Goal: Task Accomplishment & Management: Manage account settings

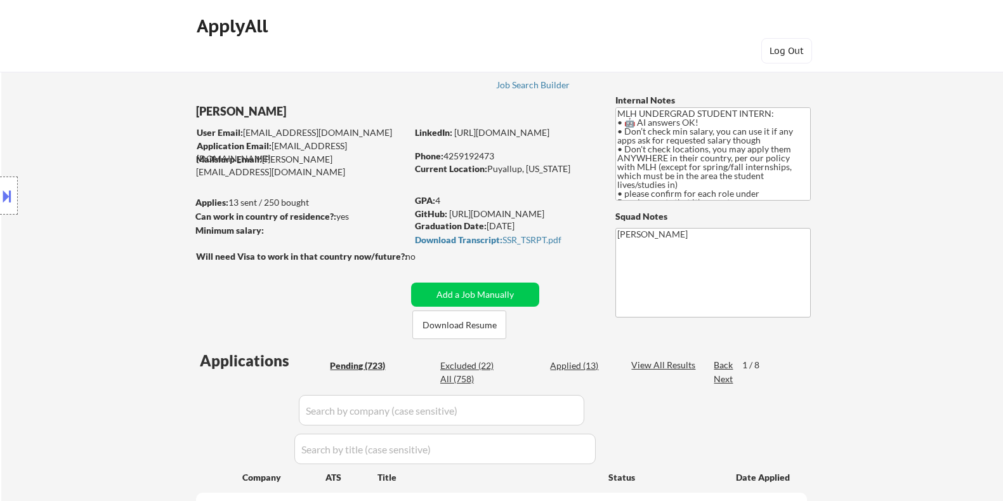
select select ""pending""
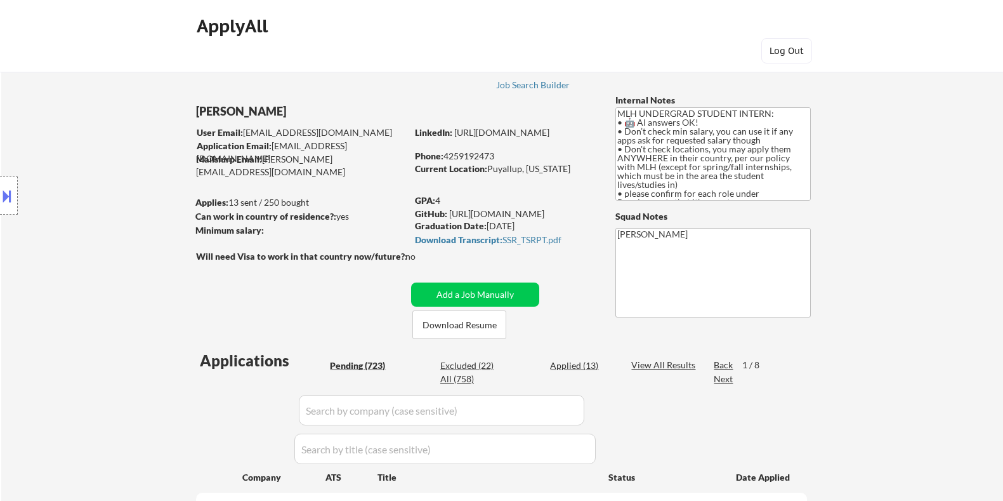
select select ""pending""
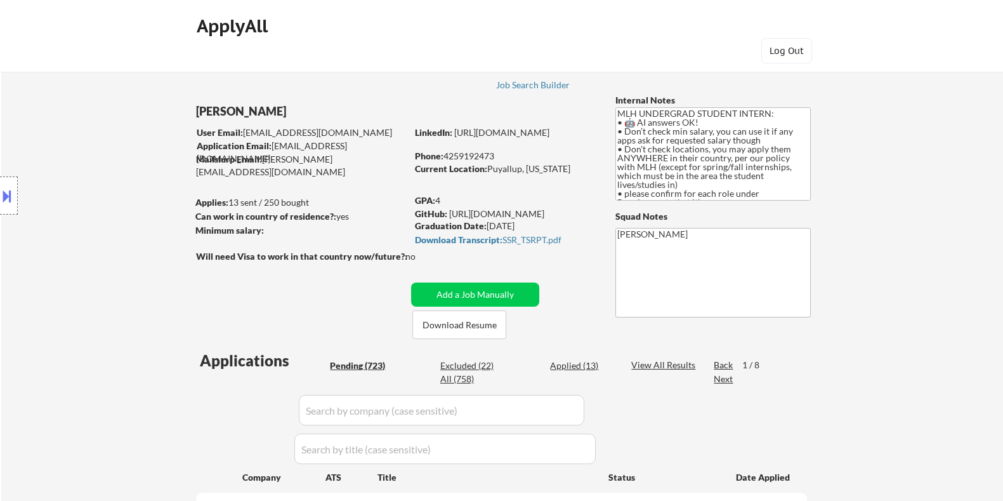
select select ""pending""
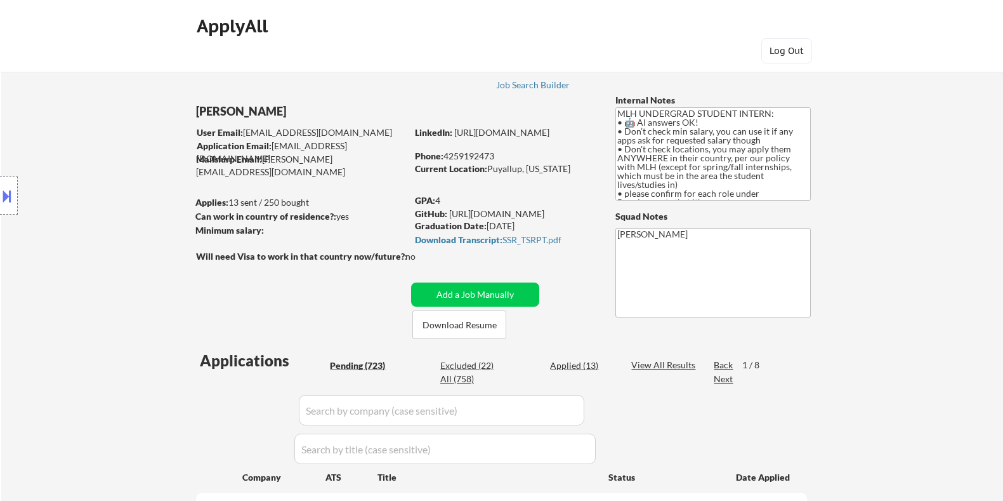
select select ""pending""
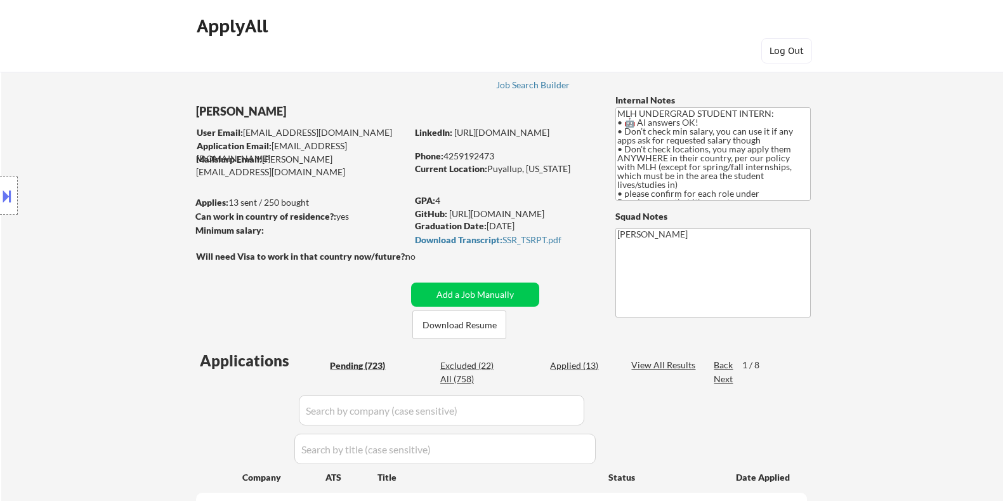
select select ""pending""
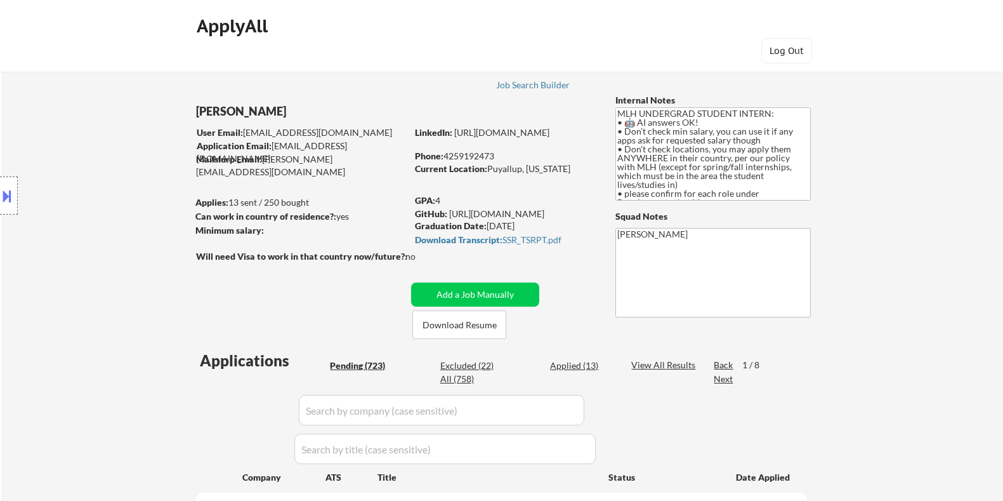
select select ""pending""
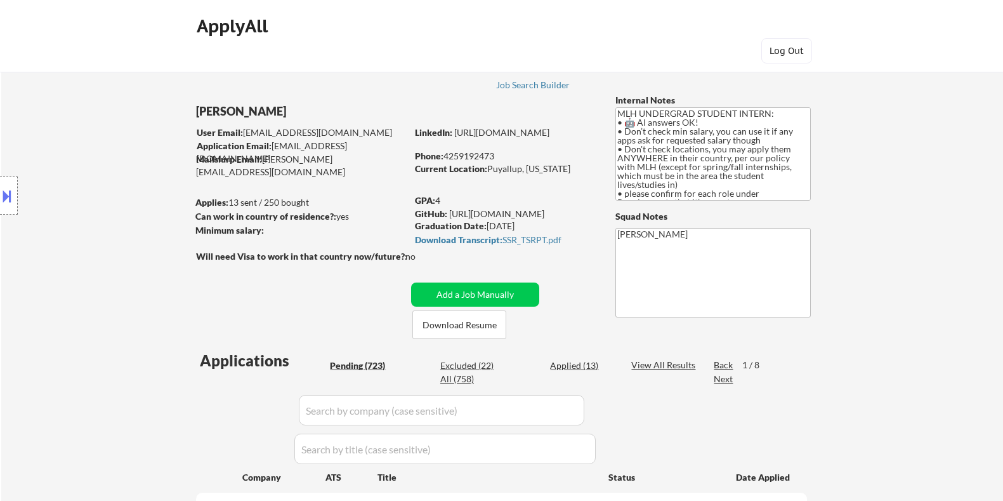
select select ""pending""
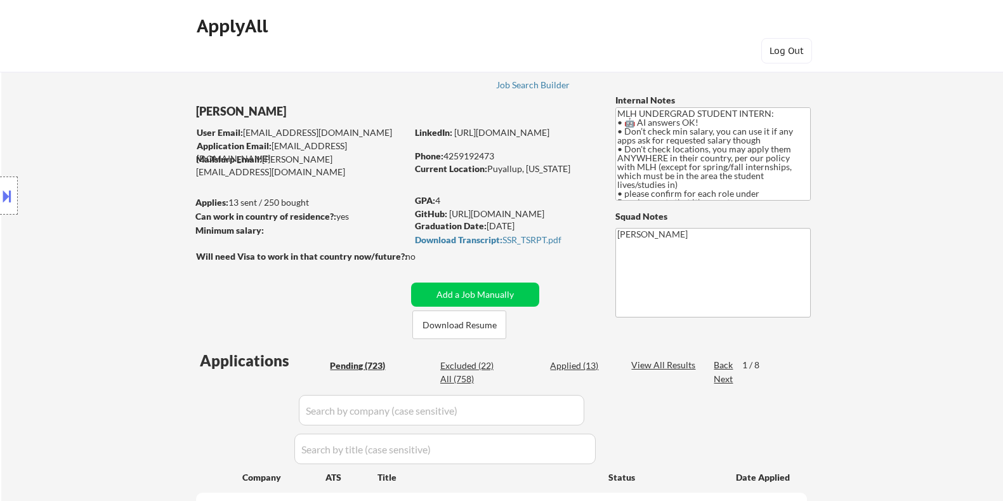
select select ""pending""
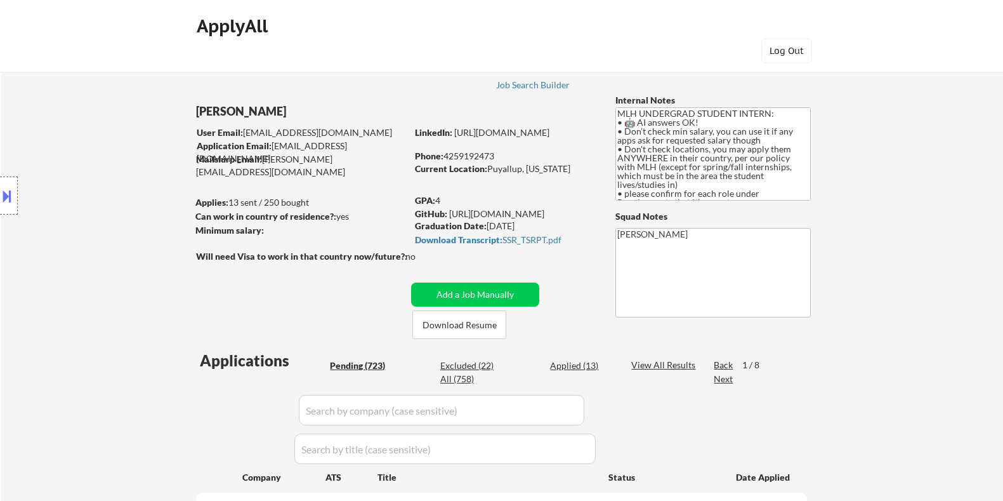
select select ""pending""
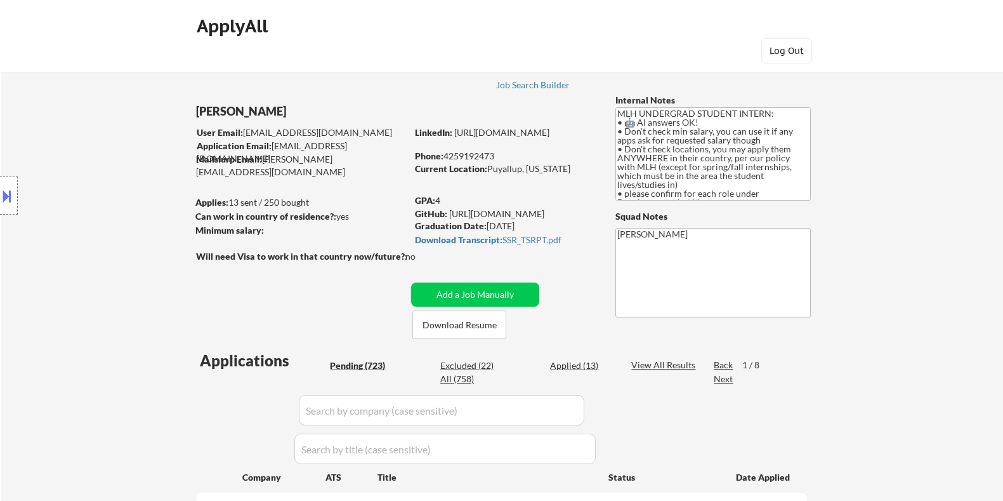
select select ""pending""
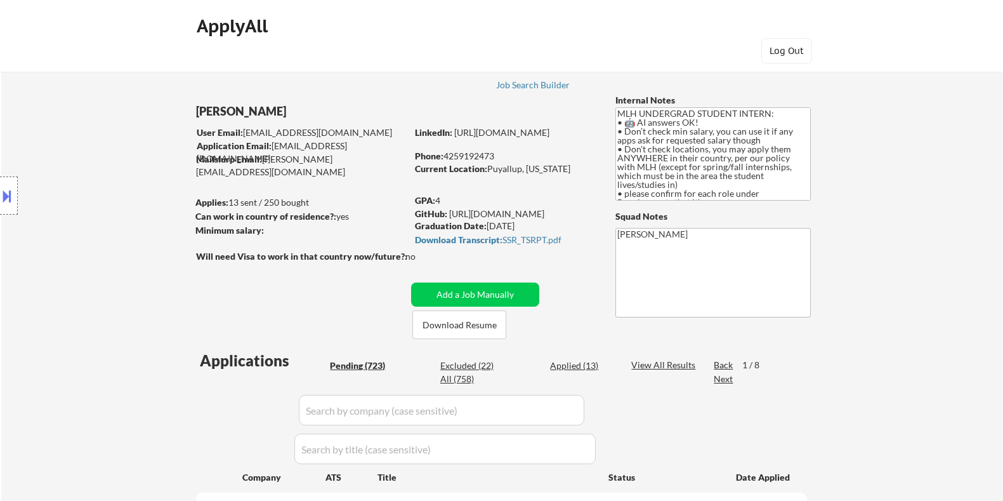
select select ""pending""
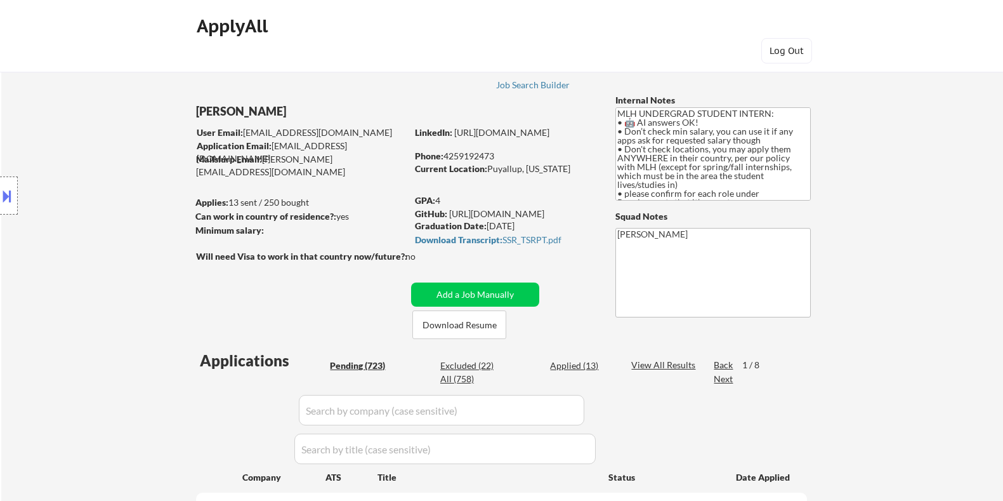
select select ""pending""
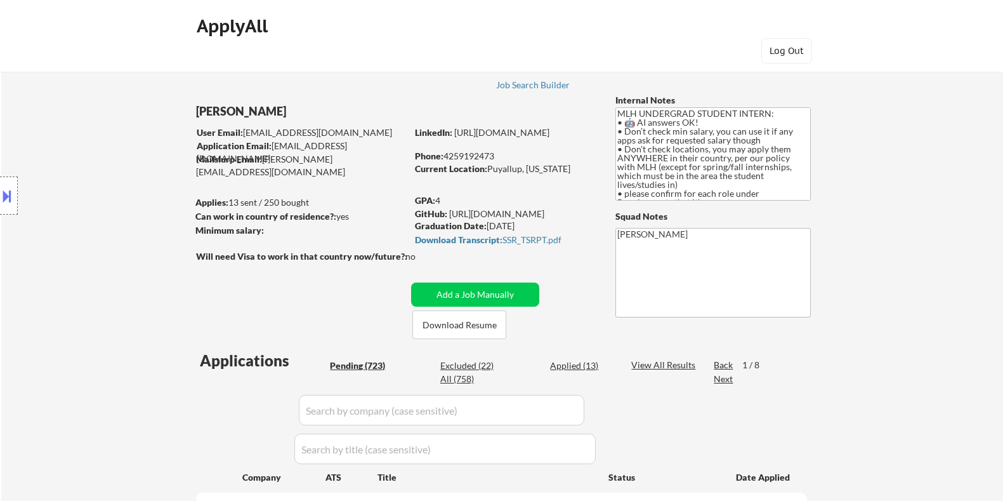
select select ""pending""
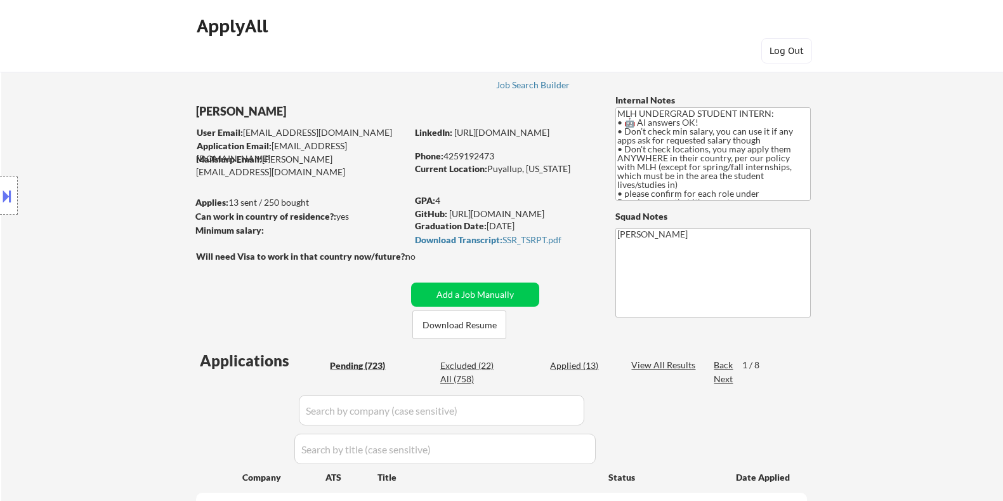
select select ""pending""
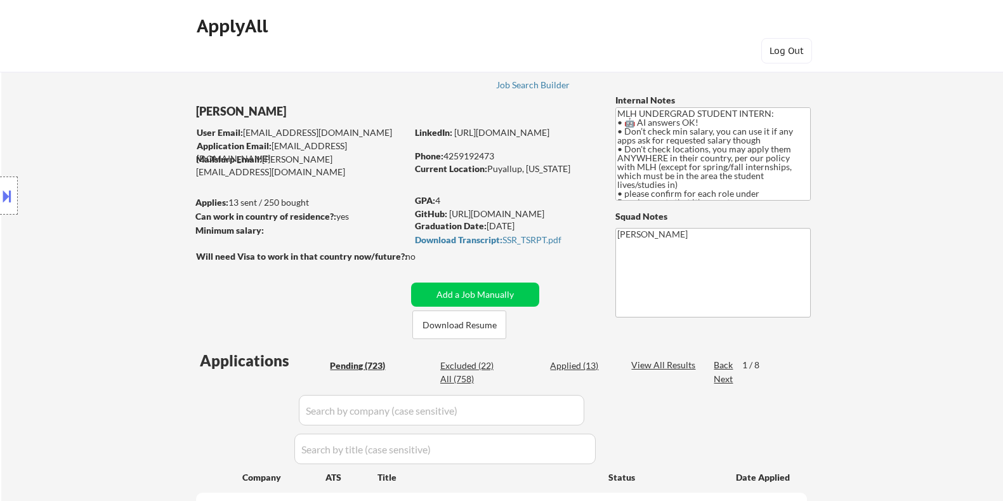
select select ""pending""
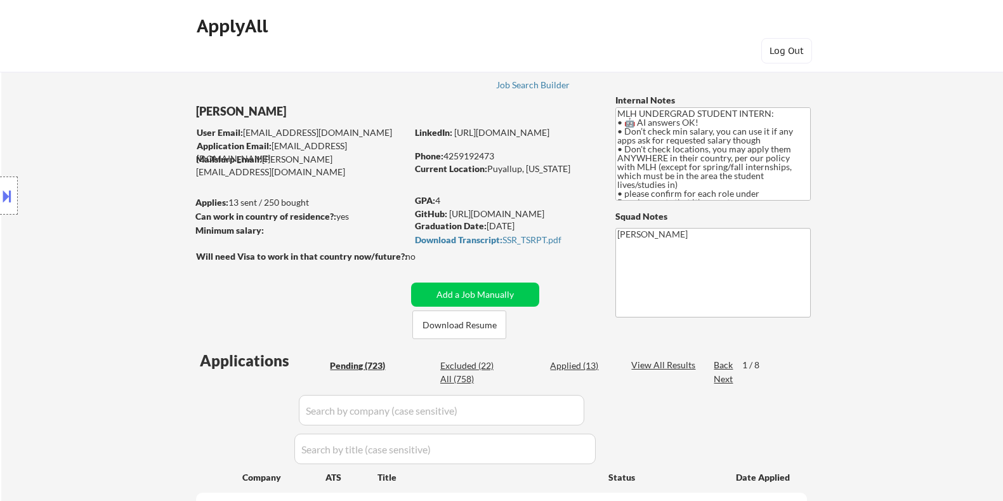
select select ""pending""
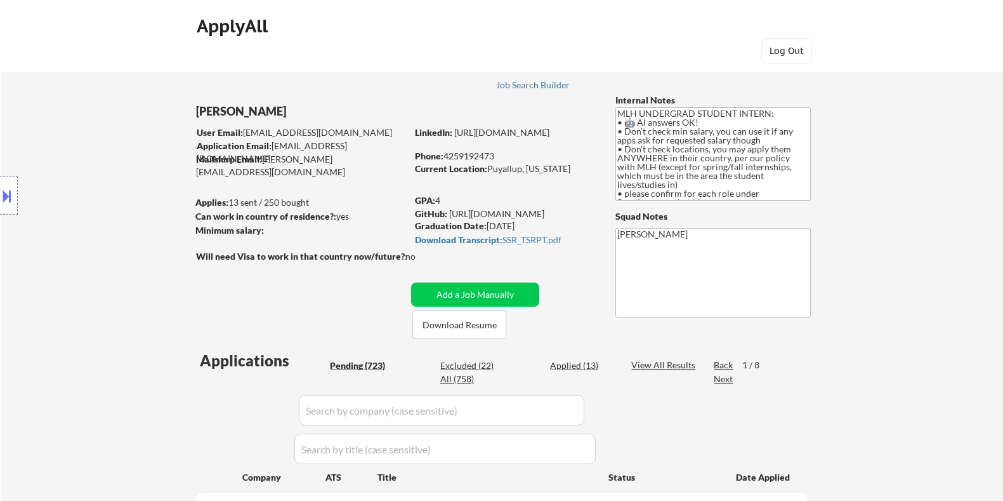
select select ""pending""
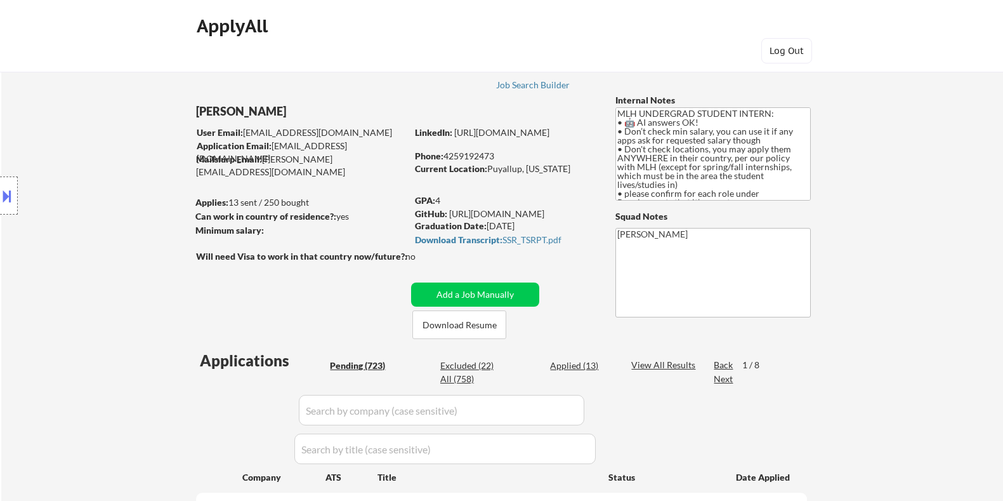
select select ""pending""
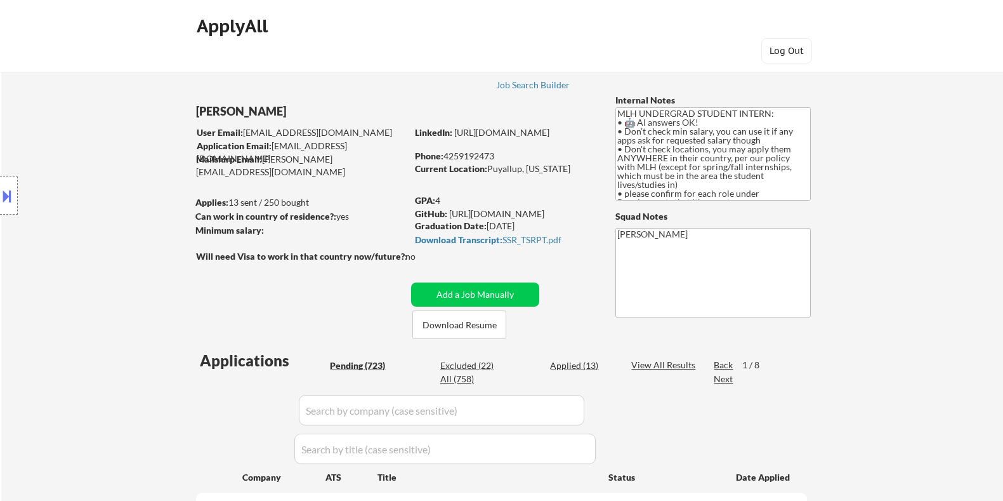
select select ""pending""
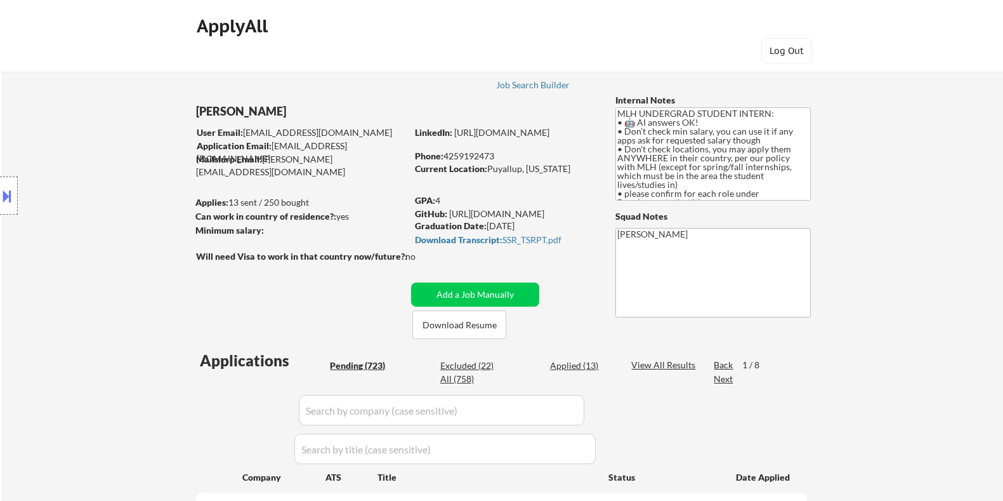
select select ""pending""
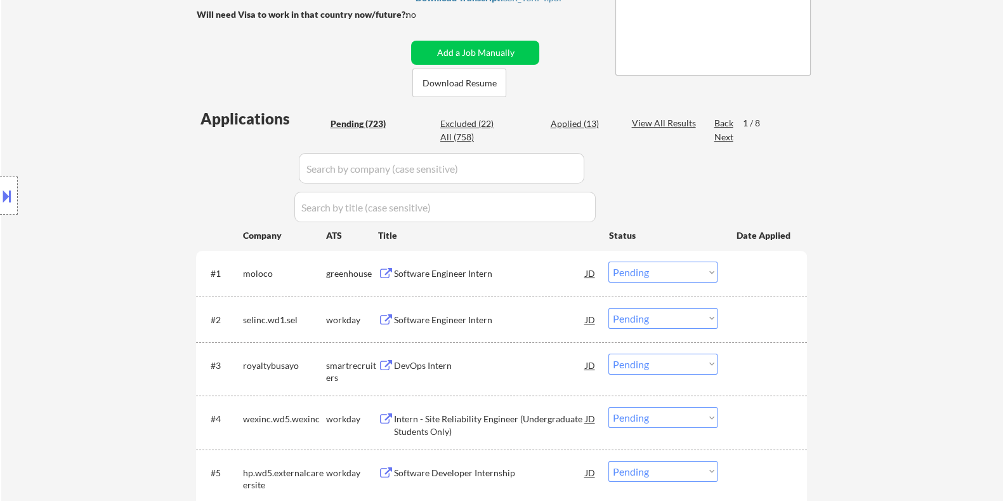
scroll to position [317, 0]
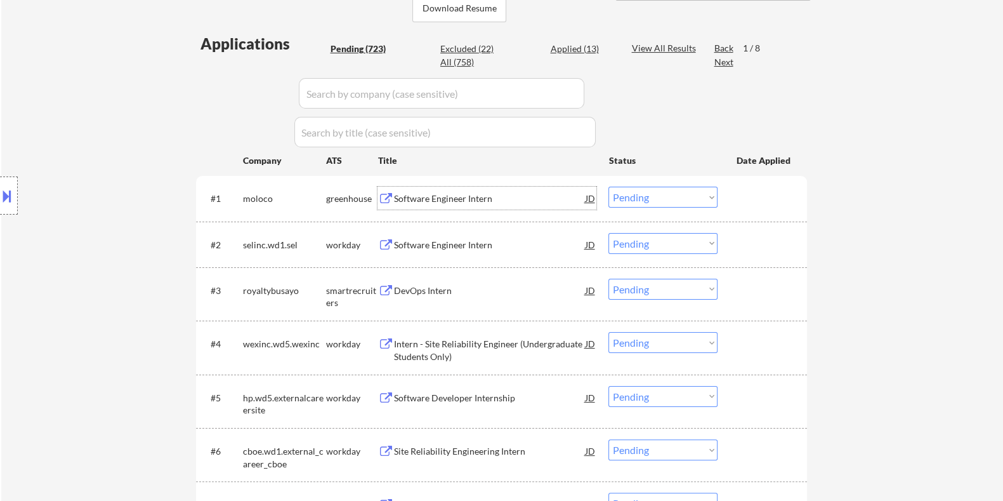
click at [428, 196] on div "Software Engineer Intern" at bounding box center [489, 198] width 192 height 13
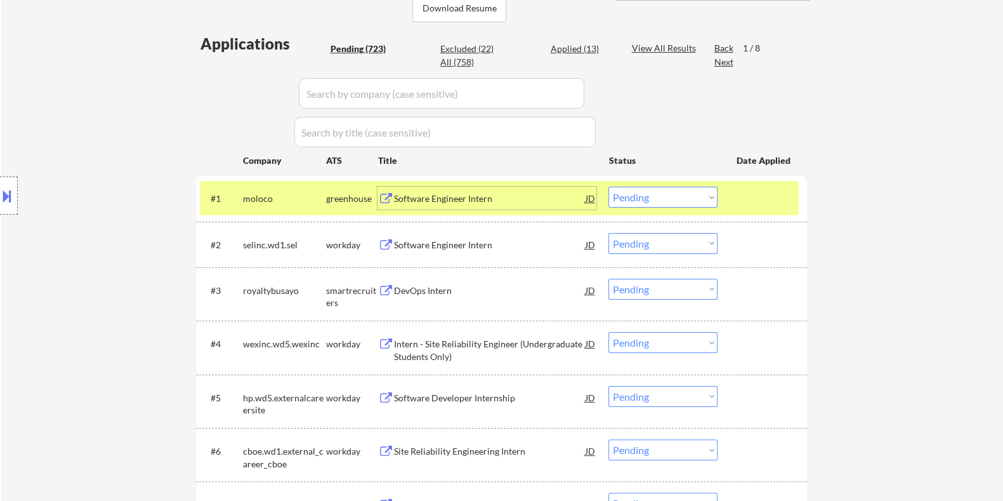
click at [656, 193] on select "Choose an option... Pending Applied Excluded (Questions) Excluded (Expired) Exc…" at bounding box center [663, 197] width 109 height 21
click at [609, 187] on select "Choose an option... Pending Applied Excluded (Questions) Excluded (Expired) Exc…" at bounding box center [663, 197] width 109 height 21
select select ""pending""
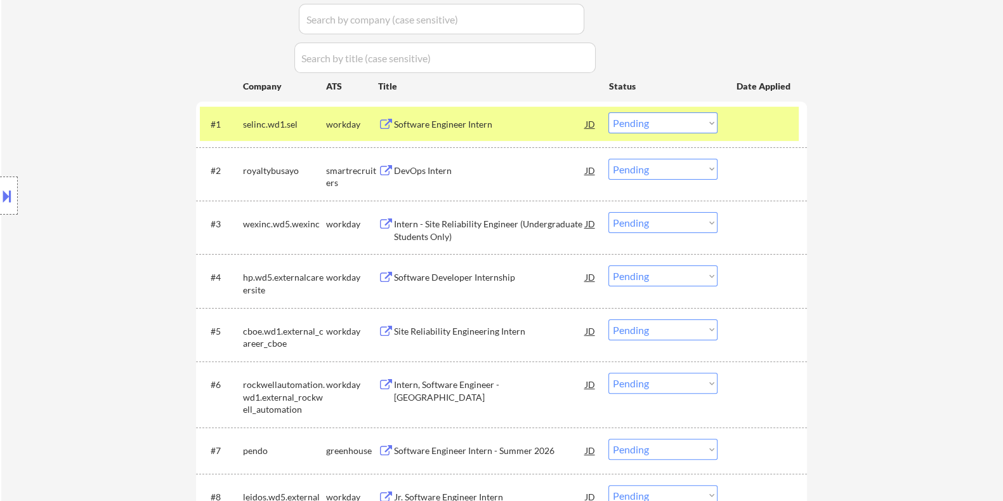
scroll to position [397, 0]
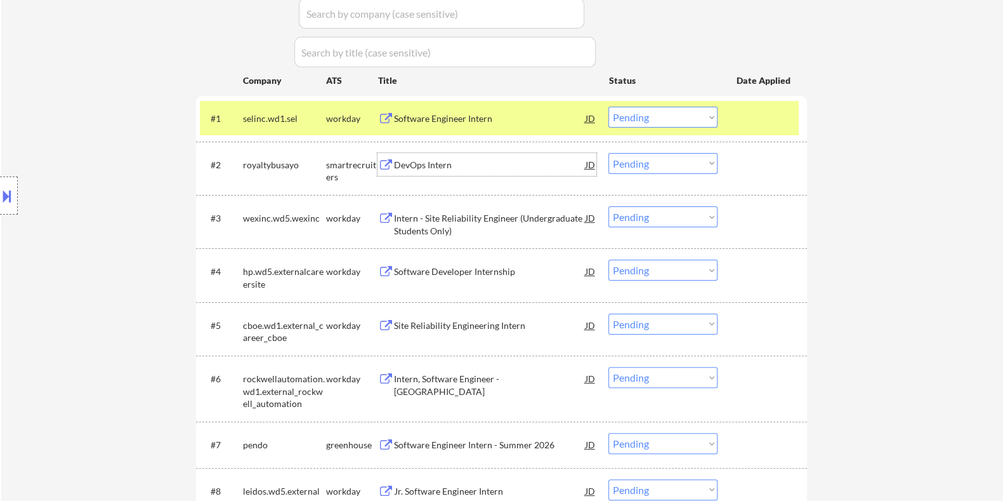
click at [423, 161] on div "DevOps Intern" at bounding box center [489, 165] width 192 height 13
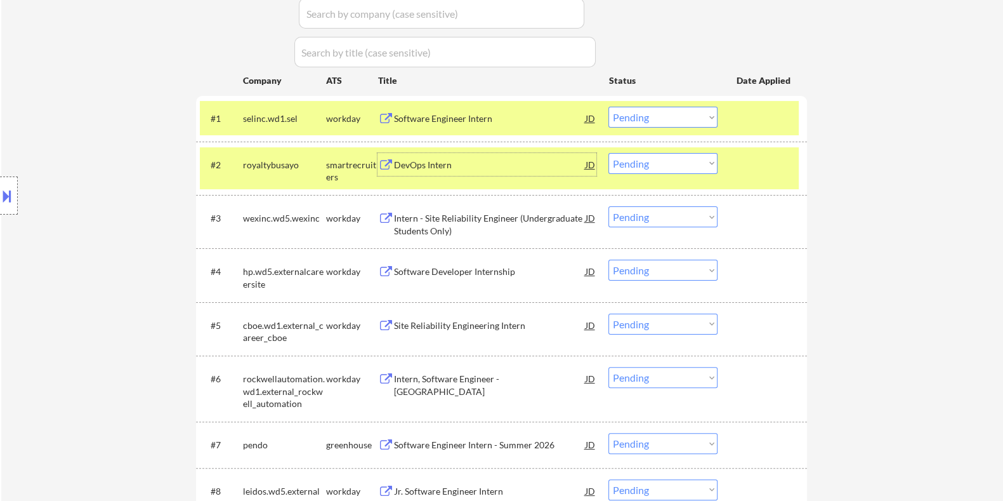
click at [11, 195] on button at bounding box center [7, 195] width 14 height 21
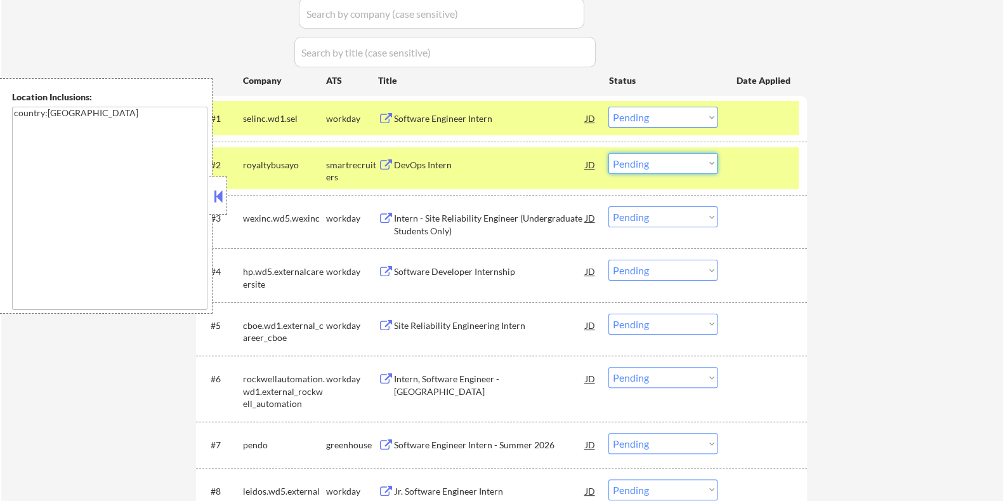
click at [657, 166] on select "Choose an option... Pending Applied Excluded (Questions) Excluded (Expired) Exc…" at bounding box center [663, 163] width 109 height 21
click at [609, 153] on select "Choose an option... Pending Applied Excluded (Questions) Excluded (Expired) Exc…" at bounding box center [663, 163] width 109 height 21
select select ""pending""
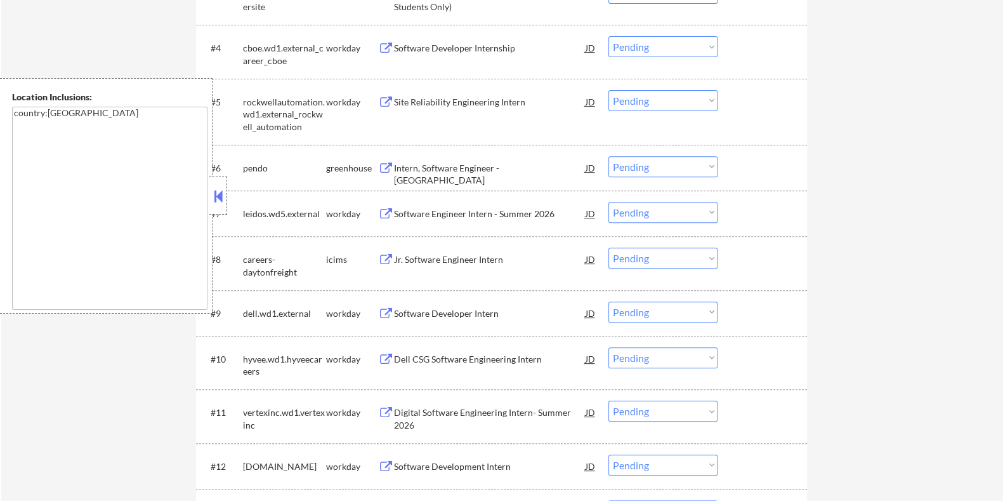
scroll to position [634, 0]
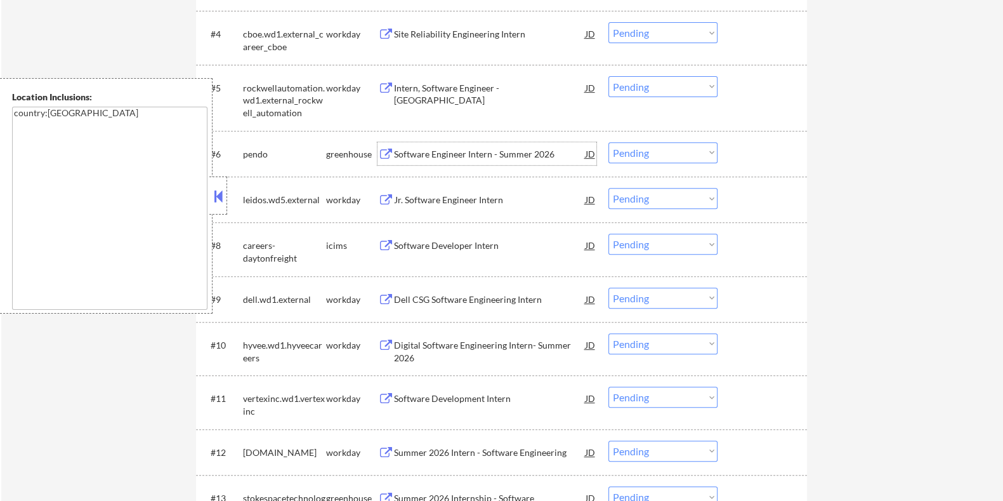
click at [437, 150] on div "Software Engineer Intern - Summer 2026" at bounding box center [489, 154] width 192 height 13
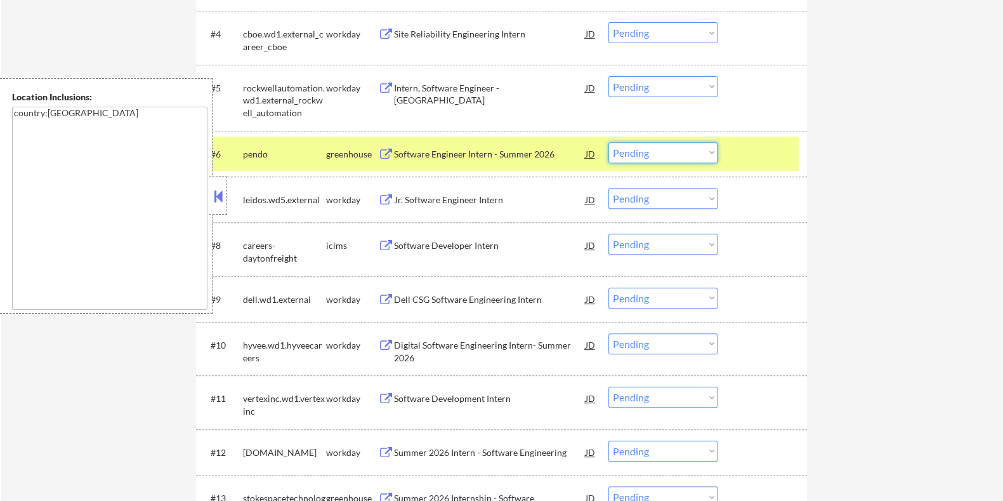
click at [670, 154] on select "Choose an option... Pending Applied Excluded (Questions) Excluded (Expired) Exc…" at bounding box center [663, 152] width 109 height 21
click at [609, 142] on select "Choose an option... Pending Applied Excluded (Questions) Excluded (Expired) Exc…" at bounding box center [663, 152] width 109 height 21
select select ""pending""
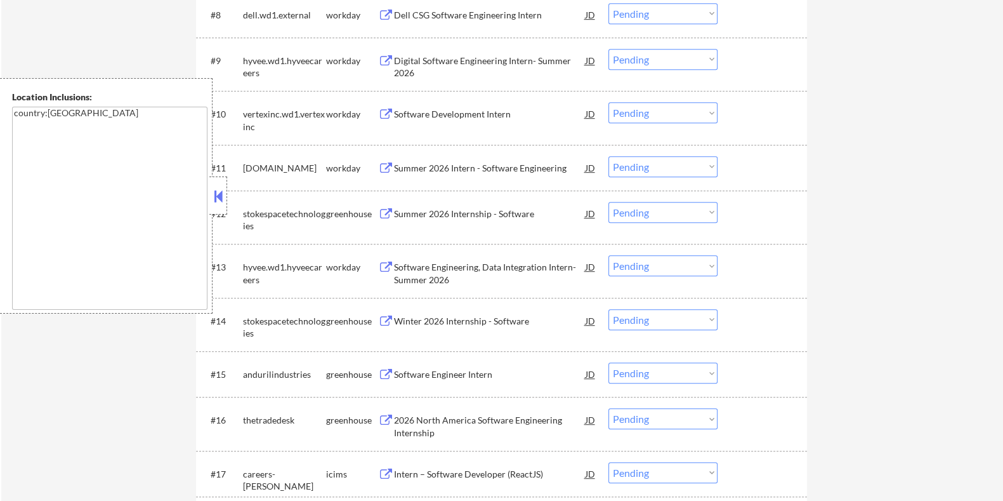
scroll to position [952, 0]
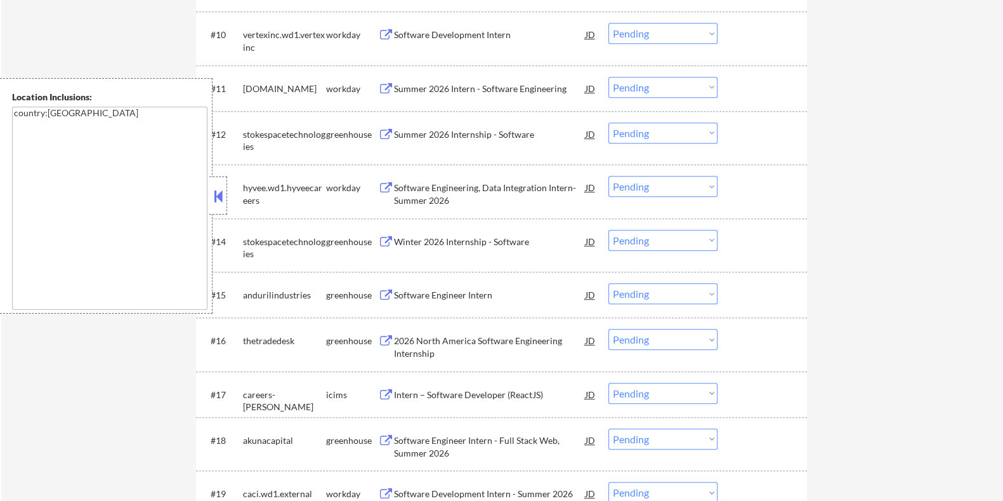
click at [431, 132] on div "Summer 2026 Internship - Software" at bounding box center [489, 134] width 192 height 13
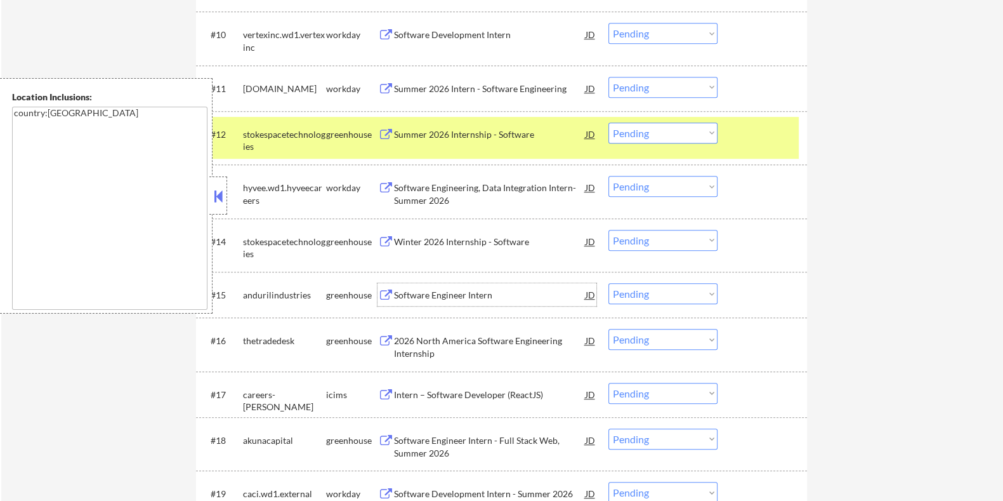
click at [409, 289] on div "Software Engineer Intern" at bounding box center [489, 295] width 192 height 13
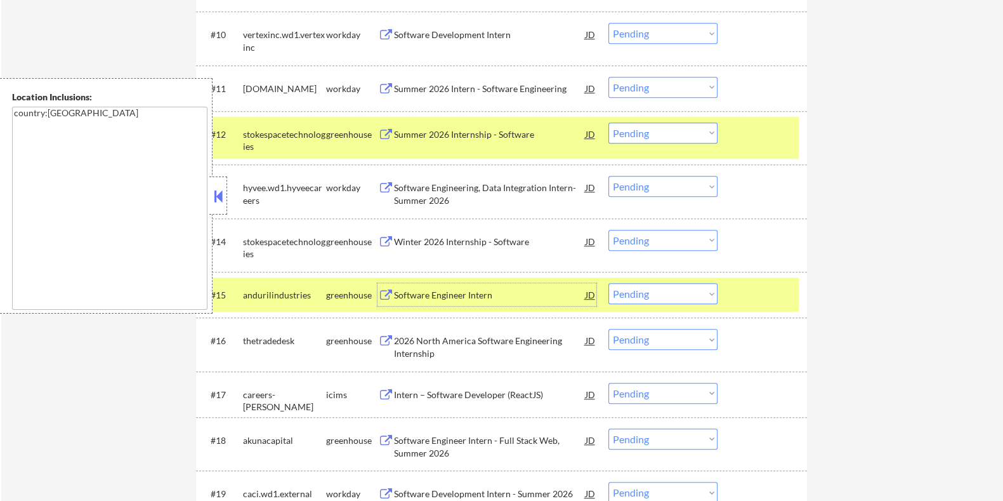
click at [676, 295] on select "Choose an option... Pending Applied Excluded (Questions) Excluded (Expired) Exc…" at bounding box center [663, 293] width 109 height 21
click at [609, 283] on select "Choose an option... Pending Applied Excluded (Questions) Excluded (Expired) Exc…" at bounding box center [663, 293] width 109 height 21
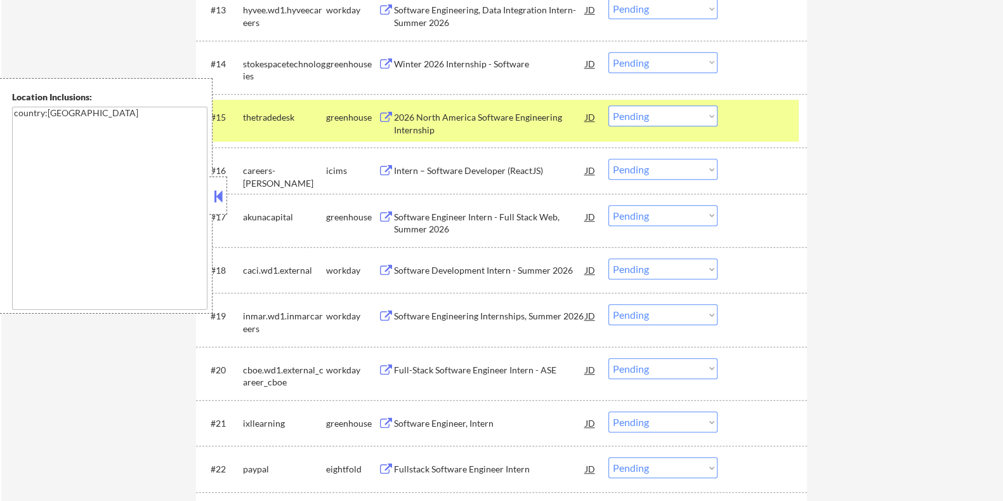
scroll to position [1110, 0]
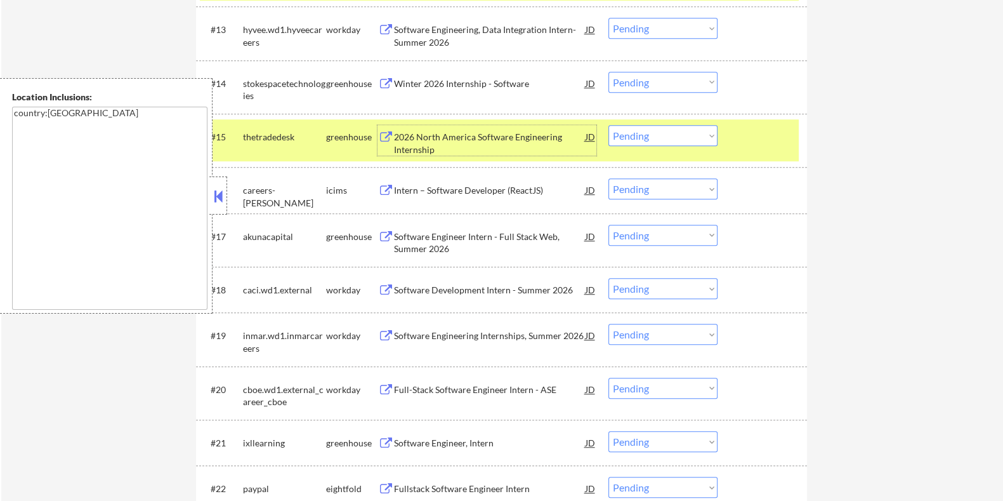
click at [442, 138] on div "2026 North America Software Engineering Internship" at bounding box center [489, 143] width 192 height 25
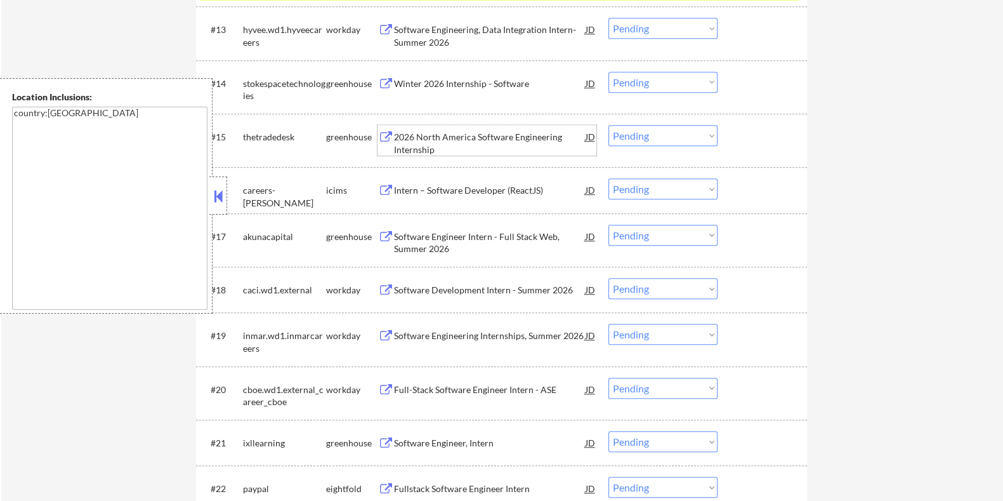
click at [650, 138] on select "Choose an option... Pending Applied Excluded (Questions) Excluded (Expired) Exc…" at bounding box center [663, 135] width 109 height 21
click at [609, 125] on select "Choose an option... Pending Applied Excluded (Questions) Excluded (Expired) Exc…" at bounding box center [663, 135] width 109 height 21
select select ""pending""
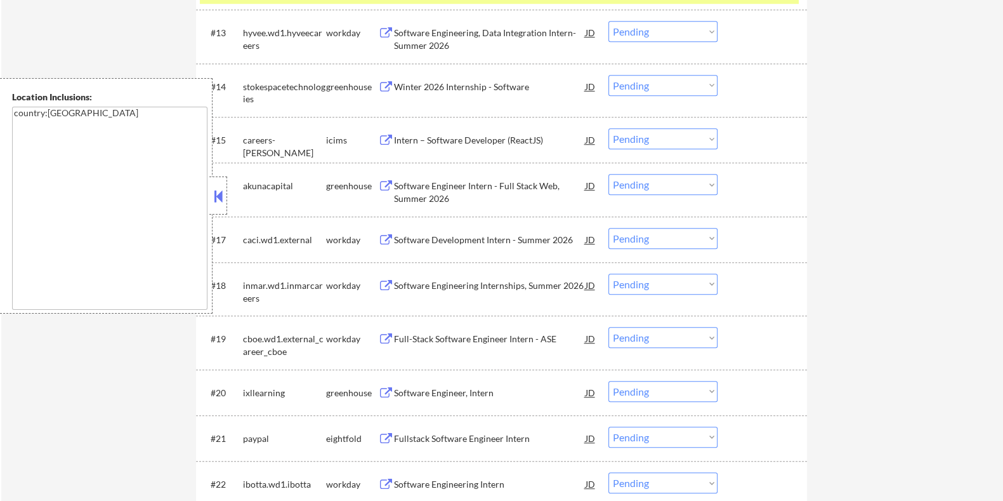
scroll to position [1121, 0]
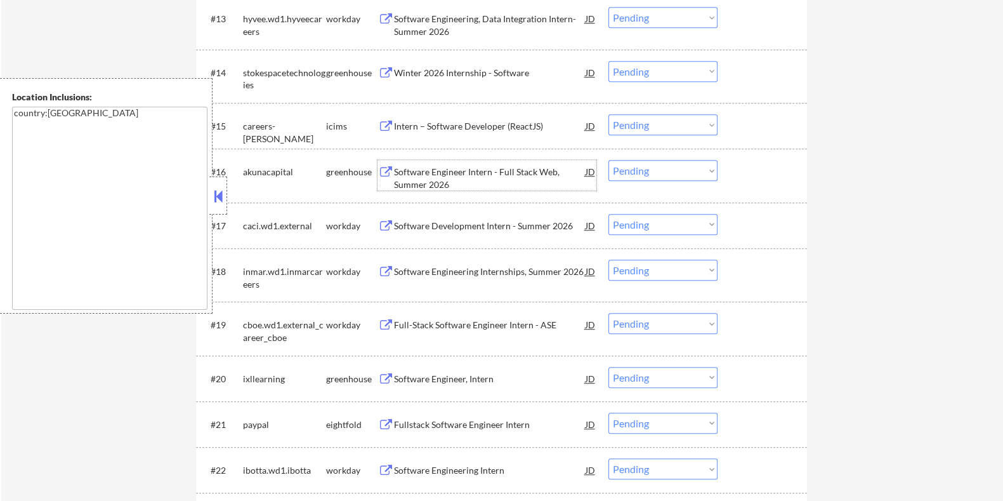
click at [418, 170] on div "Software Engineer Intern - Full Stack Web, Summer 2026" at bounding box center [489, 178] width 192 height 25
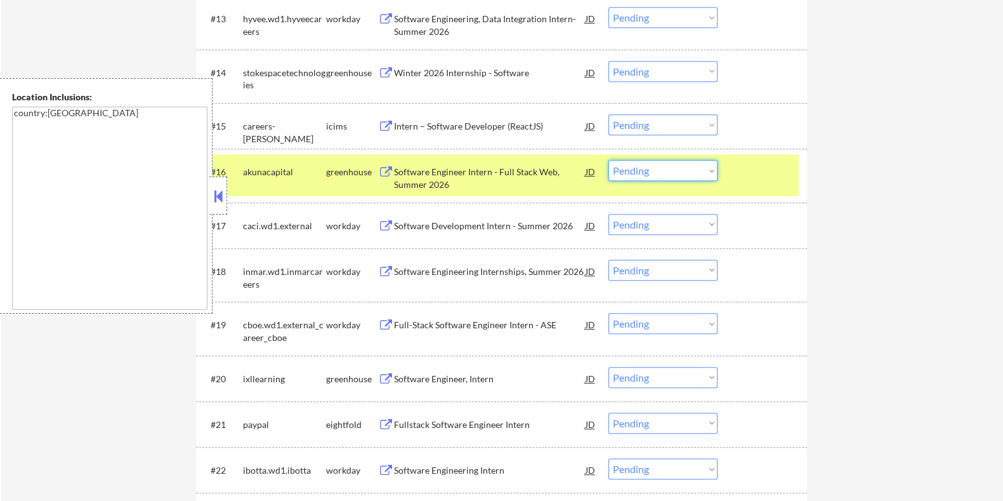
click at [669, 176] on select "Choose an option... Pending Applied Excluded (Questions) Excluded (Expired) Exc…" at bounding box center [663, 170] width 109 height 21
click at [609, 160] on select "Choose an option... Pending Applied Excluded (Questions) Excluded (Expired) Exc…" at bounding box center [663, 170] width 109 height 21
select select ""pending""
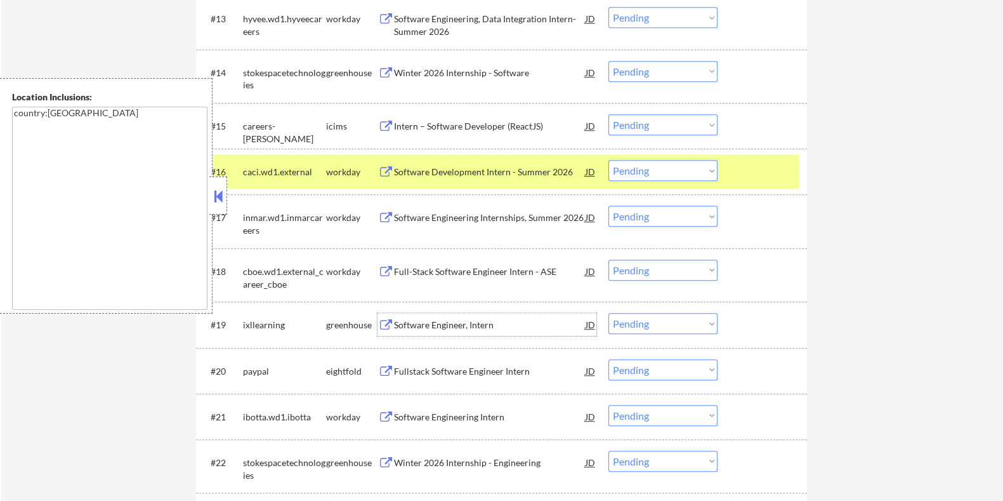
click at [437, 326] on div "Software Engineer, Intern" at bounding box center [489, 325] width 192 height 13
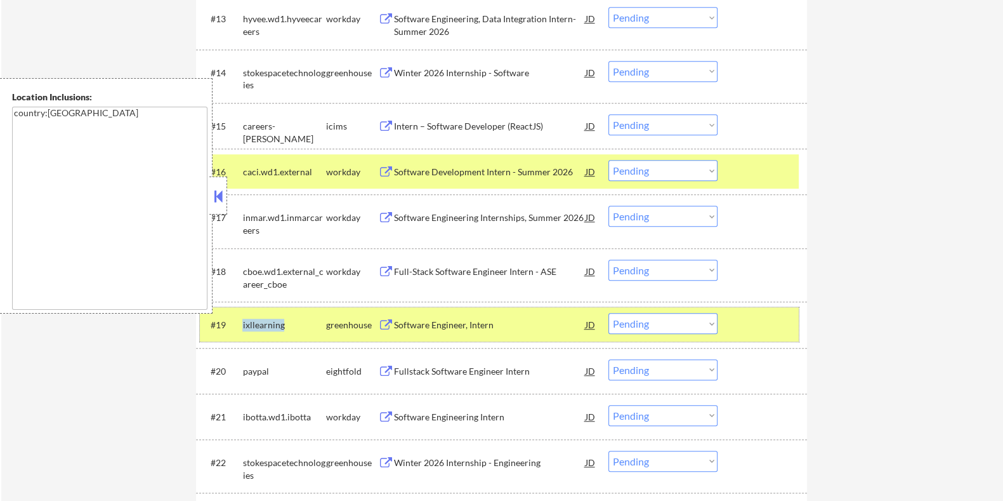
drag, startPoint x: 288, startPoint y: 326, endPoint x: 243, endPoint y: 316, distance: 46.2
click at [243, 316] on div "ixllearning" at bounding box center [283, 324] width 83 height 23
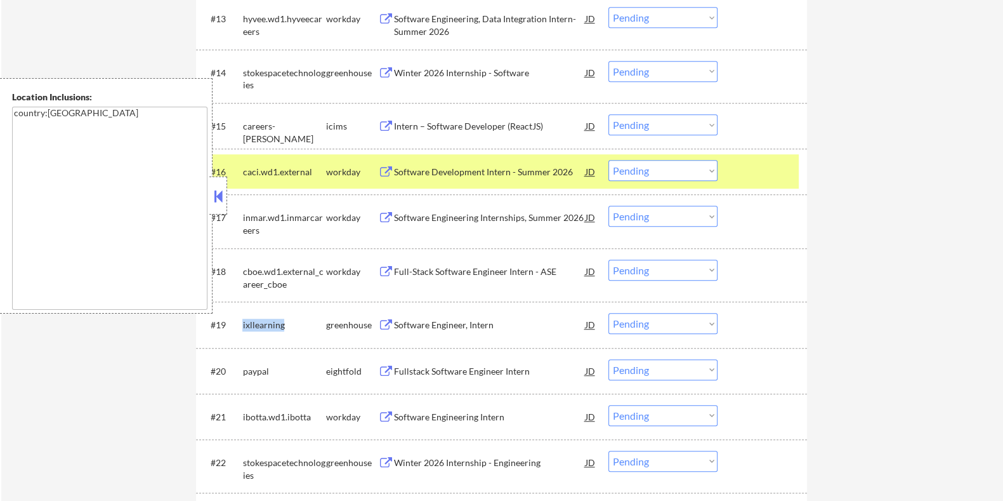
copy div "ixllearning"
select select ""pending""
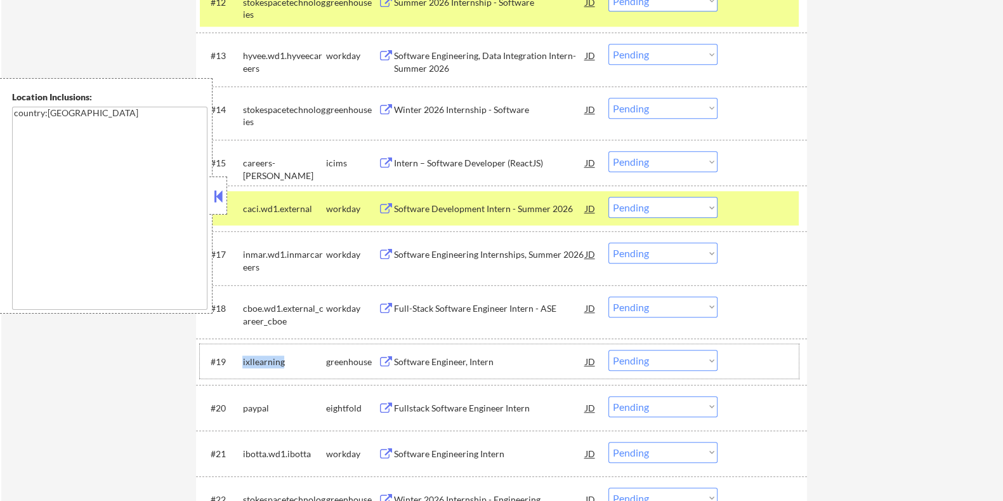
scroll to position [1174, 0]
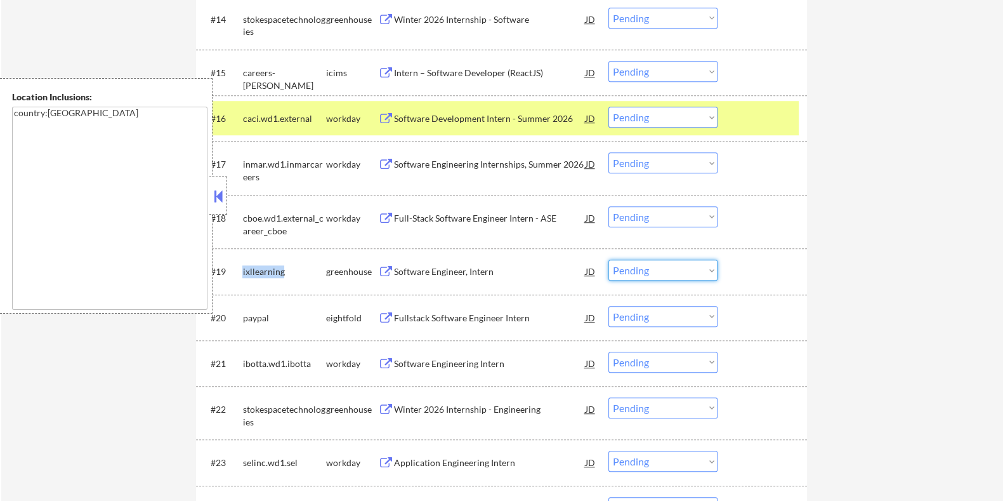
click at [666, 273] on select "Choose an option... Pending Applied Excluded (Questions) Excluded (Expired) Exc…" at bounding box center [663, 270] width 109 height 21
click at [609, 260] on select "Choose an option... Pending Applied Excluded (Questions) Excluded (Expired) Exc…" at bounding box center [663, 270] width 109 height 21
select select ""pending""
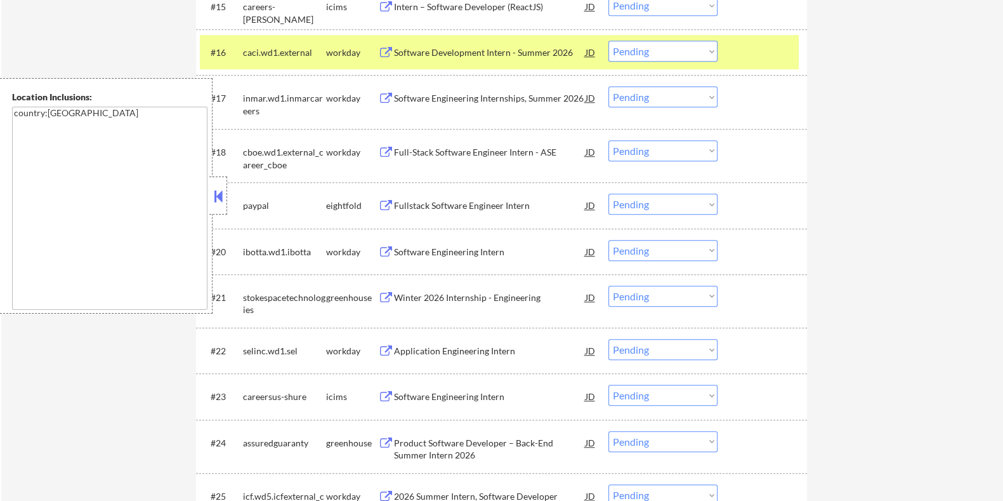
scroll to position [1275, 0]
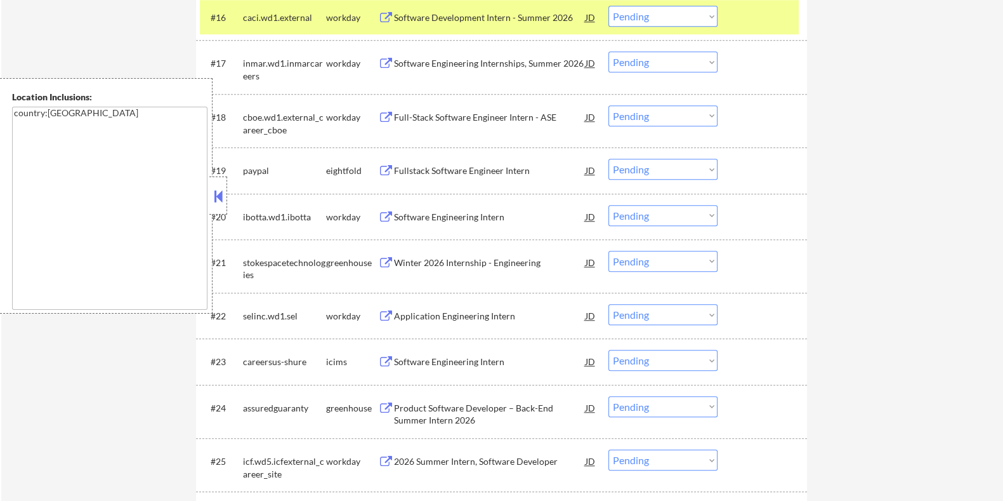
click at [478, 268] on div "Winter 2026 Internship - Engineering" at bounding box center [489, 262] width 192 height 23
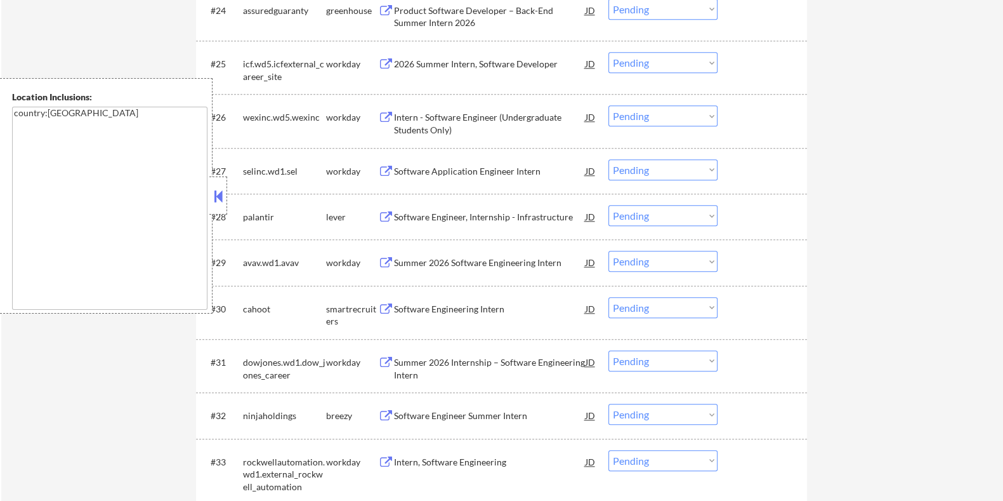
scroll to position [1593, 0]
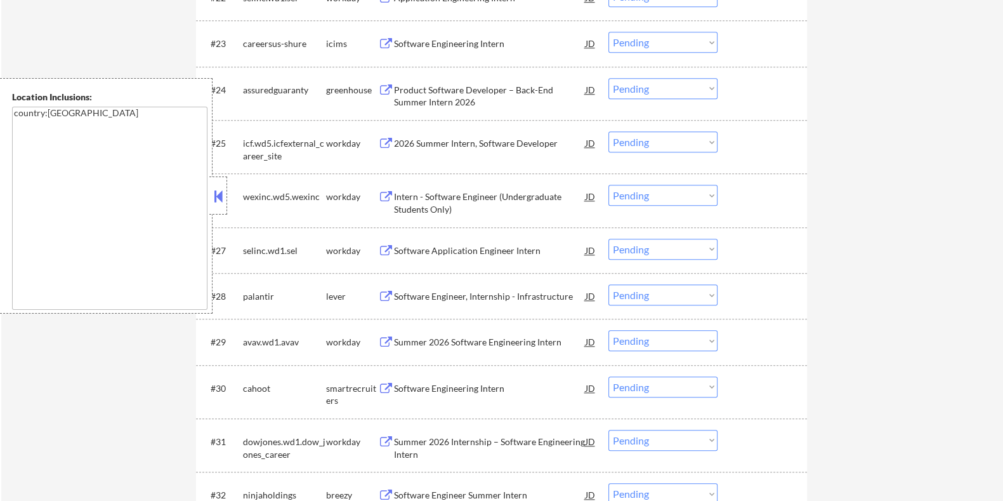
click at [435, 89] on div "Product Software Developer – Back-End Summer Intern 2026" at bounding box center [489, 96] width 192 height 25
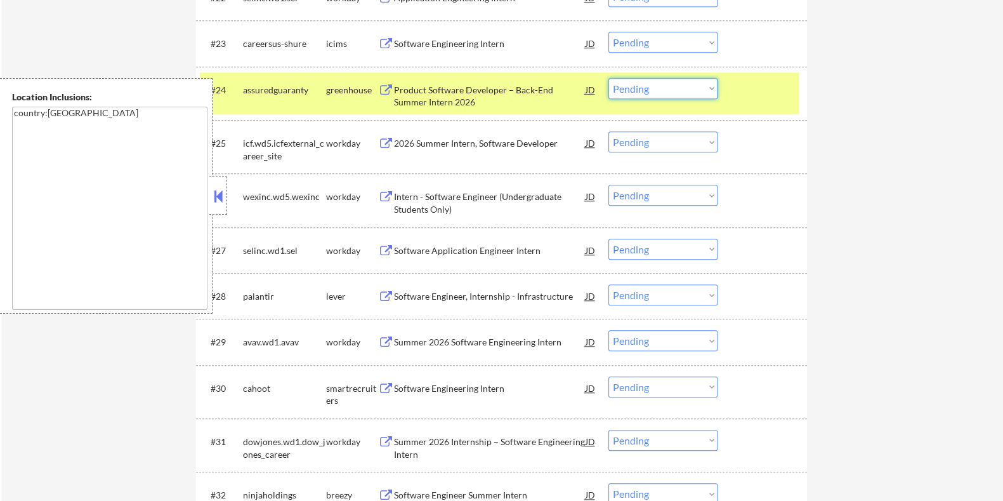
click at [673, 94] on select "Choose an option... Pending Applied Excluded (Questions) Excluded (Expired) Exc…" at bounding box center [663, 88] width 109 height 21
click at [609, 78] on select "Choose an option... Pending Applied Excluded (Questions) Excluded (Expired) Exc…" at bounding box center [663, 88] width 109 height 21
select select ""pending""
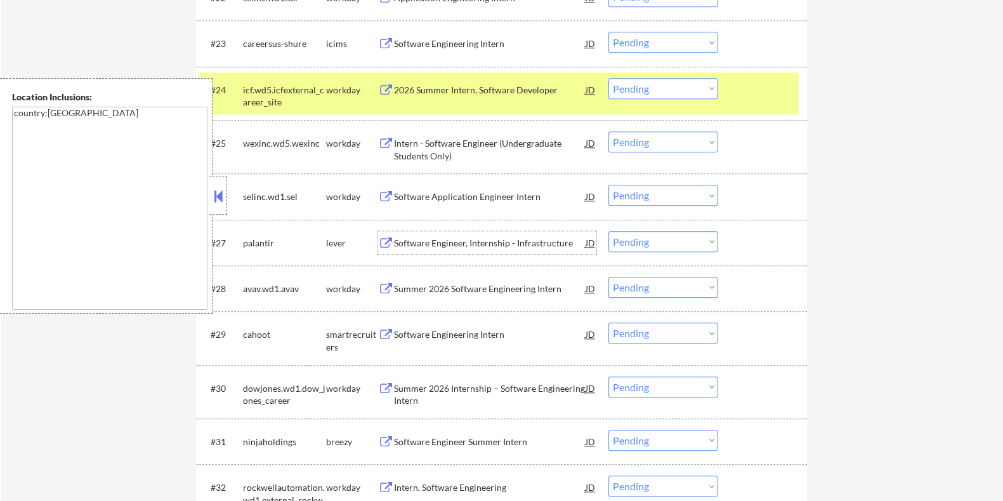
click at [437, 242] on div "Software Engineer, Internship - Infrastructure" at bounding box center [489, 243] width 192 height 13
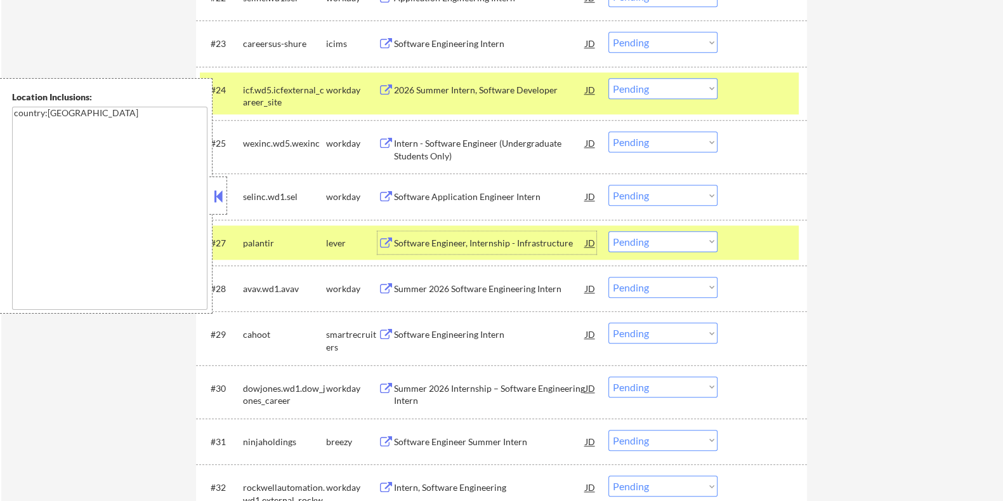
click at [652, 241] on select "Choose an option... Pending Applied Excluded (Questions) Excluded (Expired) Exc…" at bounding box center [663, 241] width 109 height 21
click at [609, 231] on select "Choose an option... Pending Applied Excluded (Questions) Excluded (Expired) Exc…" at bounding box center [663, 241] width 109 height 21
select select ""pending""
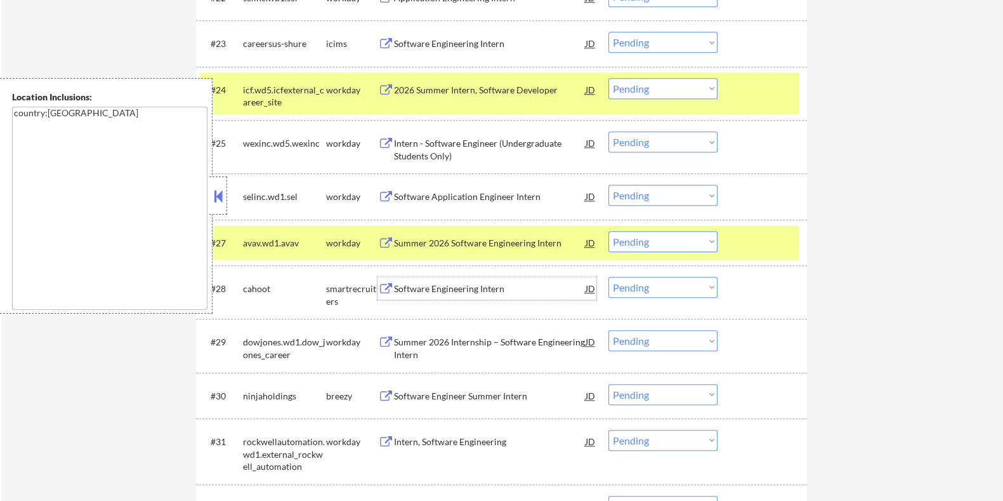
click at [426, 289] on div "Software Engineering Intern" at bounding box center [489, 288] width 192 height 13
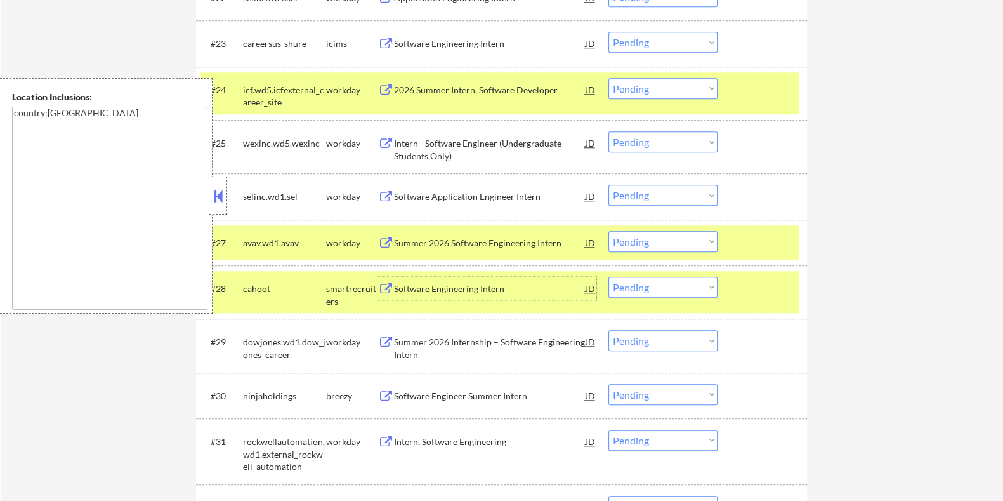
click at [658, 285] on select "Choose an option... Pending Applied Excluded (Questions) Excluded (Expired) Exc…" at bounding box center [663, 287] width 109 height 21
click at [609, 277] on select "Choose an option... Pending Applied Excluded (Questions) Excluded (Expired) Exc…" at bounding box center [663, 287] width 109 height 21
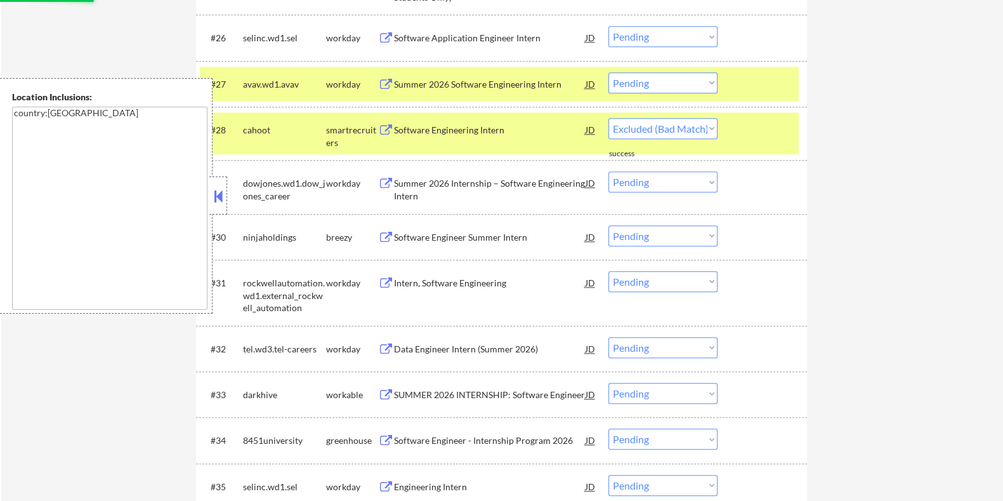
select select ""pending""
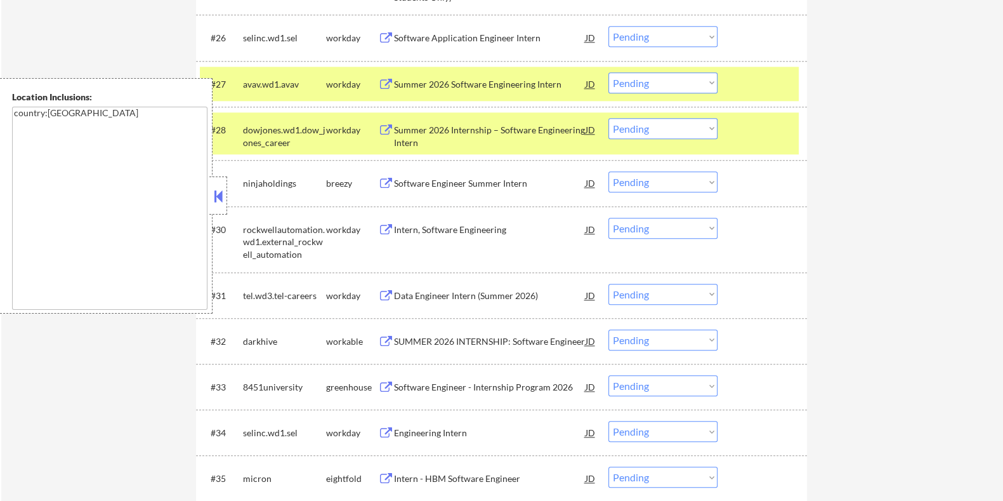
click at [421, 180] on div "Software Engineer Summer Intern" at bounding box center [489, 183] width 192 height 13
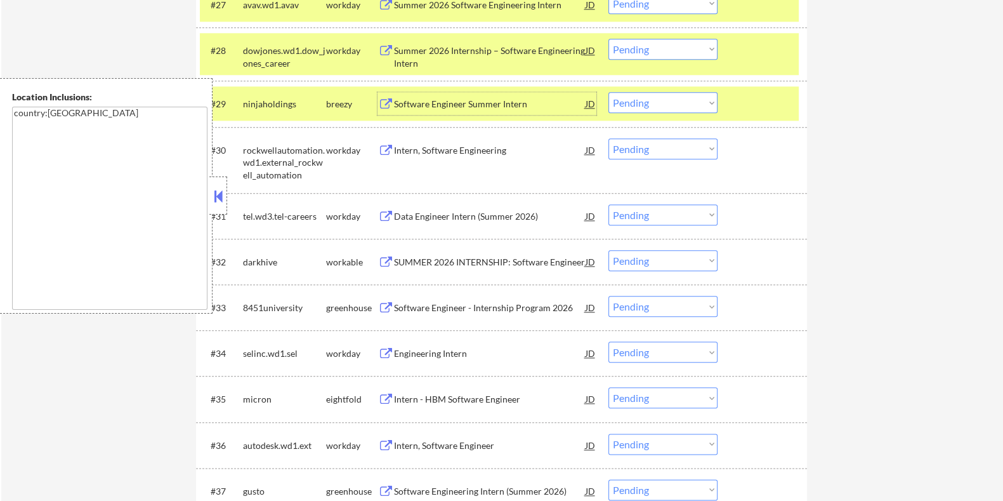
scroll to position [1989, 0]
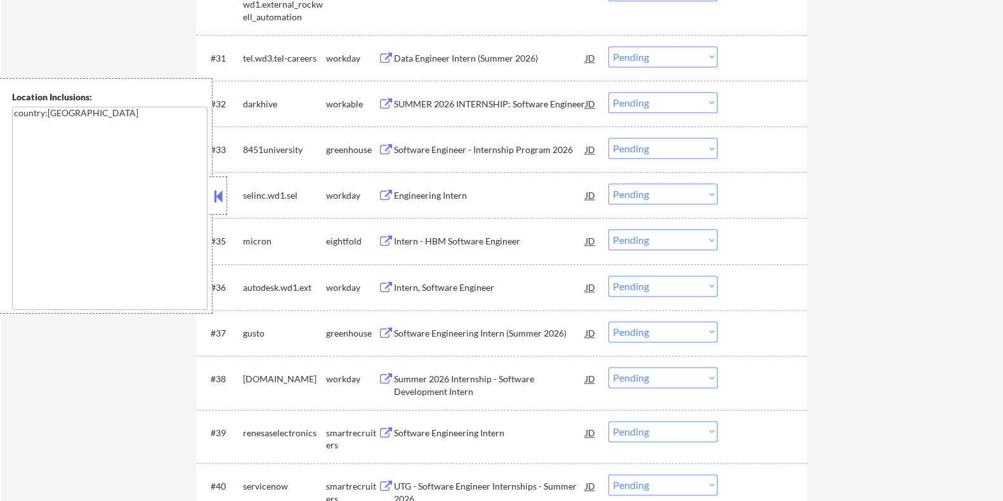
click at [458, 99] on div "SUMMER 2026 INTERNSHIP: Software Engineer" at bounding box center [489, 104] width 192 height 13
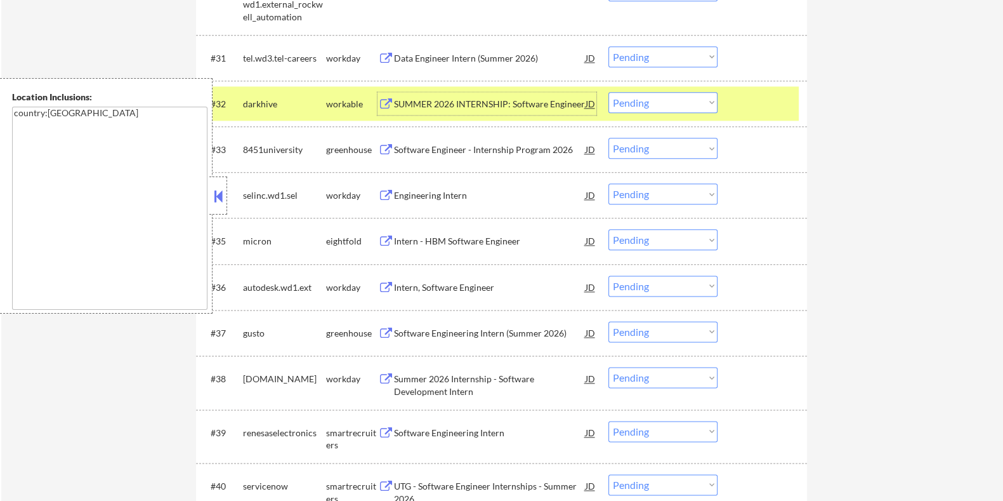
click at [678, 105] on select "Choose an option... Pending Applied Excluded (Questions) Excluded (Expired) Exc…" at bounding box center [663, 102] width 109 height 21
click at [609, 92] on select "Choose an option... Pending Applied Excluded (Questions) Excluded (Expired) Exc…" at bounding box center [663, 102] width 109 height 21
select select ""pending""
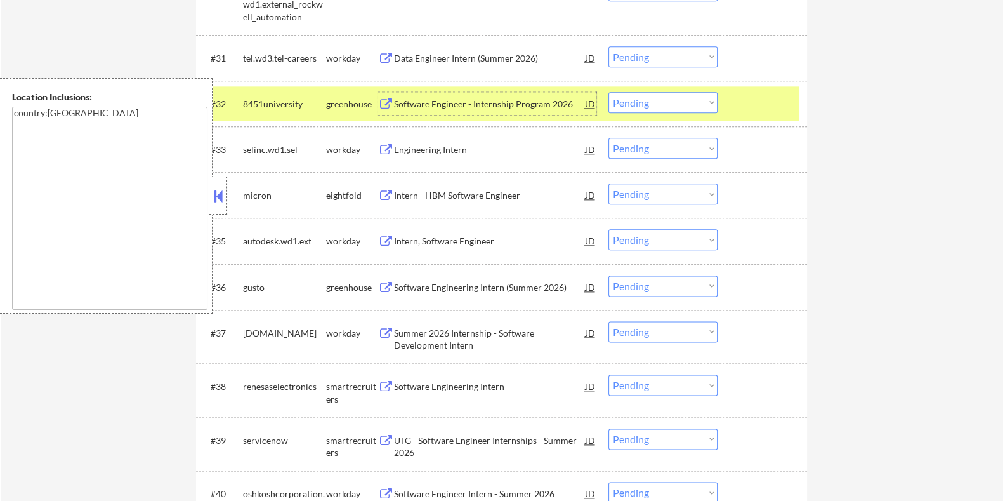
click at [419, 105] on div "Software Engineer - Internship Program 2026" at bounding box center [489, 104] width 192 height 13
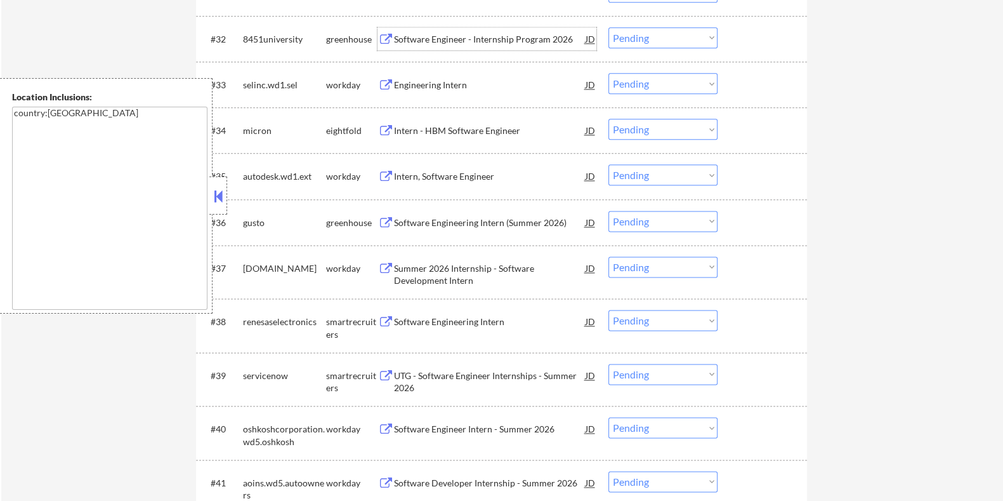
scroll to position [2068, 0]
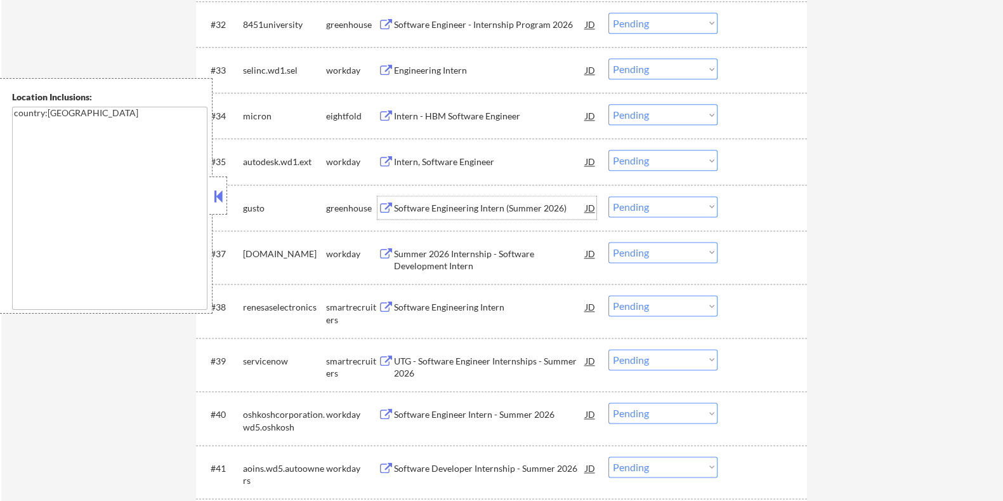
click at [407, 209] on div "Software Engineering Intern (Summer 2026)" at bounding box center [489, 208] width 192 height 13
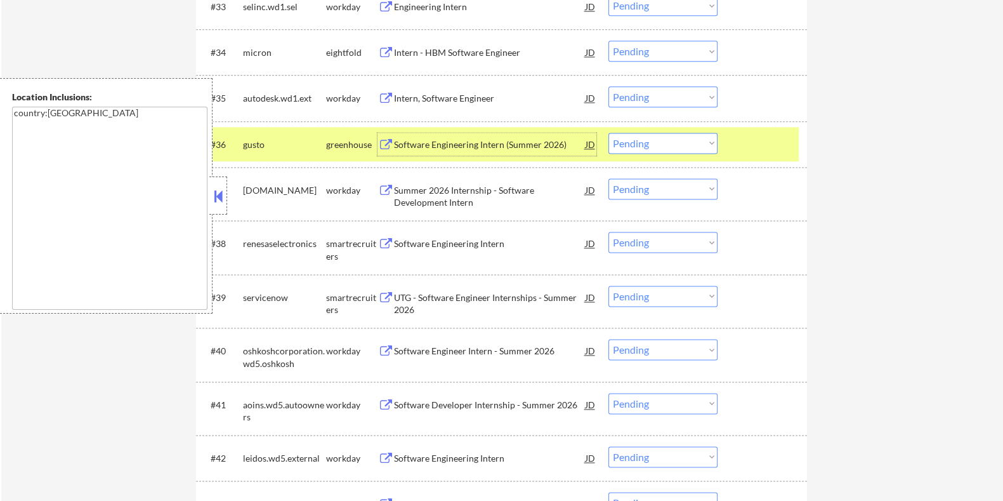
scroll to position [2227, 0]
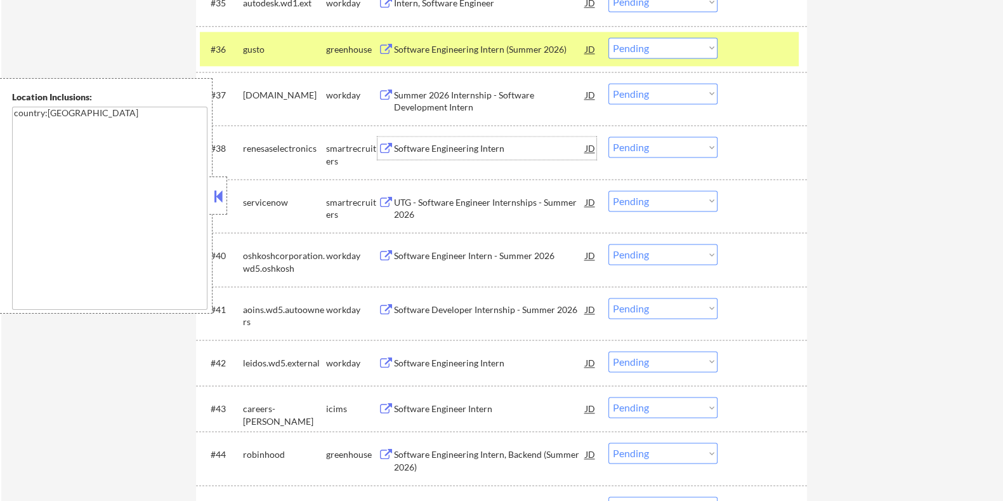
click at [438, 147] on div "Software Engineering Intern" at bounding box center [489, 148] width 192 height 13
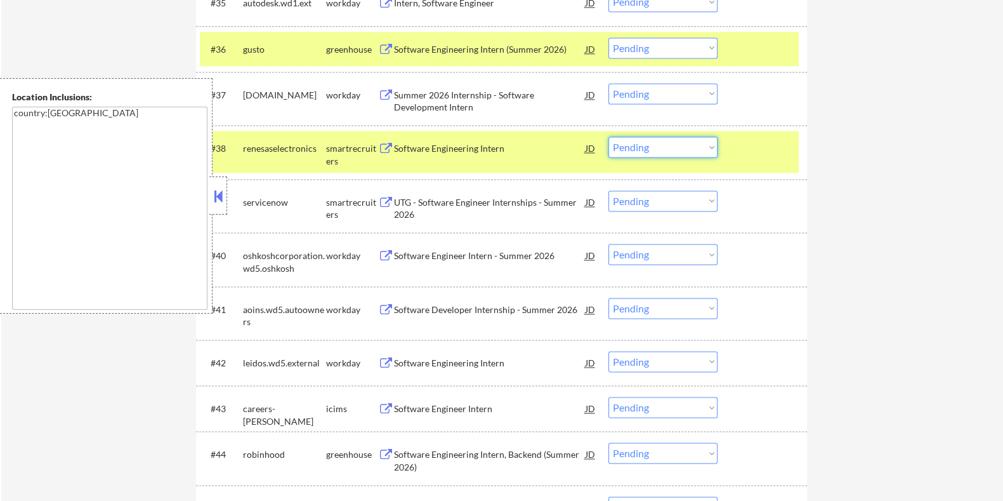
click at [683, 151] on select "Choose an option... Pending Applied Excluded (Questions) Excluded (Expired) Exc…" at bounding box center [663, 146] width 109 height 21
click at [609, 136] on select "Choose an option... Pending Applied Excluded (Questions) Excluded (Expired) Exc…" at bounding box center [663, 146] width 109 height 21
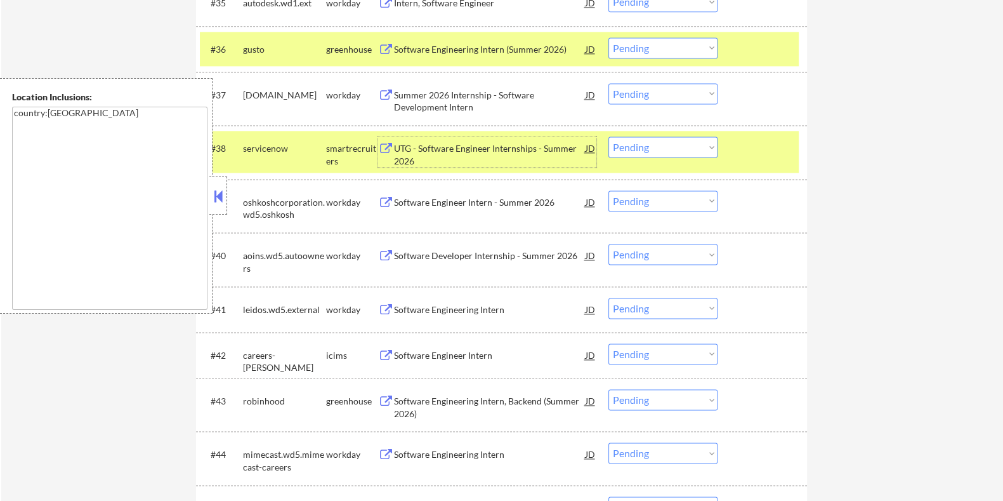
click at [438, 145] on div "UTG - Software Engineer Internships - Summer 2026" at bounding box center [489, 154] width 192 height 25
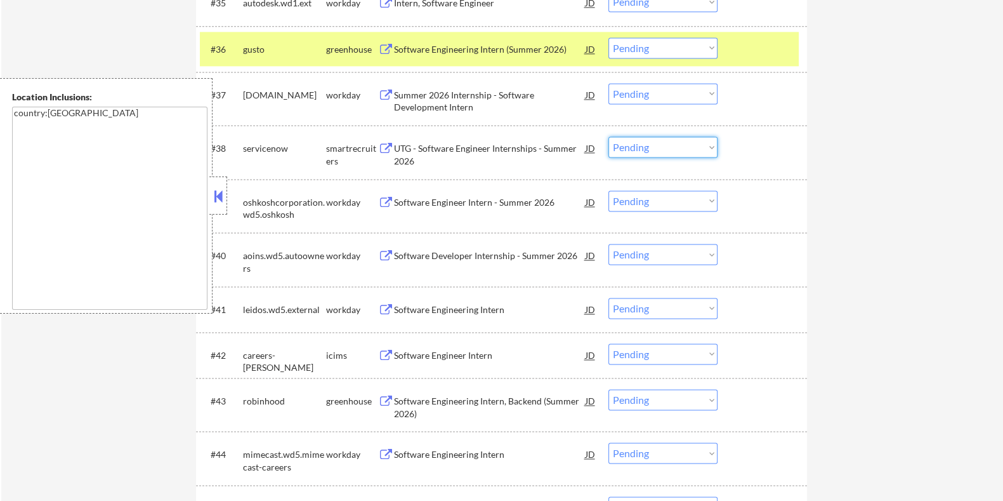
click at [669, 146] on select "Choose an option... Pending Applied Excluded (Questions) Excluded (Expired) Exc…" at bounding box center [663, 146] width 109 height 21
click at [609, 136] on select "Choose an option... Pending Applied Excluded (Questions) Excluded (Expired) Exc…" at bounding box center [663, 146] width 109 height 21
select select ""pending""
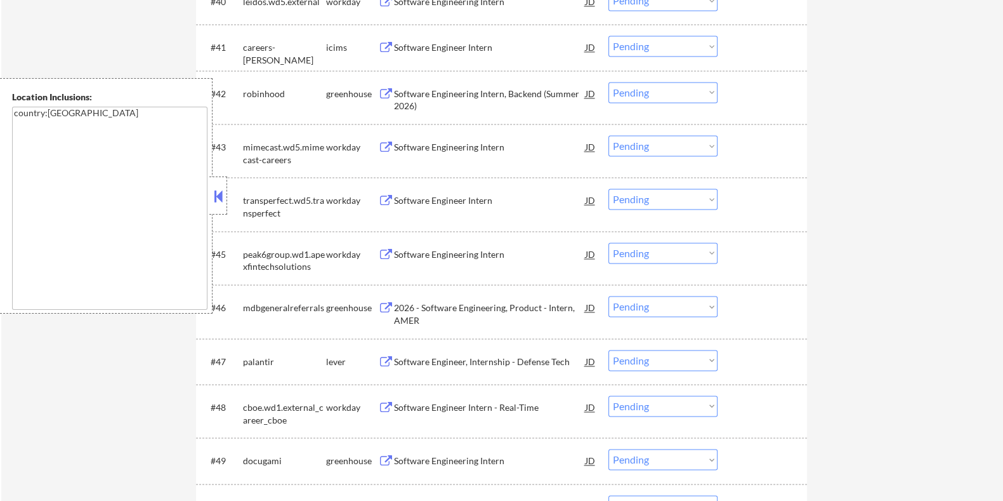
scroll to position [2502, 0]
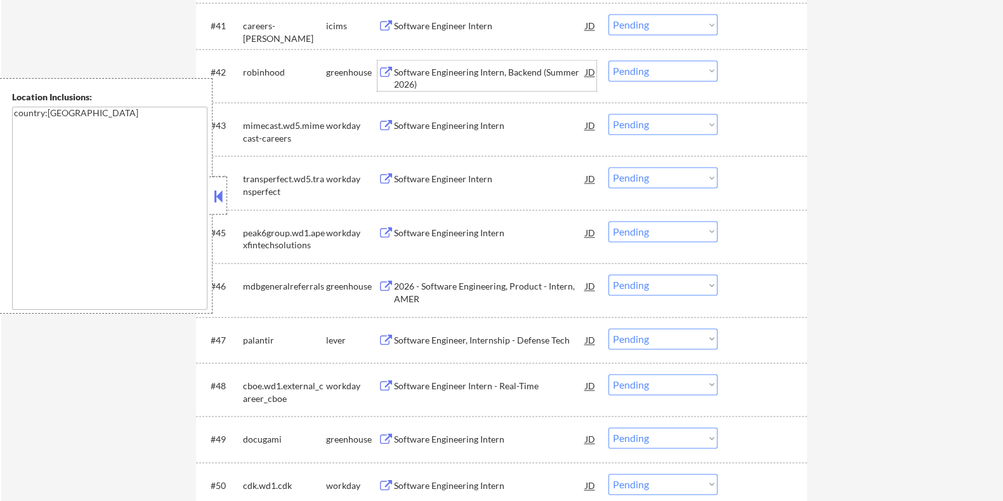
click at [472, 73] on div "Software Engineering Intern, Backend (Summer 2026)" at bounding box center [489, 78] width 192 height 25
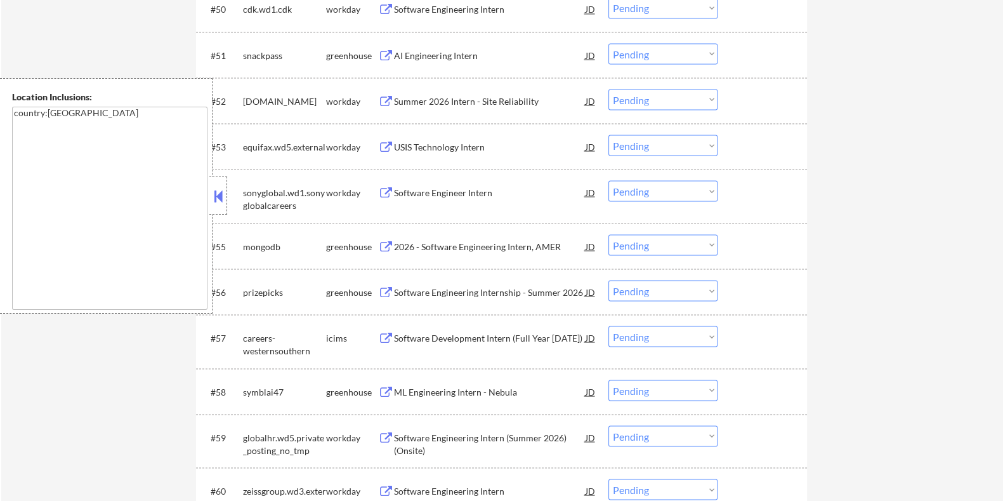
scroll to position [2819, 0]
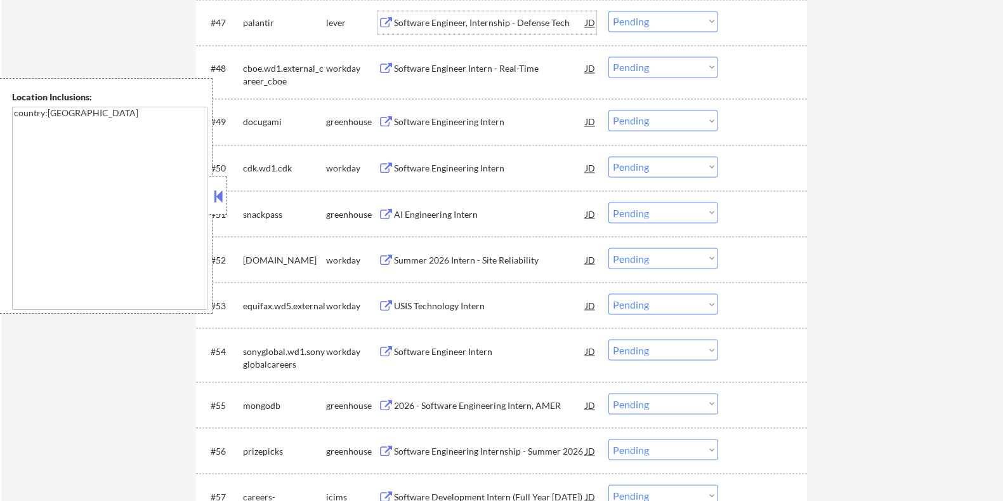
click at [427, 24] on div "Software Engineer, Internship - Defense Tech" at bounding box center [489, 22] width 192 height 13
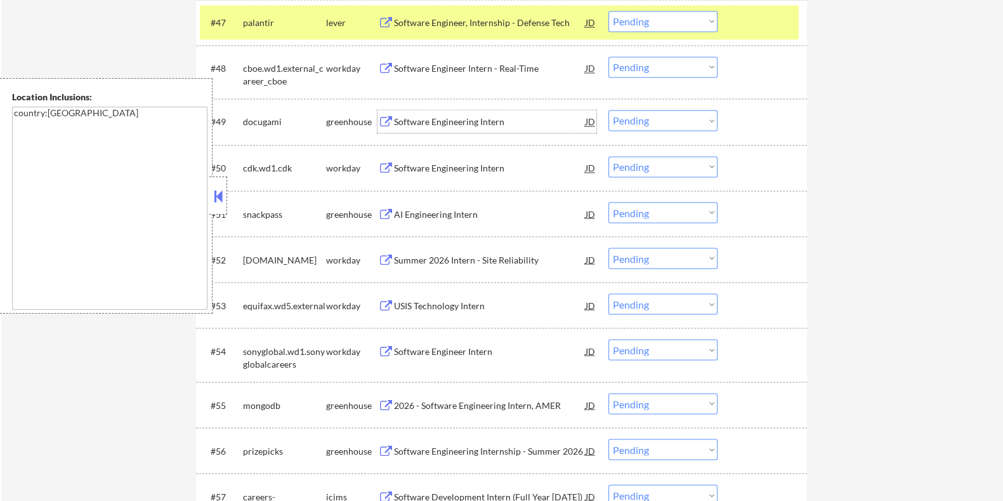
click at [455, 119] on div "Software Engineering Intern" at bounding box center [489, 121] width 192 height 13
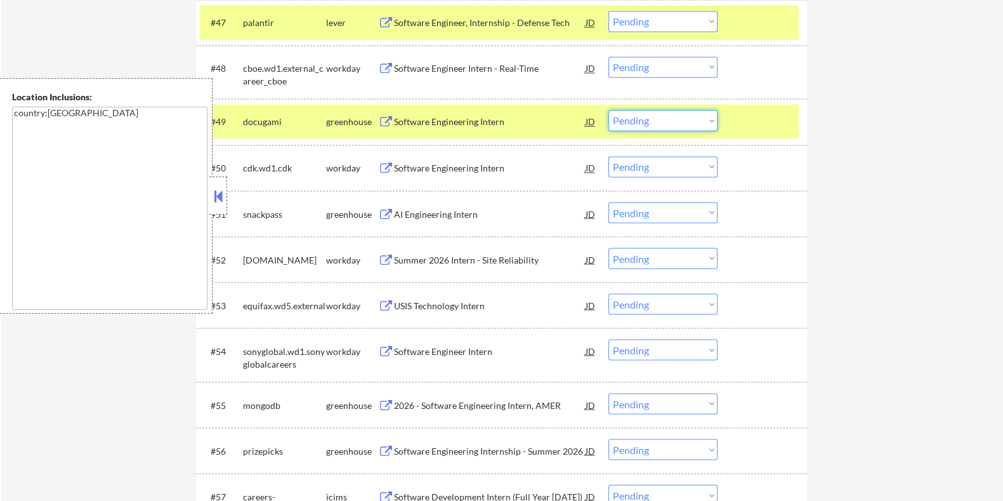
click at [650, 122] on select "Choose an option... Pending Applied Excluded (Questions) Excluded (Expired) Exc…" at bounding box center [663, 120] width 109 height 21
click at [609, 110] on select "Choose an option... Pending Applied Excluded (Questions) Excluded (Expired) Exc…" at bounding box center [663, 120] width 109 height 21
select select ""pending""
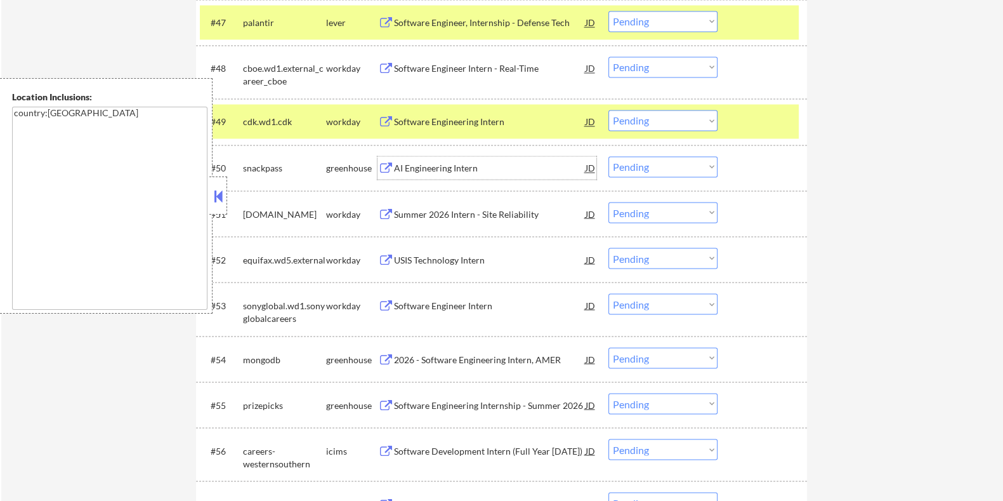
click at [434, 168] on div "AI Engineering Intern" at bounding box center [489, 168] width 192 height 13
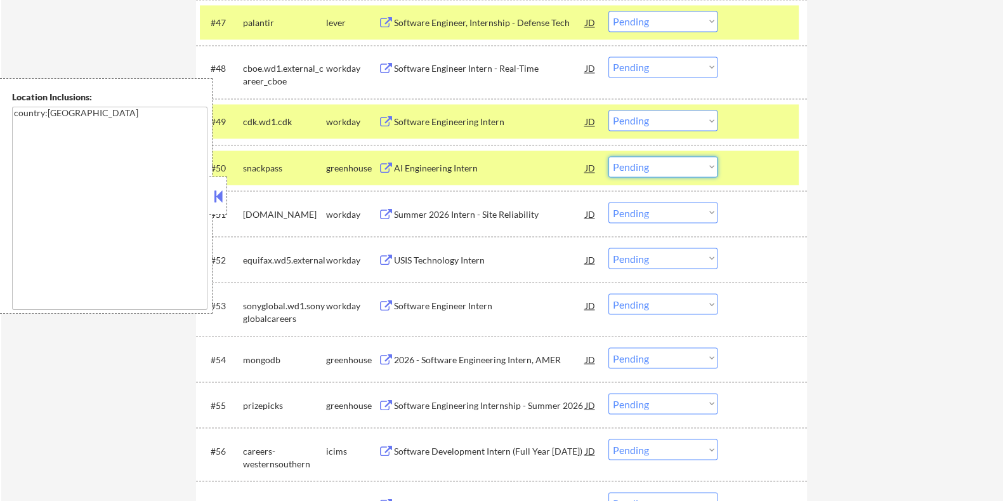
click at [655, 160] on select "Choose an option... Pending Applied Excluded (Questions) Excluded (Expired) Exc…" at bounding box center [663, 166] width 109 height 21
click at [609, 156] on select "Choose an option... Pending Applied Excluded (Questions) Excluded (Expired) Exc…" at bounding box center [663, 166] width 109 height 21
select select ""pending""
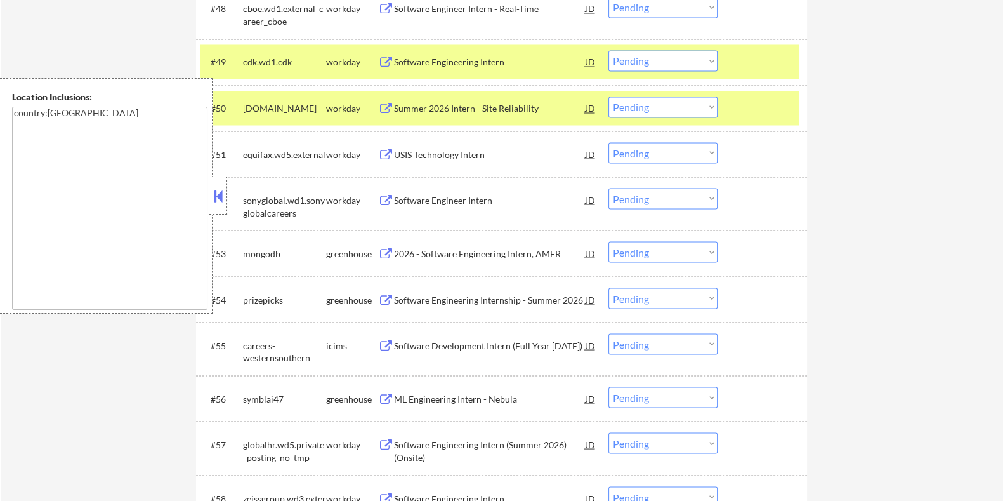
scroll to position [2899, 0]
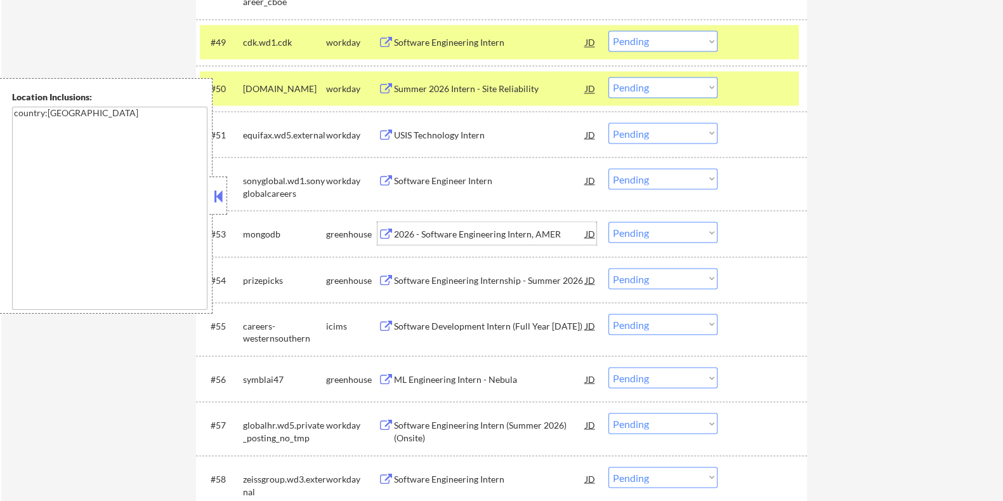
click at [466, 227] on div "2026 - Software Engineering Intern, AMER" at bounding box center [489, 233] width 192 height 13
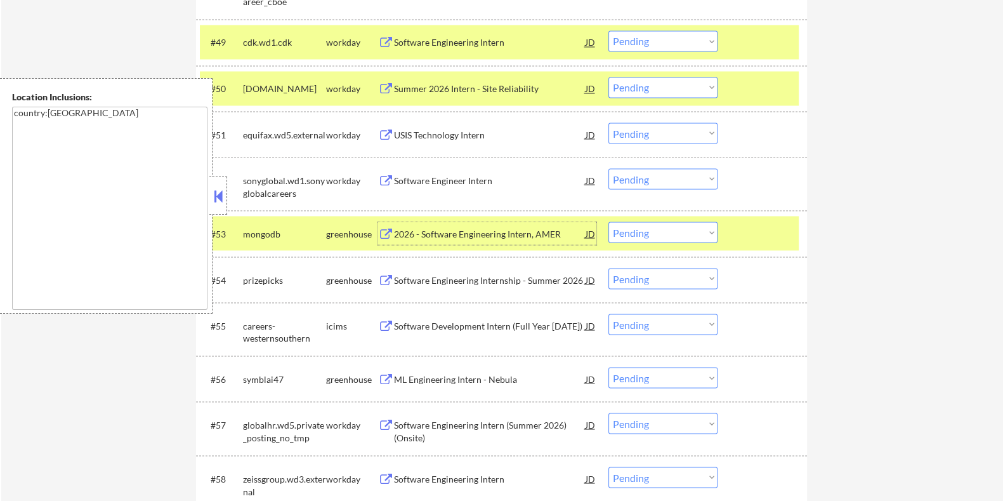
click at [694, 227] on select "Choose an option... Pending Applied Excluded (Questions) Excluded (Expired) Exc…" at bounding box center [663, 231] width 109 height 21
click at [609, 221] on select "Choose an option... Pending Applied Excluded (Questions) Excluded (Expired) Exc…" at bounding box center [663, 231] width 109 height 21
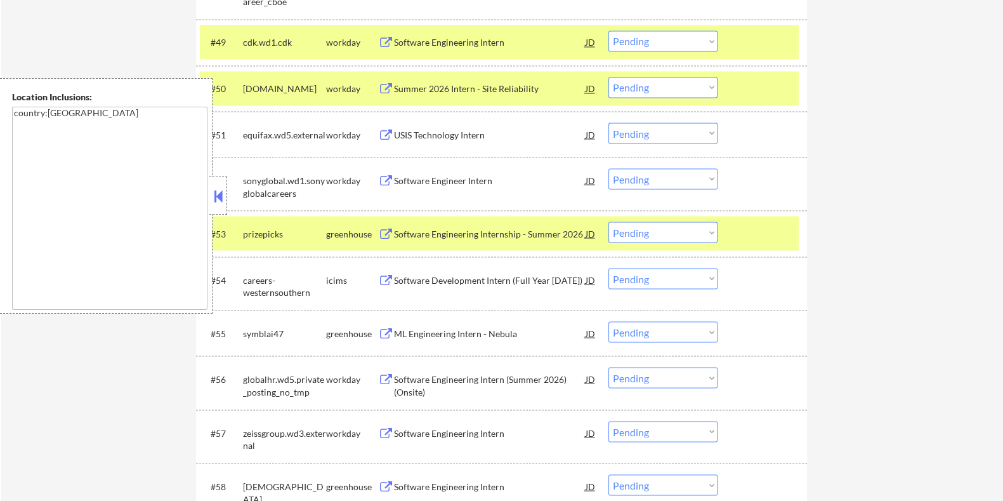
click at [460, 230] on div "Software Engineering Internship - Summer 2026" at bounding box center [489, 233] width 192 height 13
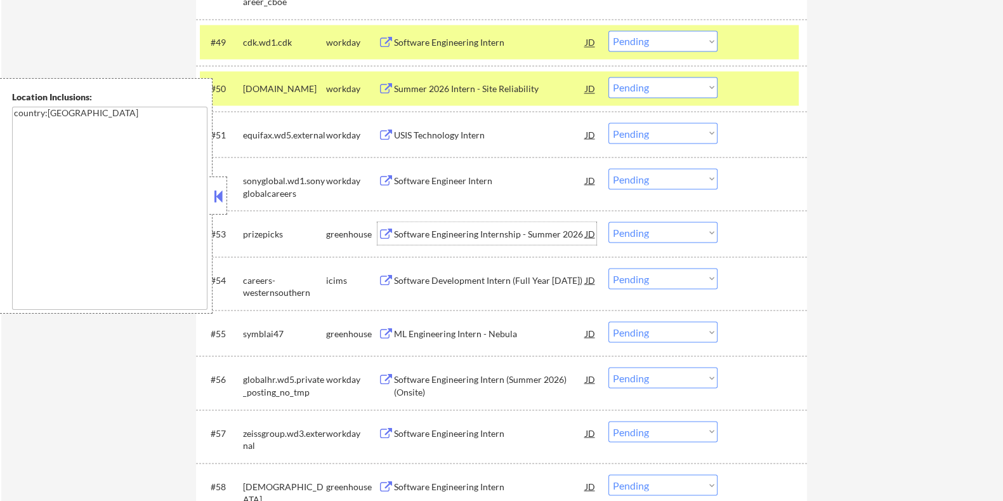
click at [653, 235] on select "Choose an option... Pending Applied Excluded (Questions) Excluded (Expired) Exc…" at bounding box center [663, 231] width 109 height 21
click at [609, 221] on select "Choose an option... Pending Applied Excluded (Questions) Excluded (Expired) Exc…" at bounding box center [663, 231] width 109 height 21
select select ""pending""
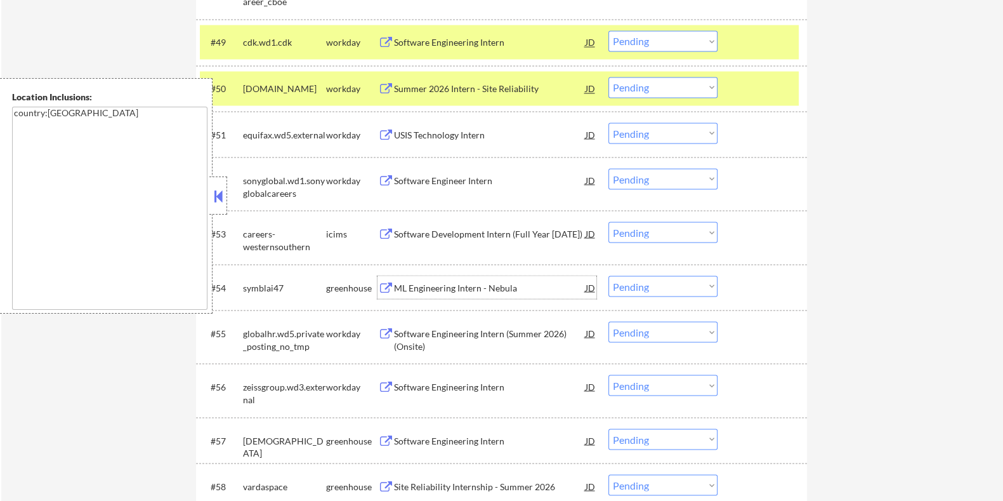
click at [422, 287] on div "ML Engineering Intern - Nebula" at bounding box center [489, 287] width 192 height 13
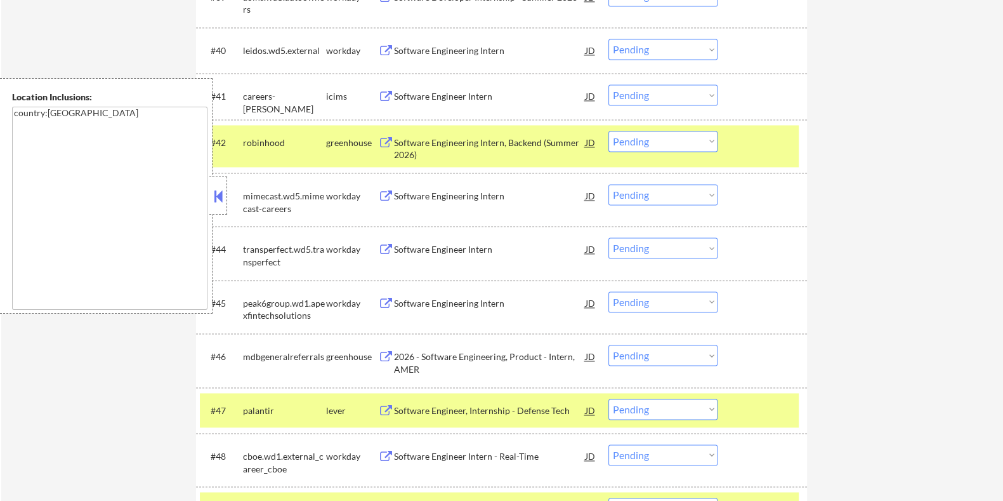
scroll to position [2511, 0]
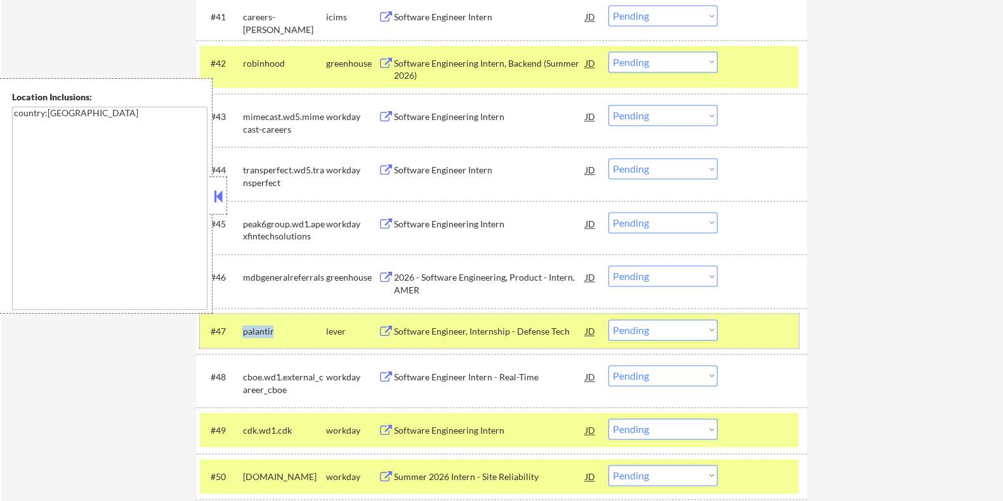
drag, startPoint x: 278, startPoint y: 325, endPoint x: 238, endPoint y: 328, distance: 40.1
click at [238, 328] on div "#47 palantir lever Software Engineer, Internship - Defense Tech JD Choose an op…" at bounding box center [499, 330] width 599 height 34
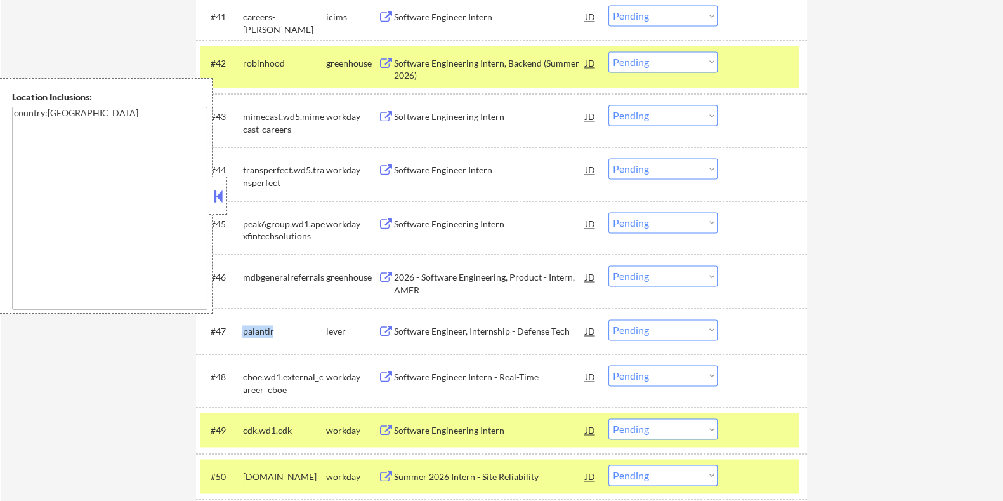
copy div "palantir"
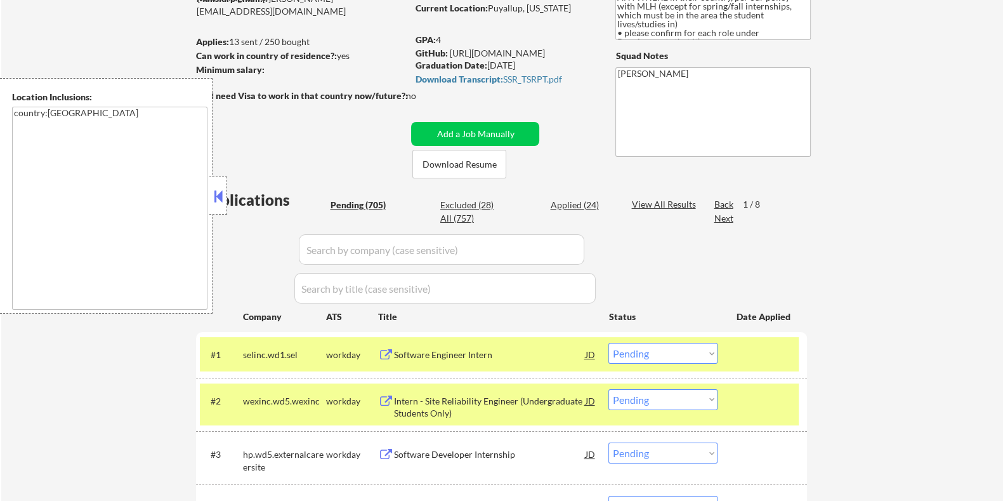
scroll to position [52, 0]
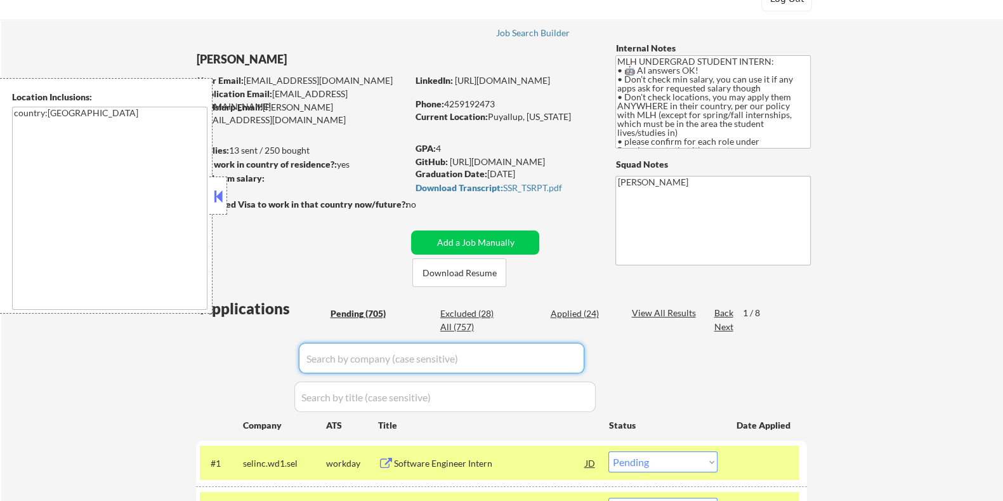
click at [356, 357] on input "input" at bounding box center [442, 358] width 286 height 30
paste input "palantir"
type input "palantir"
click at [655, 310] on div "View All Results" at bounding box center [665, 312] width 68 height 13
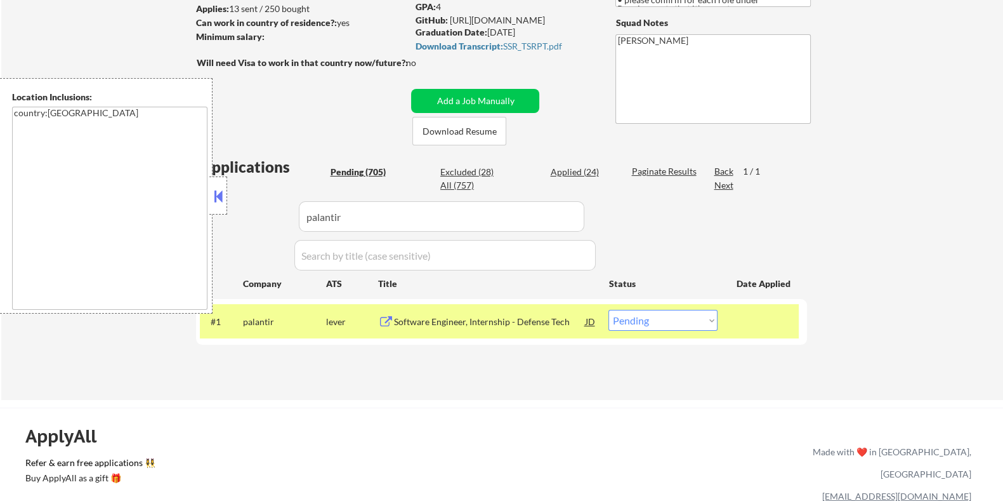
scroll to position [211, 0]
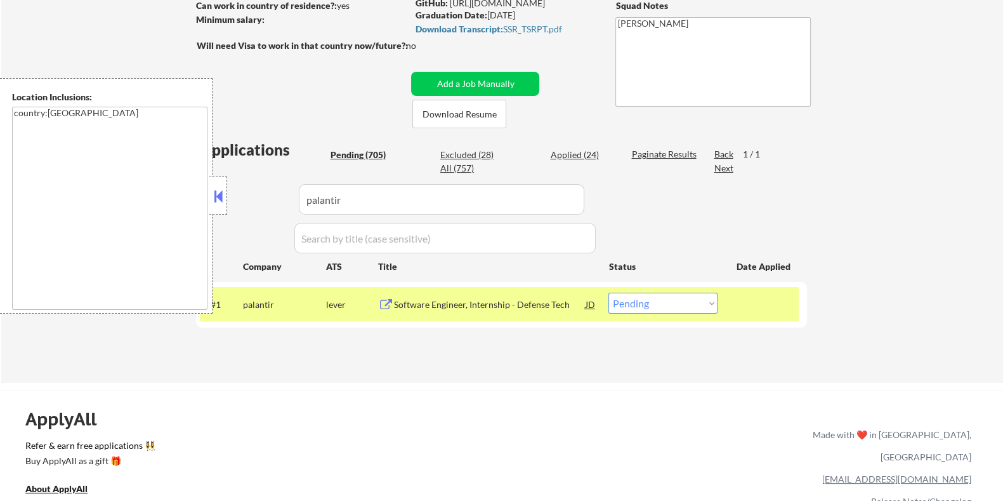
click at [462, 308] on div "Software Engineer, Internship - Defense Tech" at bounding box center [489, 304] width 192 height 13
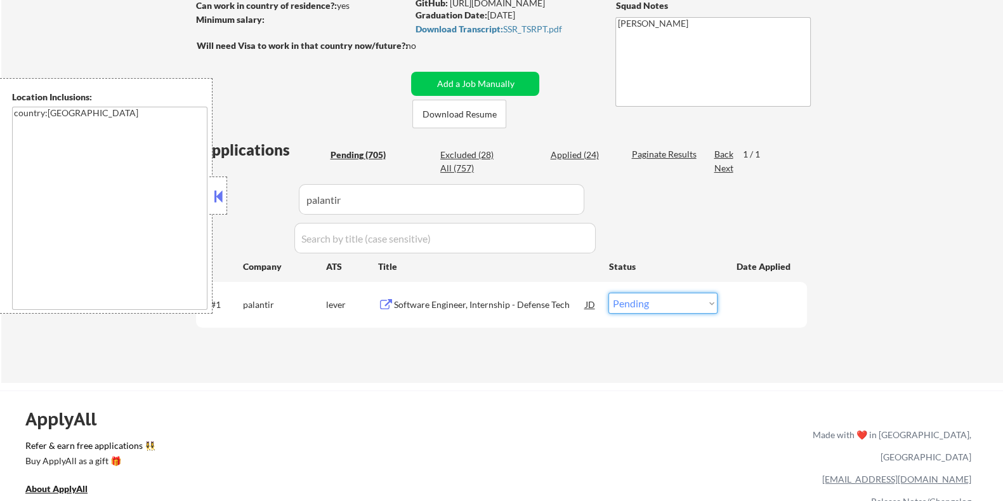
click at [628, 301] on select "Choose an option... Pending Applied Excluded (Questions) Excluded (Expired) Exc…" at bounding box center [663, 303] width 109 height 21
select select ""excluded__bad_match_""
click at [609, 293] on select "Choose an option... Pending Applied Excluded (Questions) Excluded (Expired) Exc…" at bounding box center [663, 303] width 109 height 21
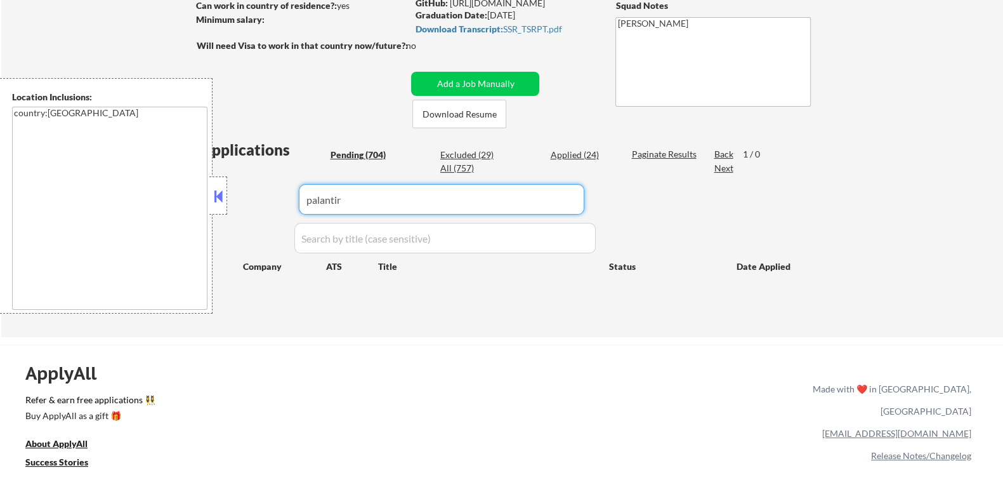
drag, startPoint x: 374, startPoint y: 190, endPoint x: 238, endPoint y: 223, distance: 140.4
click at [238, 223] on div "Applications Pending (704) Excluded (29) Applied (24) All (757) Paginate Result…" at bounding box center [501, 226] width 611 height 174
click at [355, 155] on div "Pending (704)" at bounding box center [361, 154] width 63 height 13
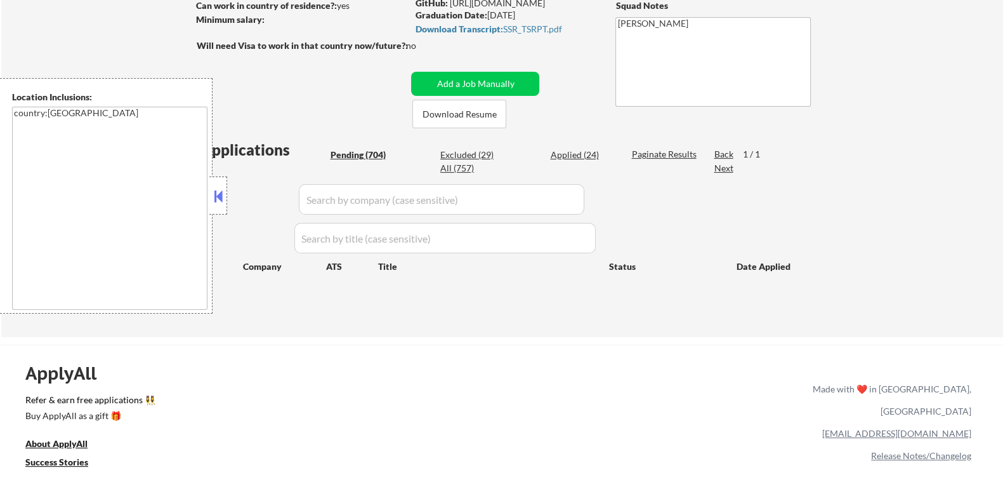
click at [344, 126] on div "← Return to /applysquad Mailslurp Inbox Job Search Builder TiaMarie Gordon User…" at bounding box center [501, 83] width 633 height 487
click at [354, 124] on div "← Return to /applysquad Mailslurp Inbox Job Search Builder TiaMarie Gordon User…" at bounding box center [501, 83] width 633 height 487
select select ""pending""
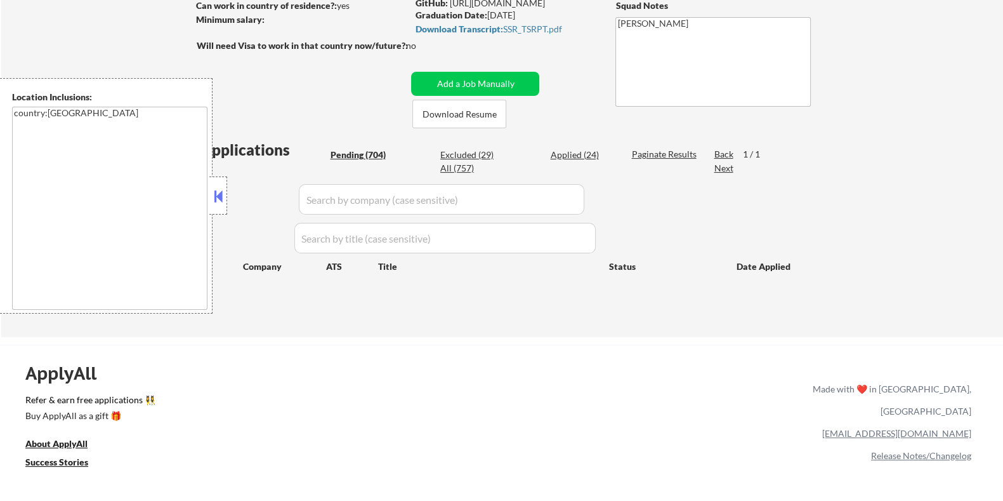
select select ""pending""
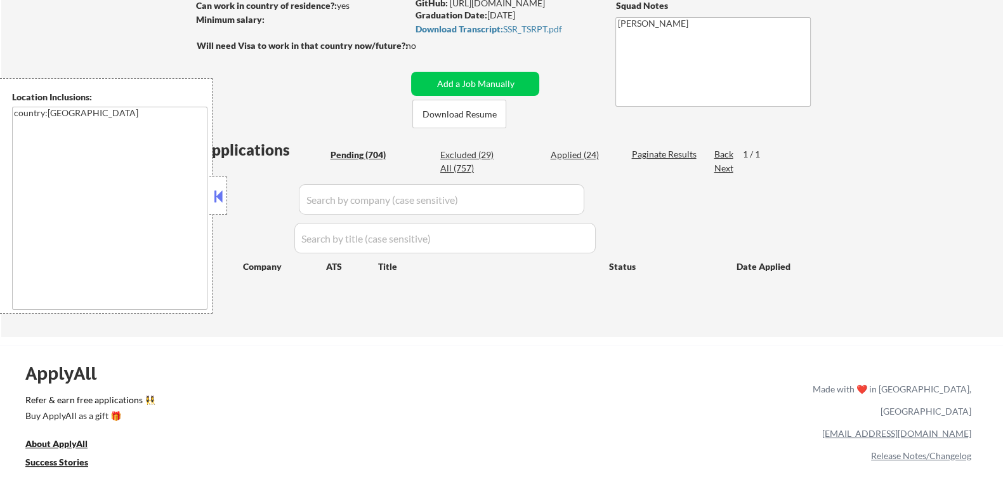
select select ""pending""
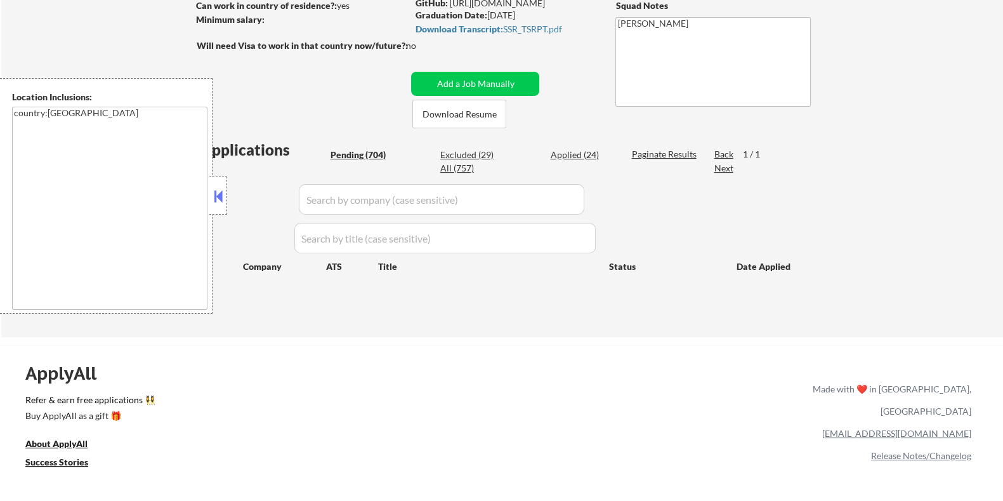
select select ""pending""
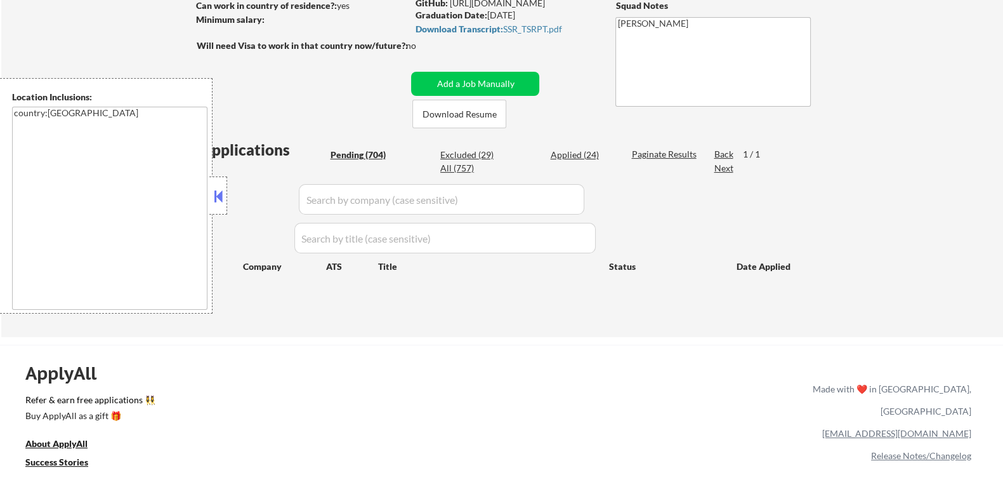
select select ""pending""
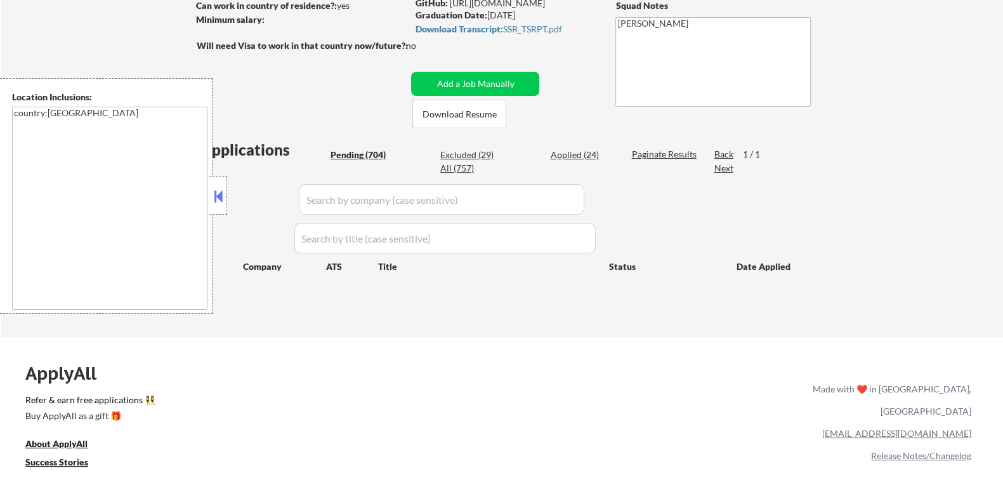
select select ""pending""
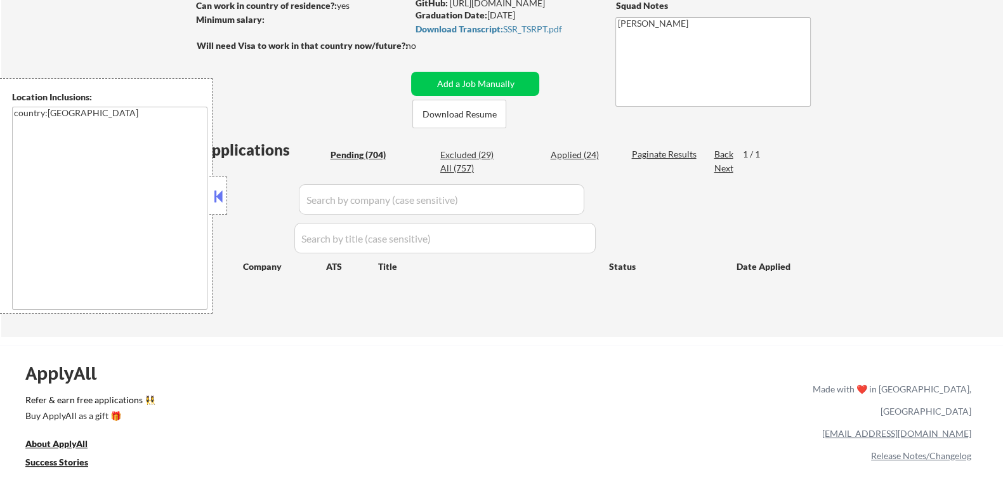
select select ""pending""
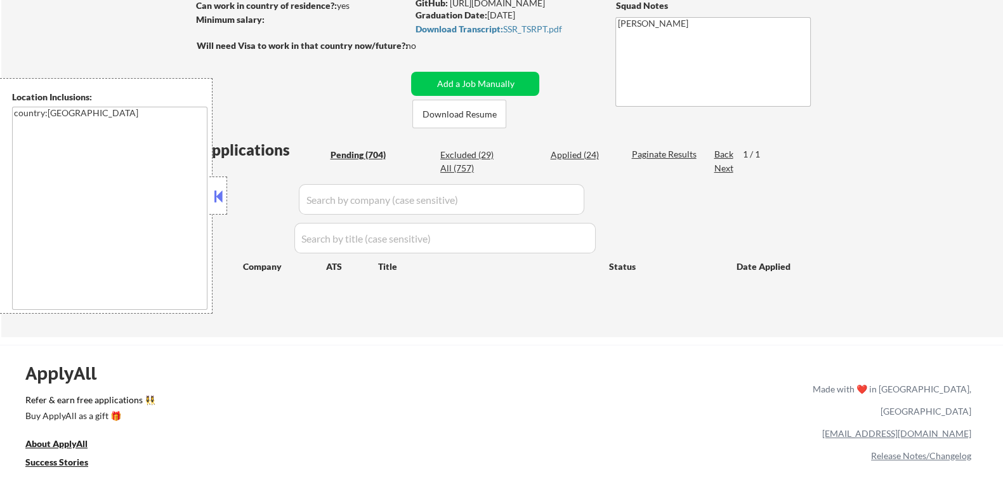
select select ""pending""
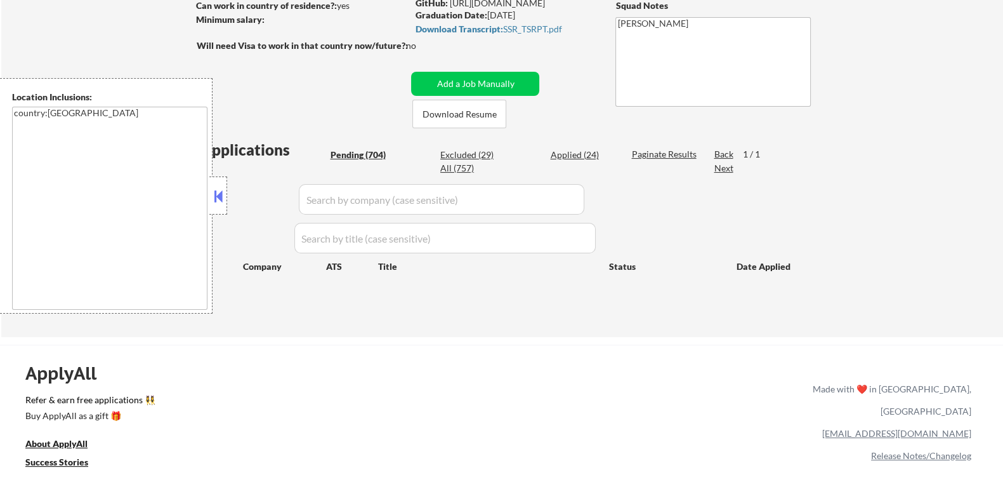
select select ""pending""
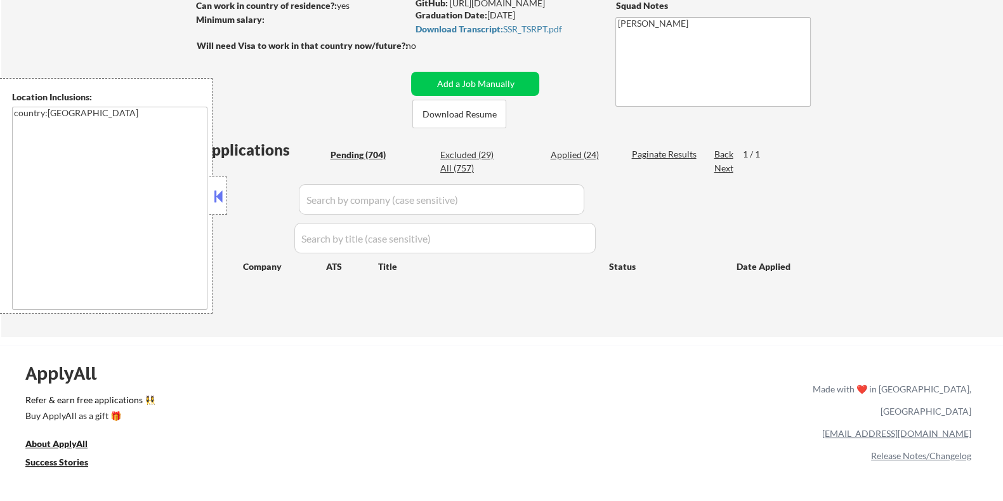
select select ""pending""
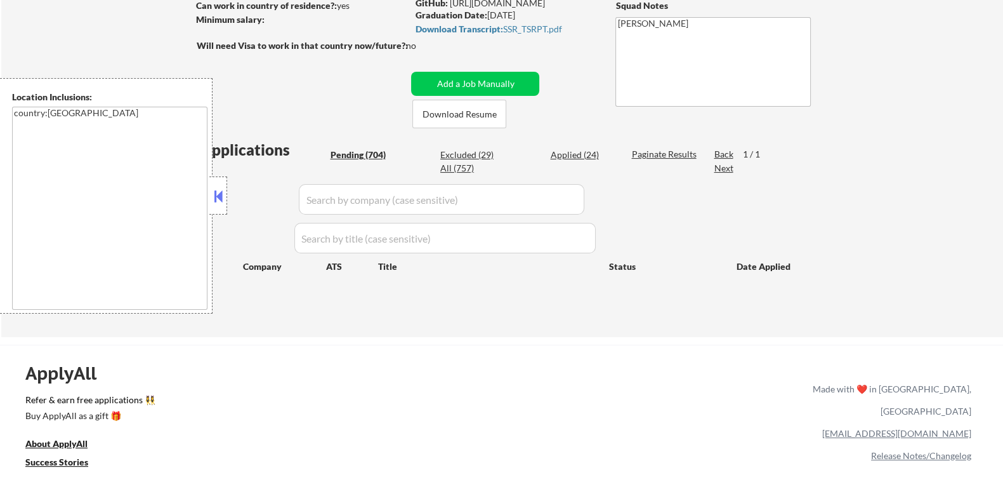
select select ""pending""
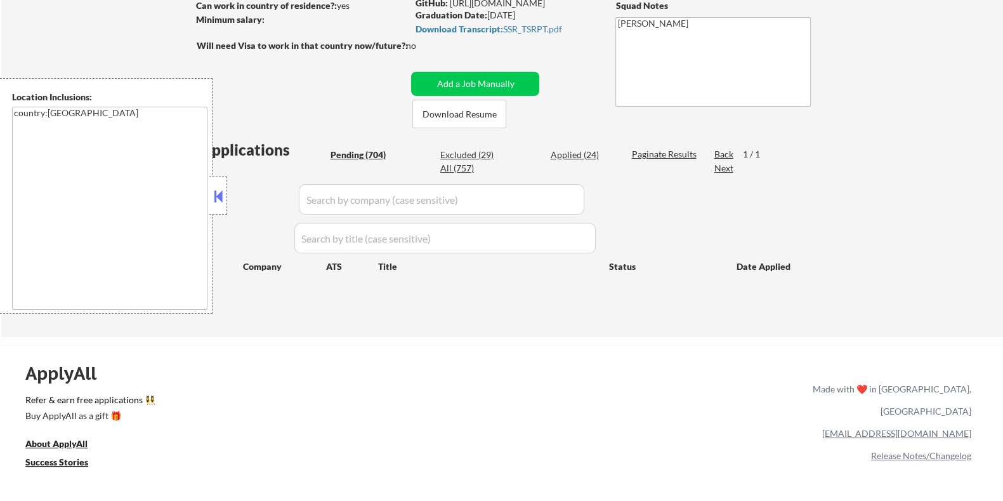
select select ""pending""
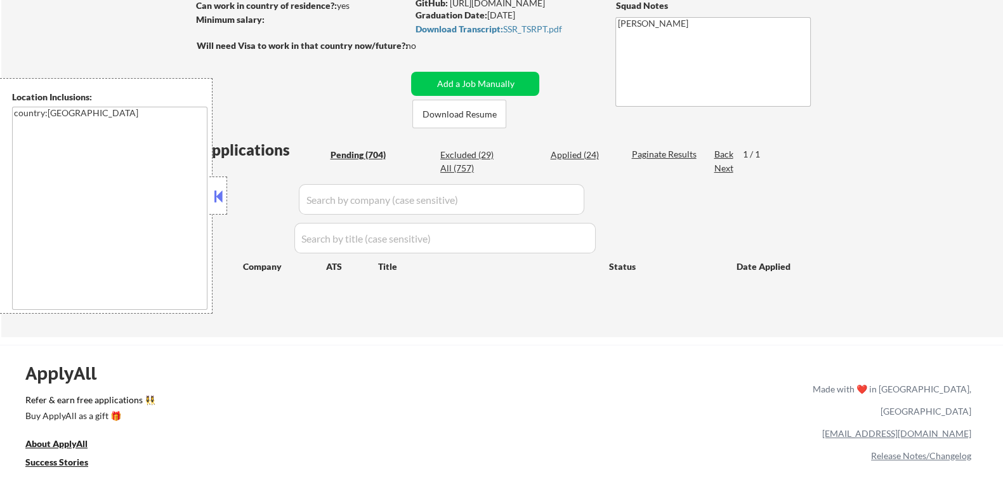
select select ""pending""
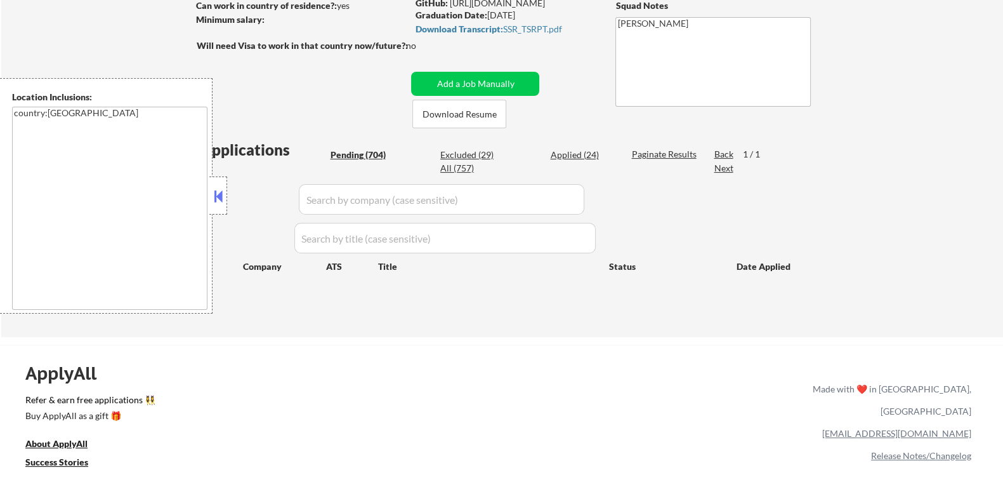
select select ""pending""
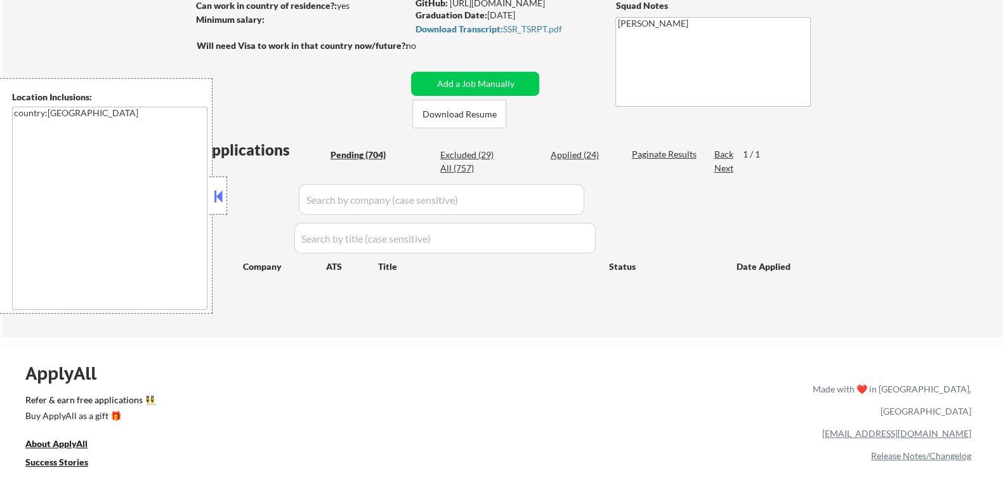
select select ""pending""
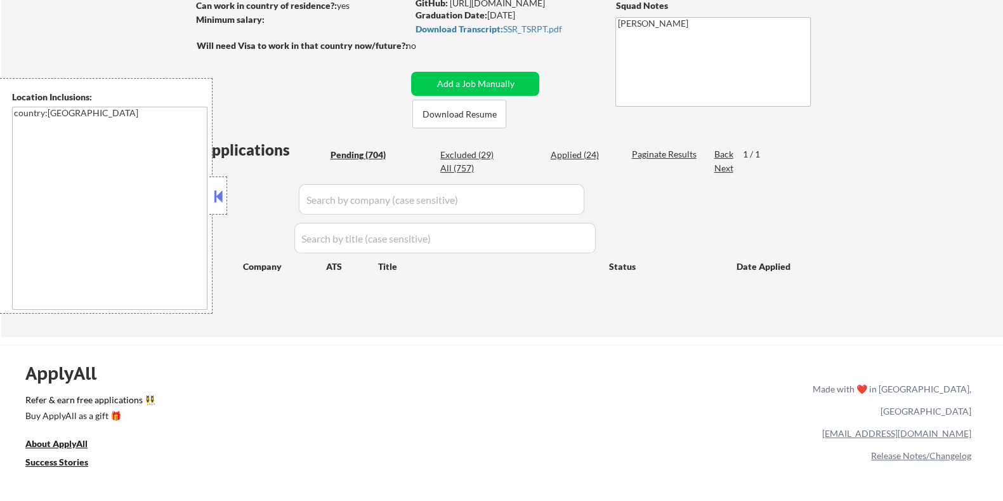
select select ""pending""
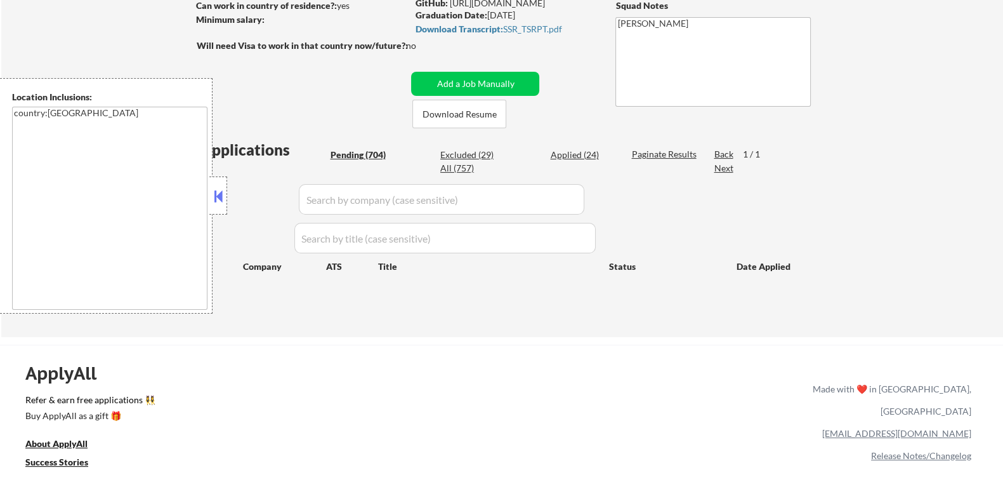
select select ""pending""
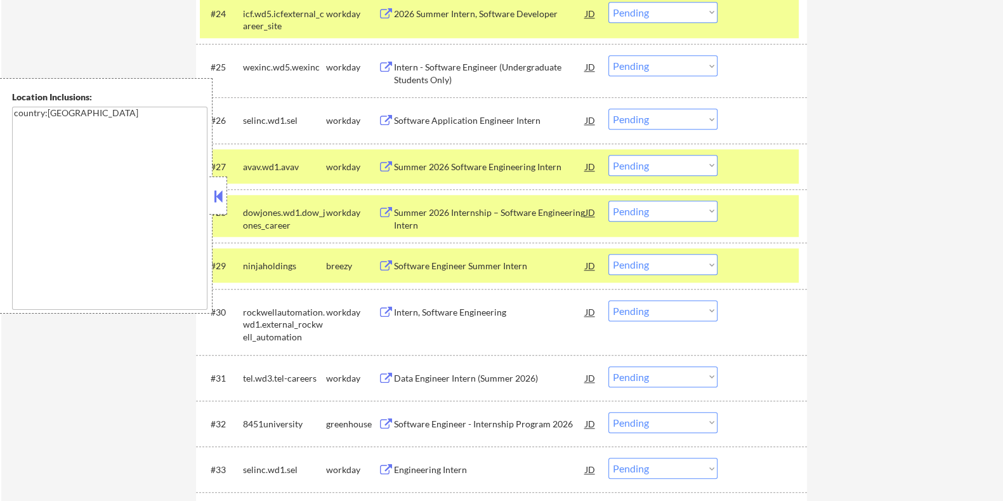
scroll to position [1904, 0]
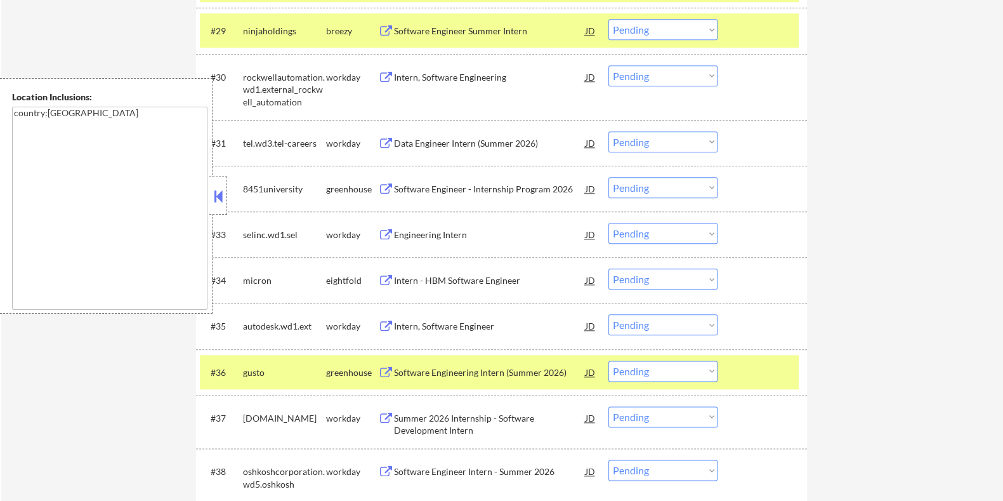
click at [439, 187] on div "Software Engineer - Internship Program 2026" at bounding box center [489, 189] width 192 height 13
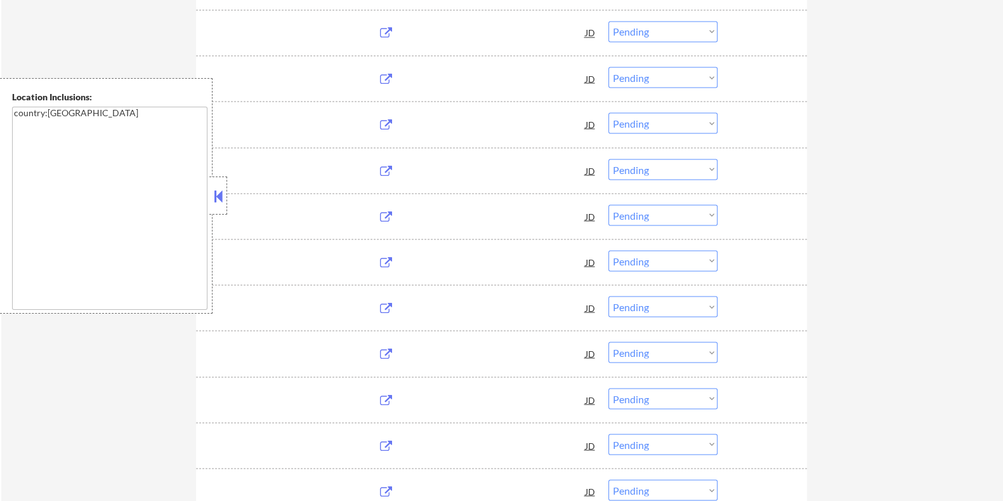
scroll to position [26345, 0]
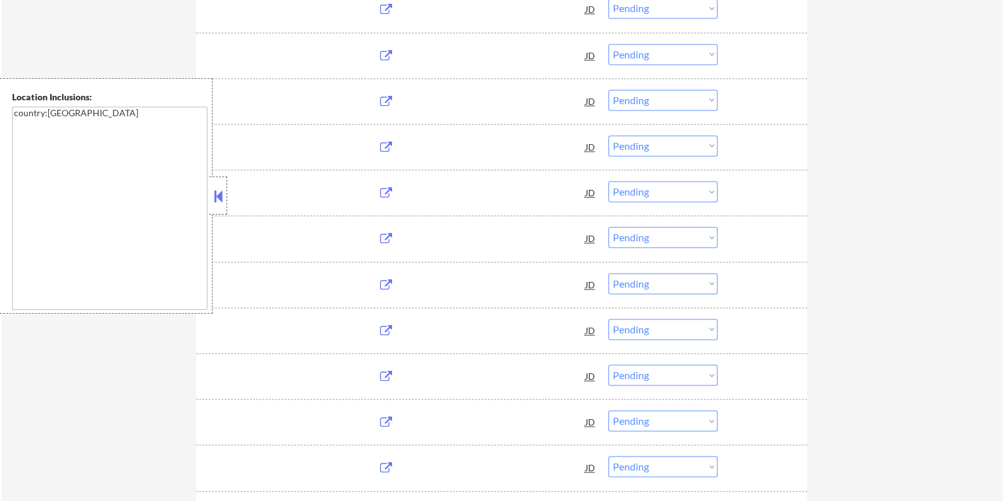
click at [225, 186] on div at bounding box center [218, 195] width 18 height 38
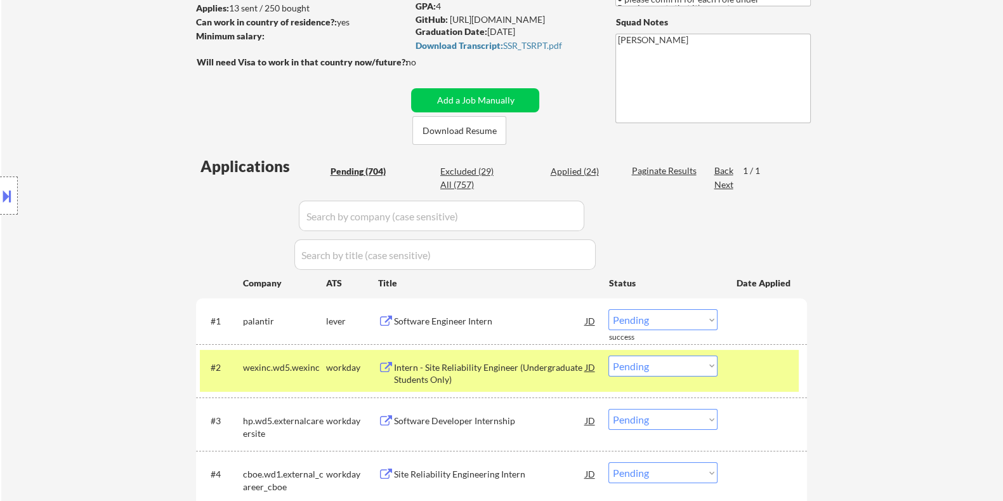
scroll to position [187, 0]
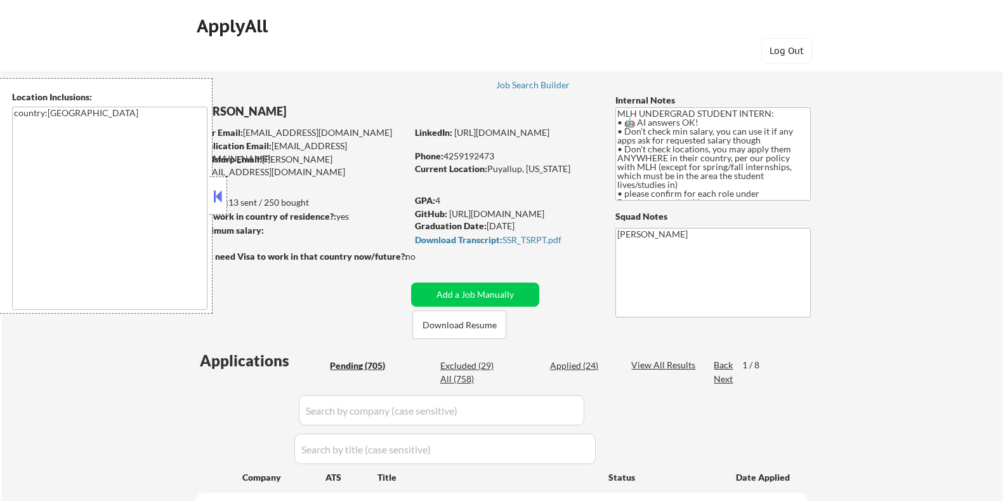
select select ""pending""
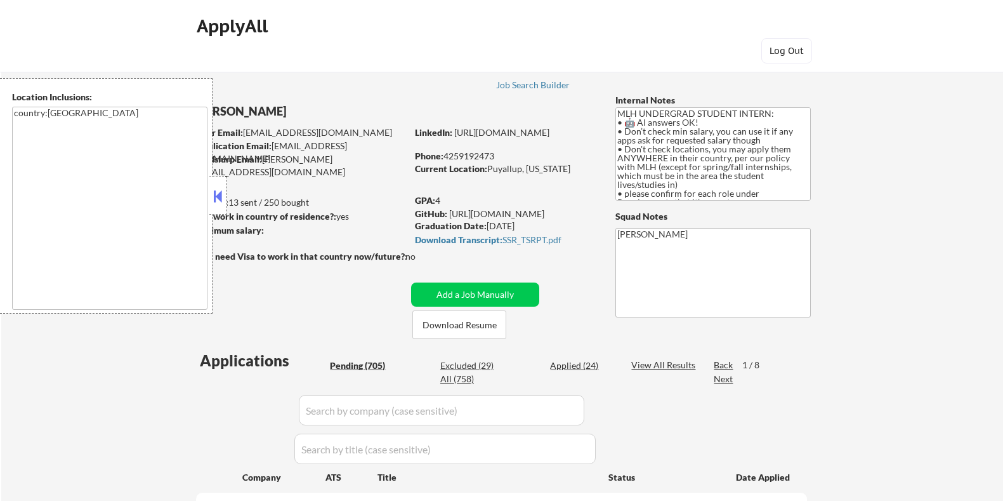
select select ""pending""
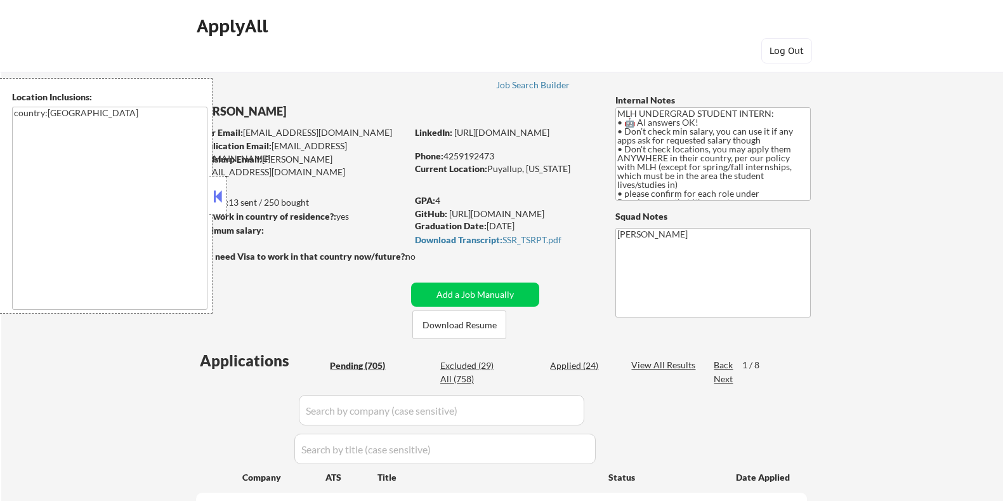
select select ""pending""
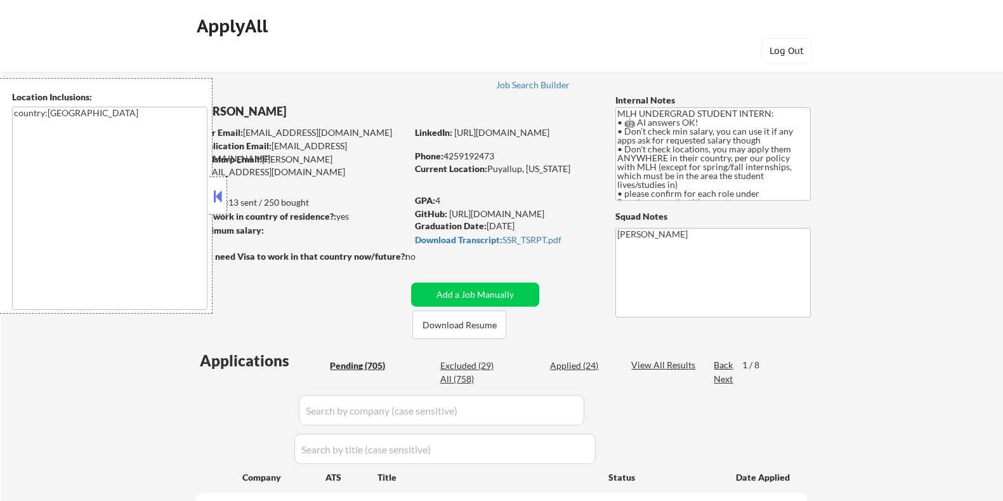
select select ""pending""
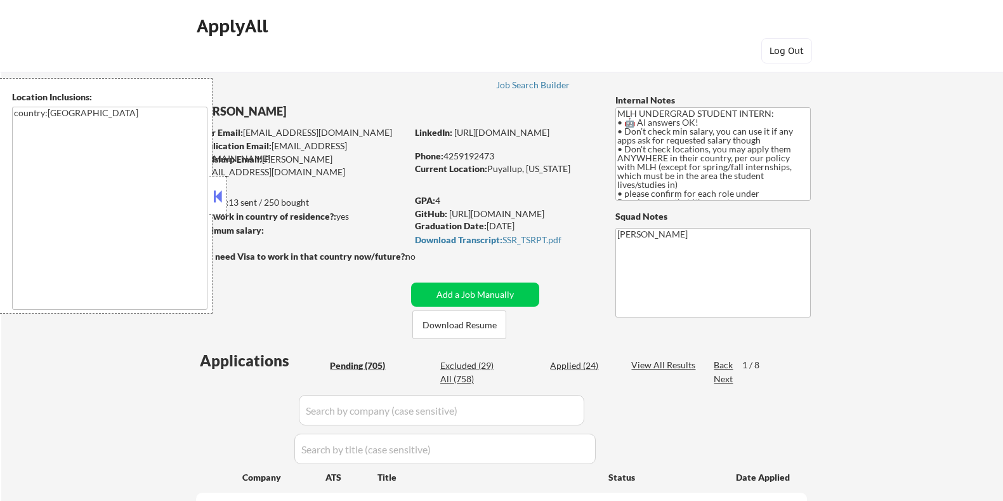
select select ""pending""
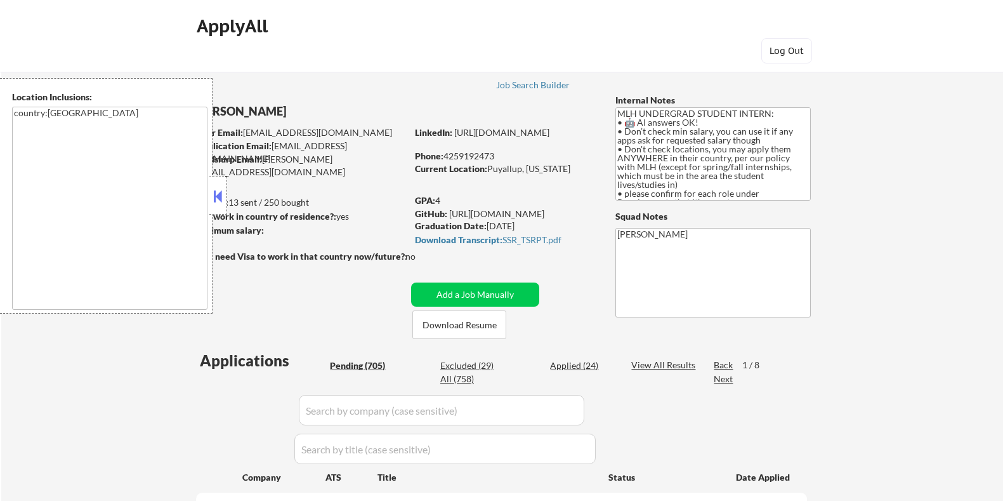
select select ""pending""
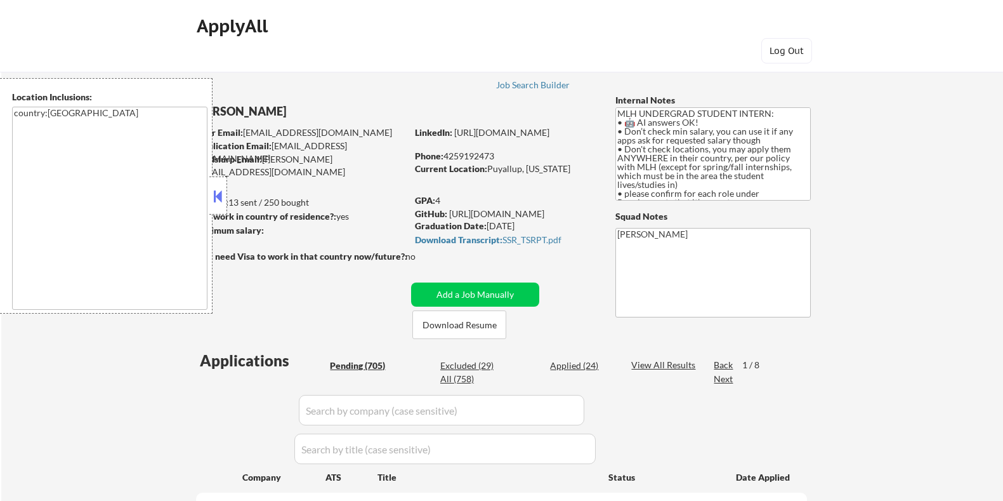
select select ""pending""
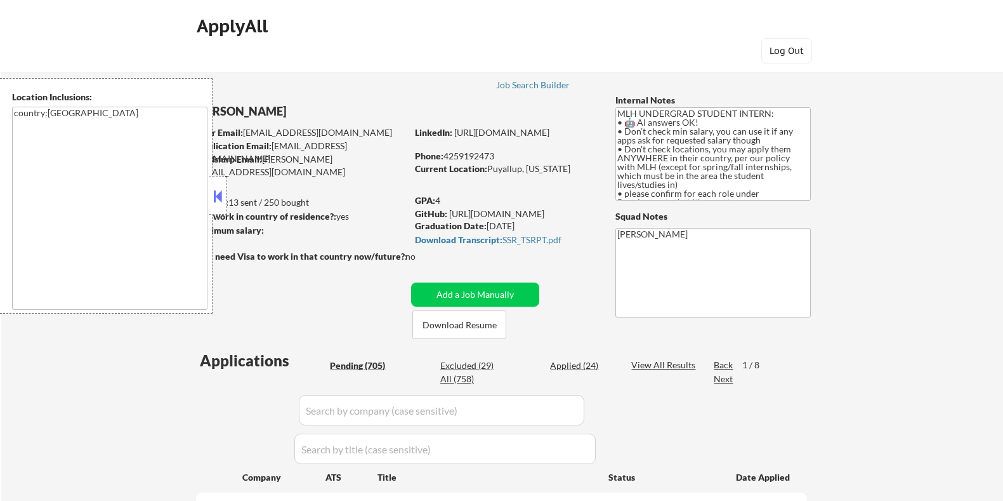
select select ""pending""
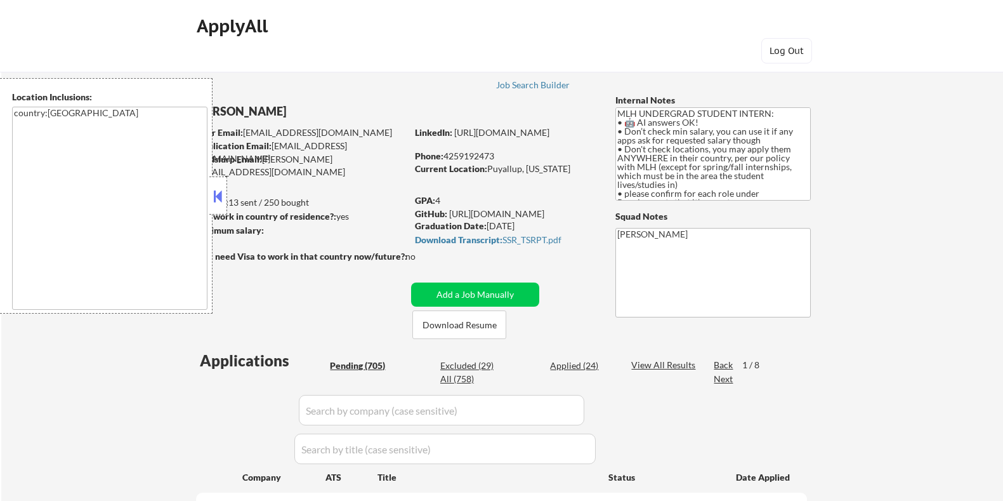
select select ""pending""
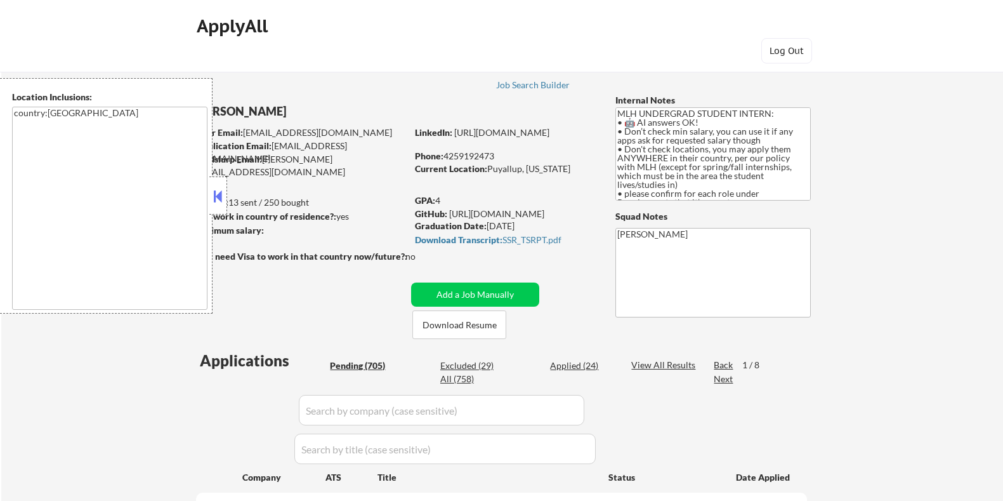
select select ""pending""
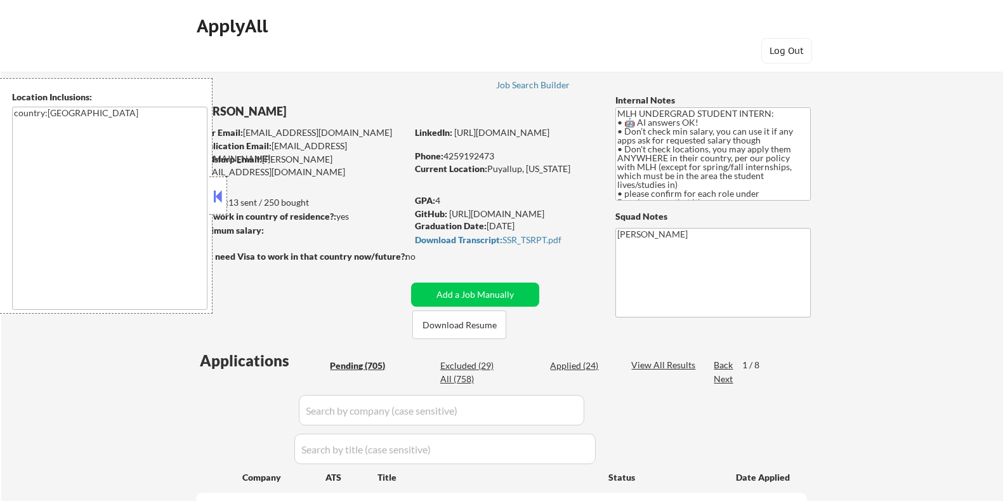
select select ""pending""
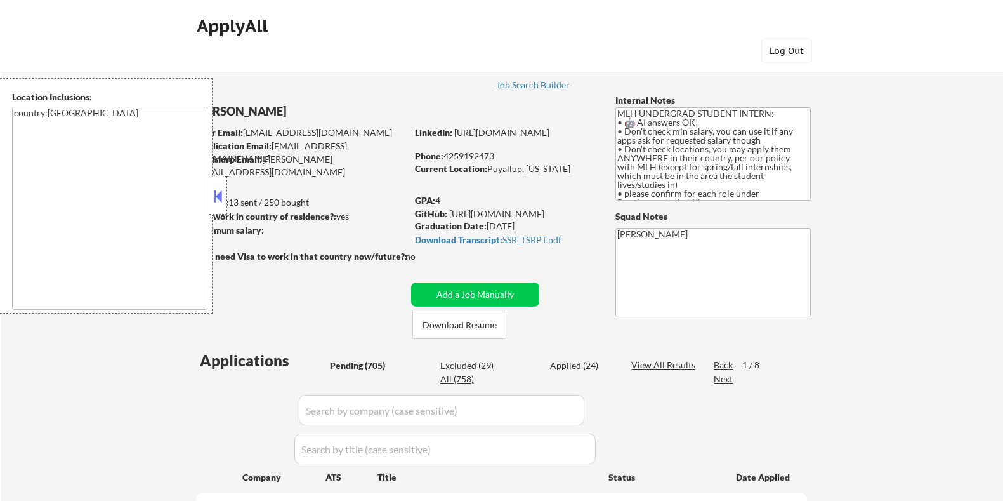
select select ""pending""
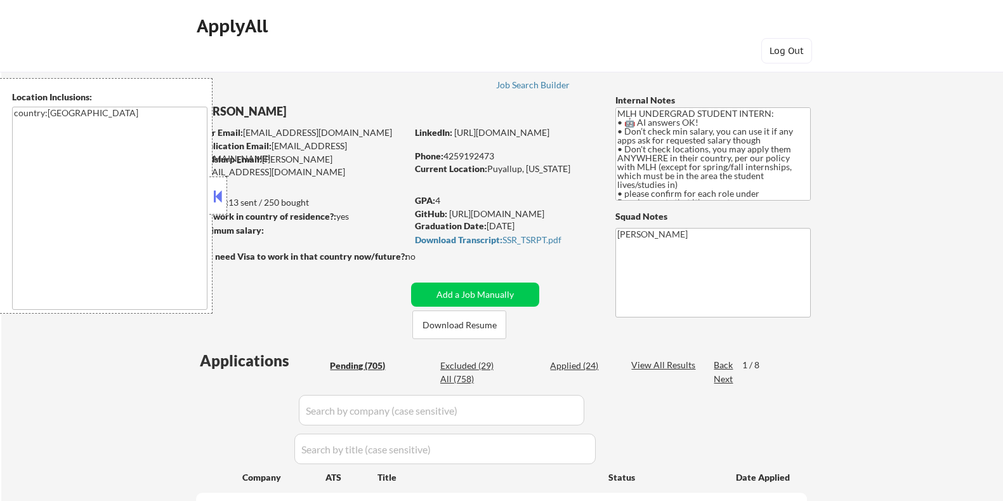
select select ""pending""
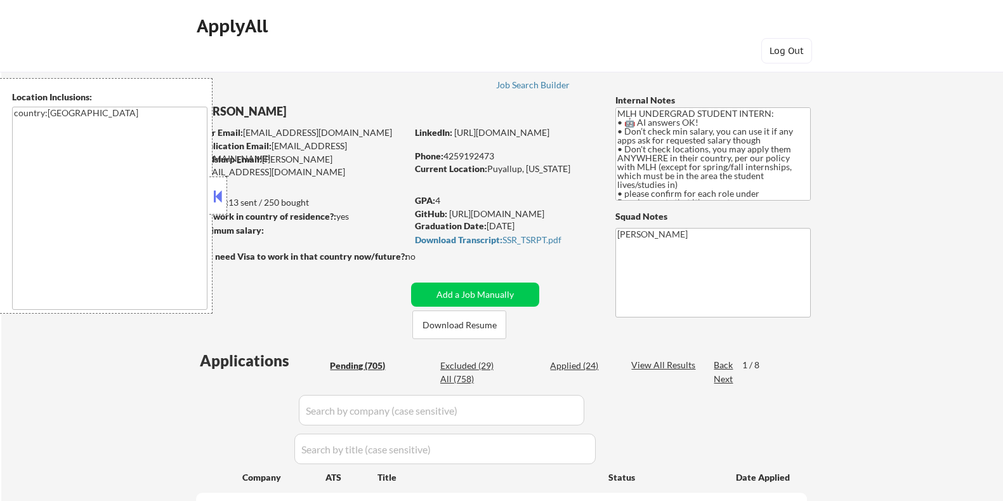
select select ""pending""
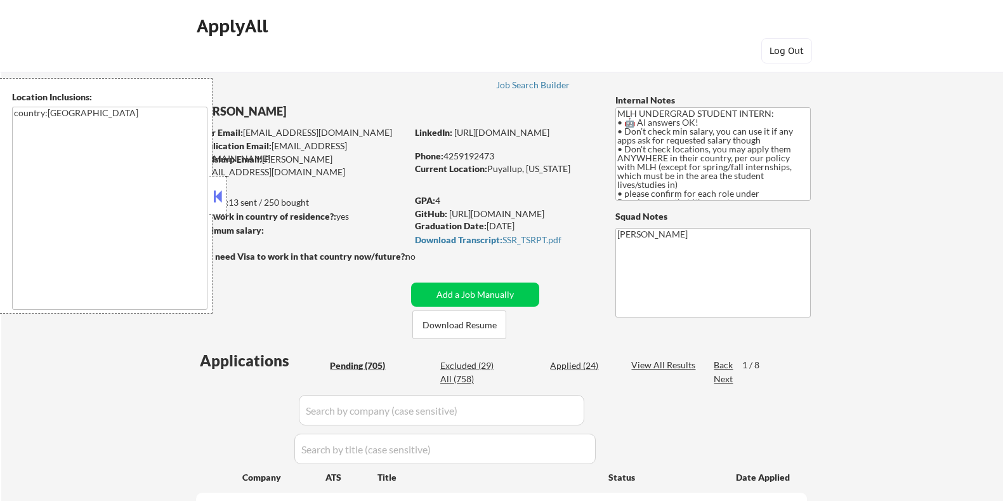
select select ""pending""
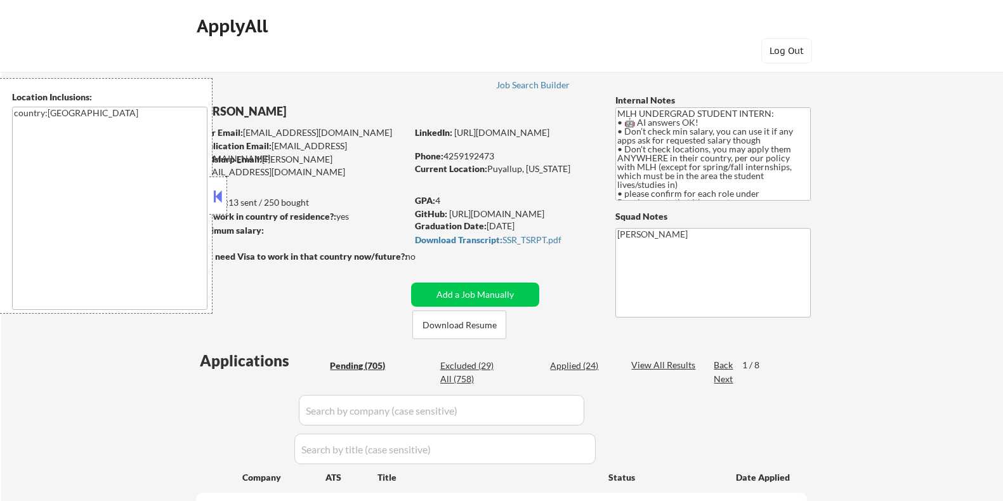
select select ""pending""
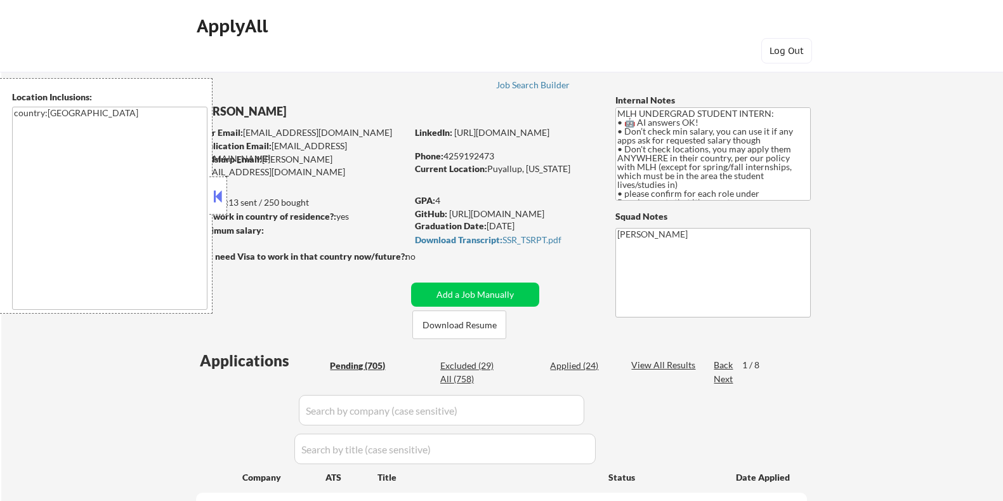
select select ""pending""
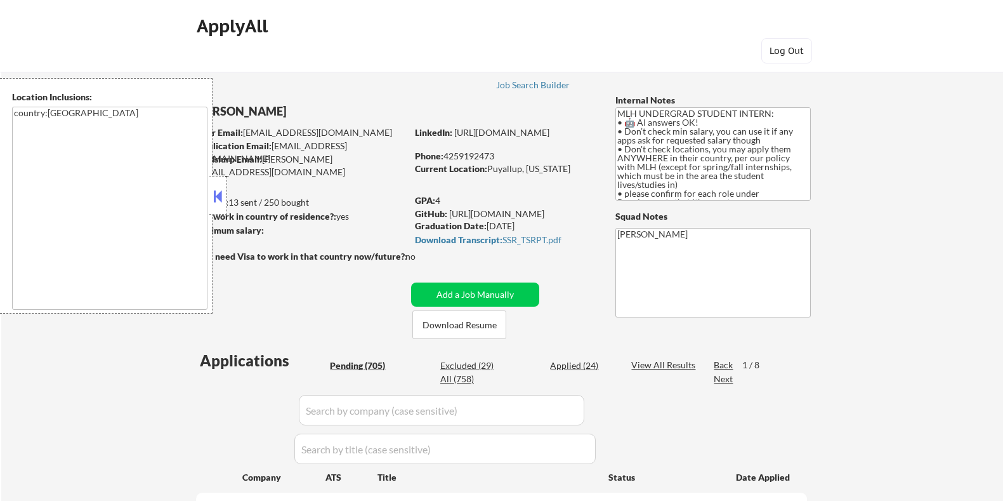
select select ""pending""
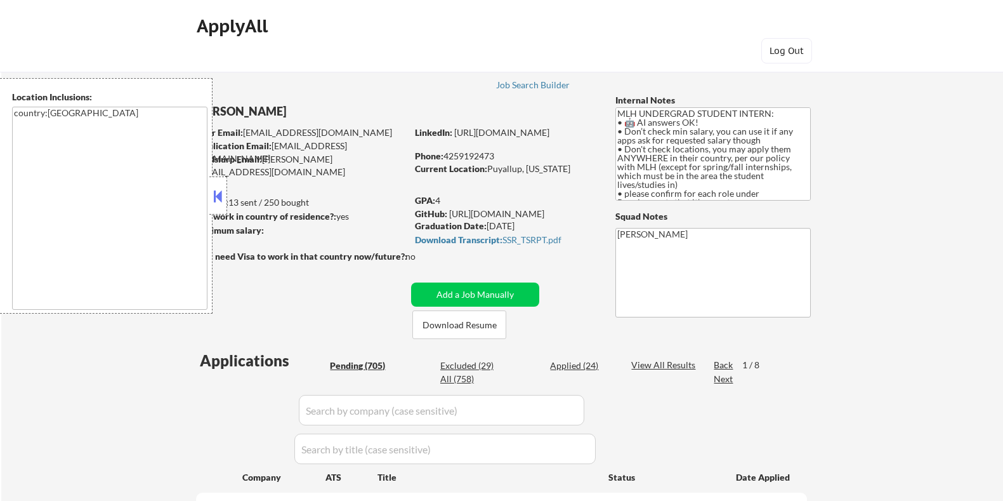
select select ""pending""
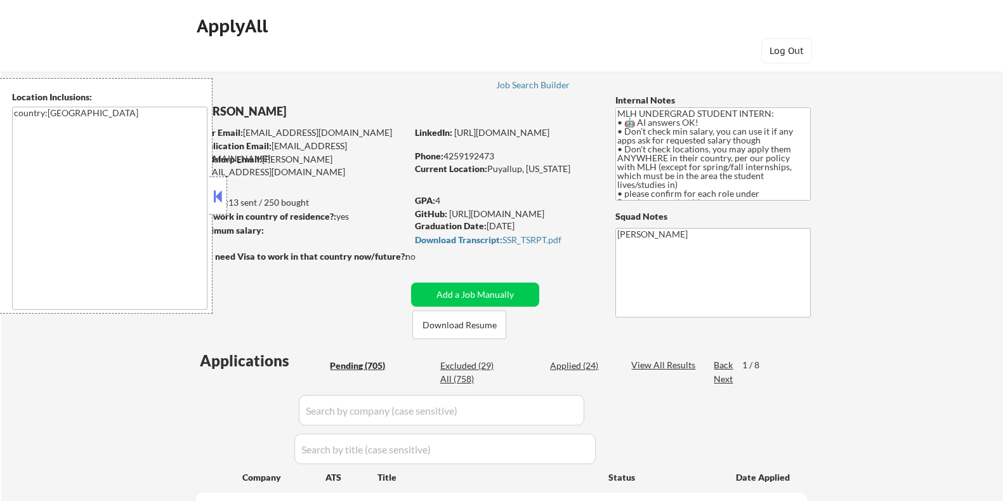
select select ""pending""
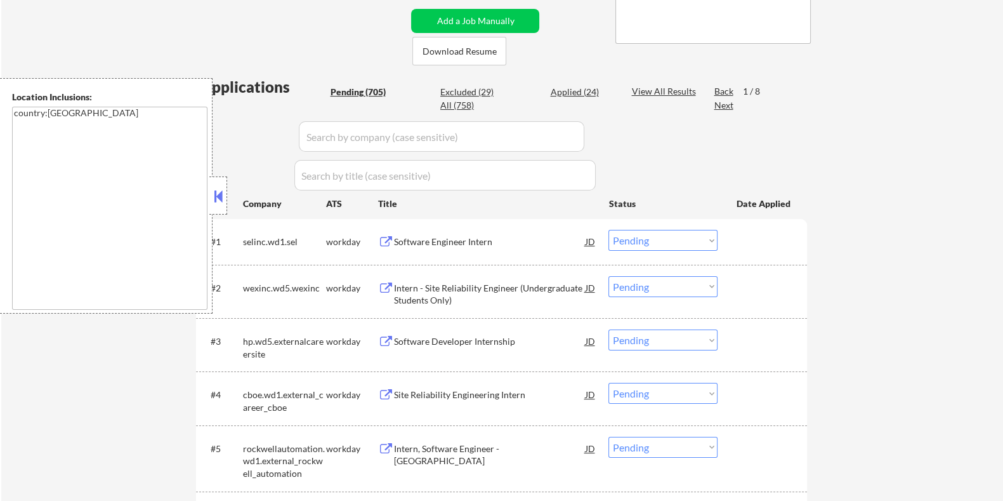
scroll to position [239, 0]
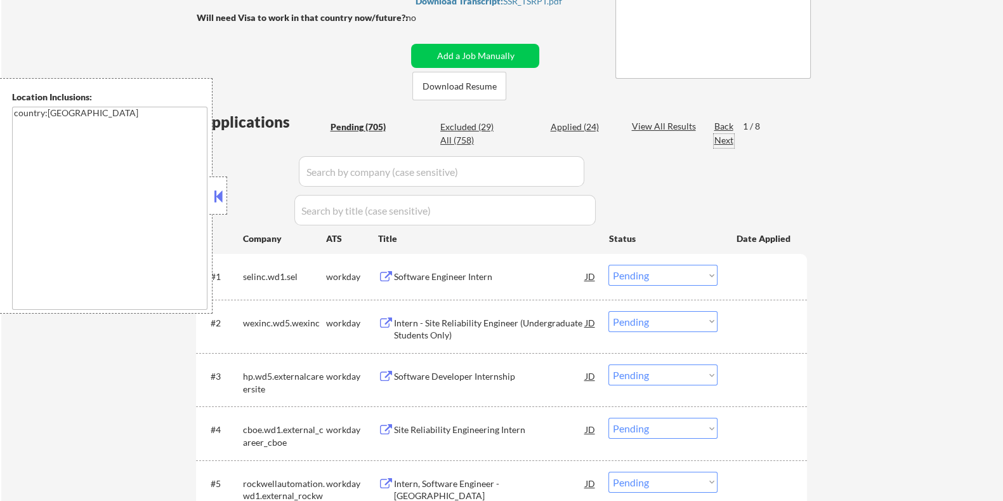
click at [724, 140] on div "Next" at bounding box center [724, 140] width 20 height 13
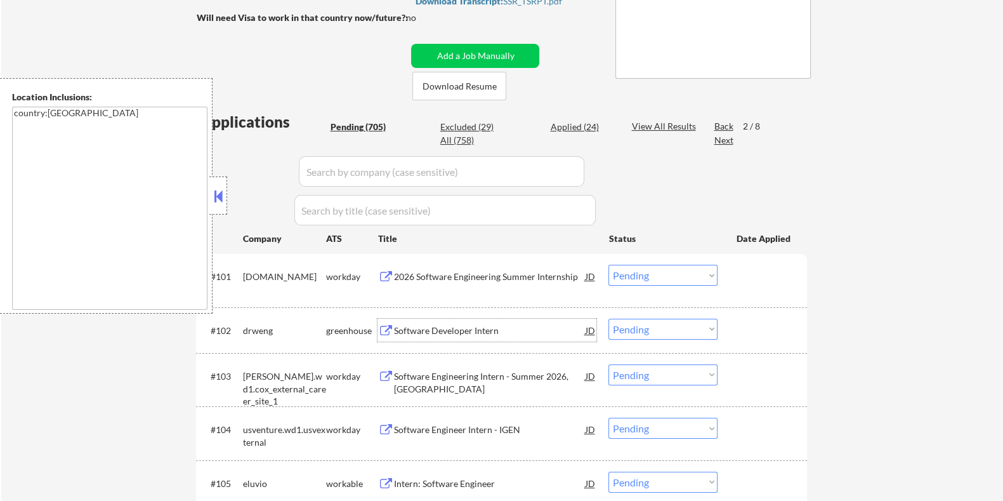
click at [430, 326] on div "Software Developer Intern" at bounding box center [489, 330] width 192 height 13
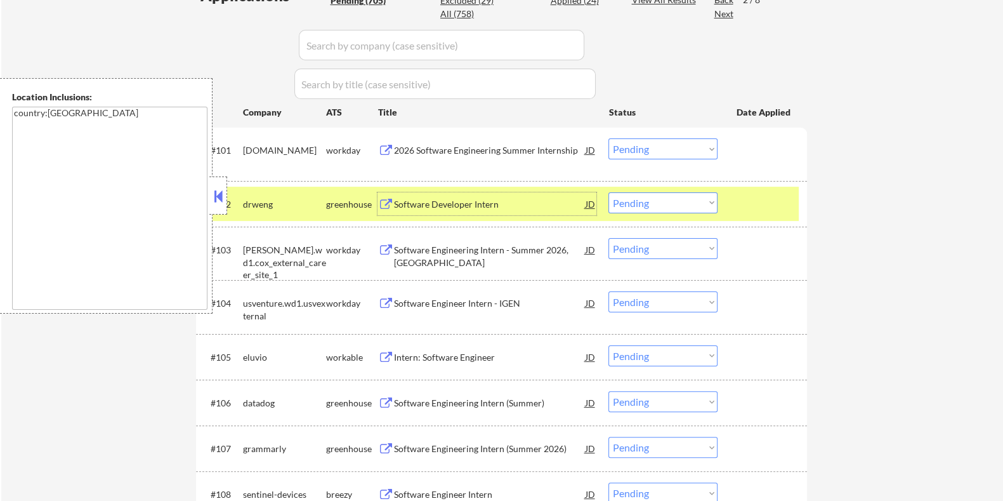
scroll to position [477, 0]
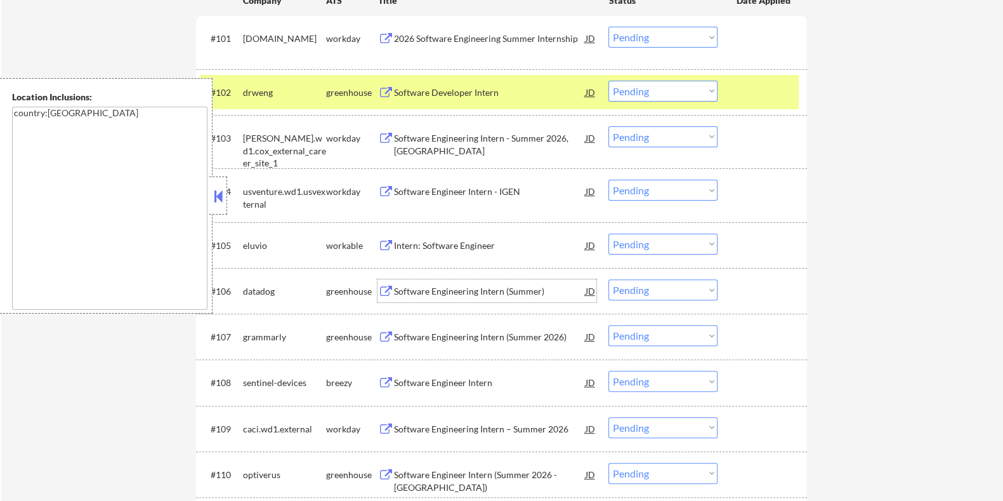
click at [440, 287] on div "Software Engineering Intern (Summer)" at bounding box center [489, 291] width 192 height 13
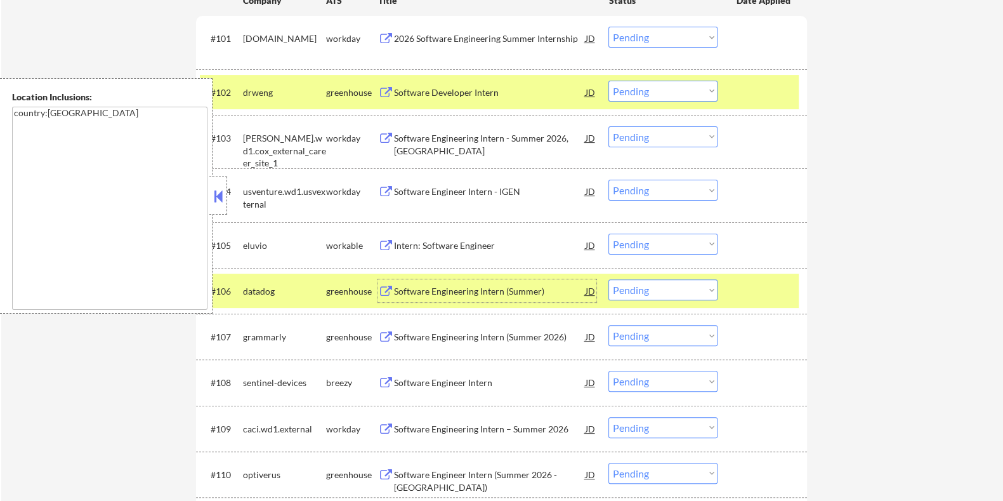
click at [416, 341] on div "Software Engineering Intern (Summer 2026)" at bounding box center [489, 337] width 192 height 13
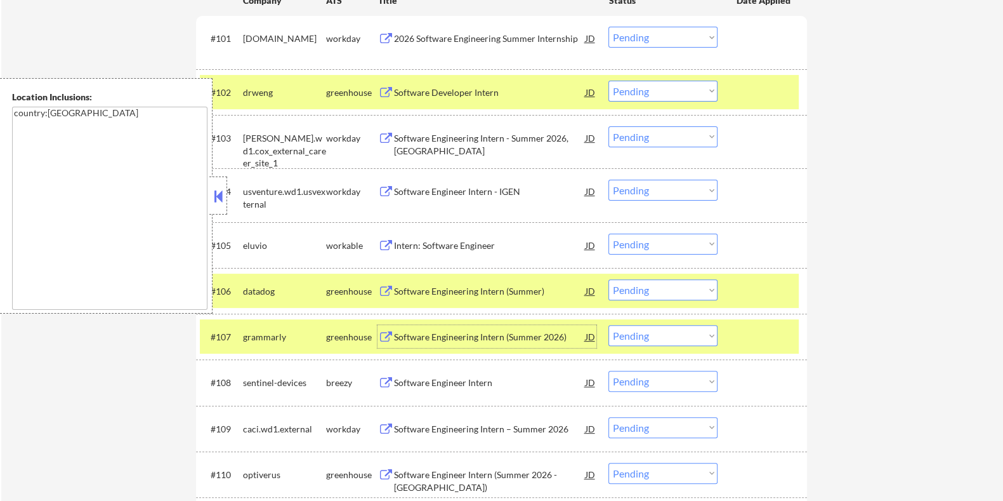
click at [678, 338] on select "Choose an option... Pending Applied Excluded (Questions) Excluded (Expired) Exc…" at bounding box center [663, 335] width 109 height 21
click at [609, 325] on select "Choose an option... Pending Applied Excluded (Questions) Excluded (Expired) Exc…" at bounding box center [663, 335] width 109 height 21
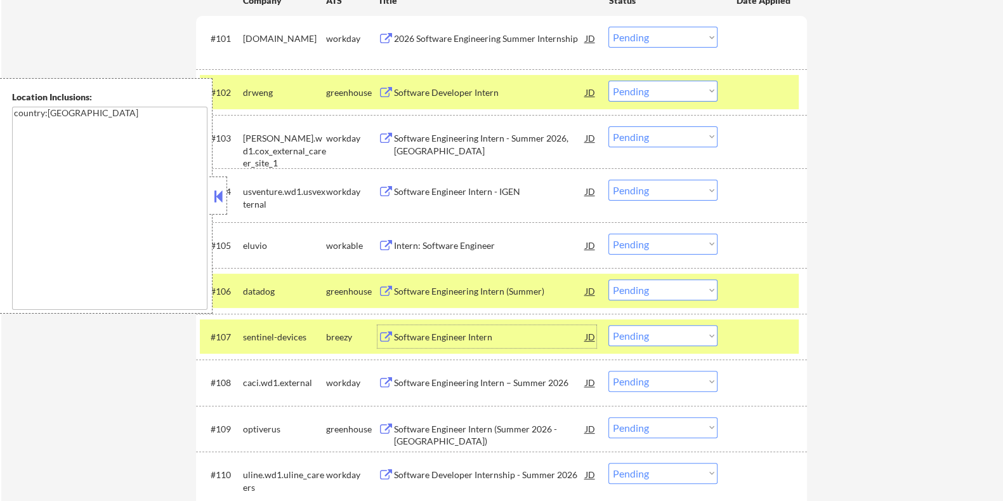
click at [430, 339] on div "Software Engineer Intern" at bounding box center [489, 337] width 192 height 13
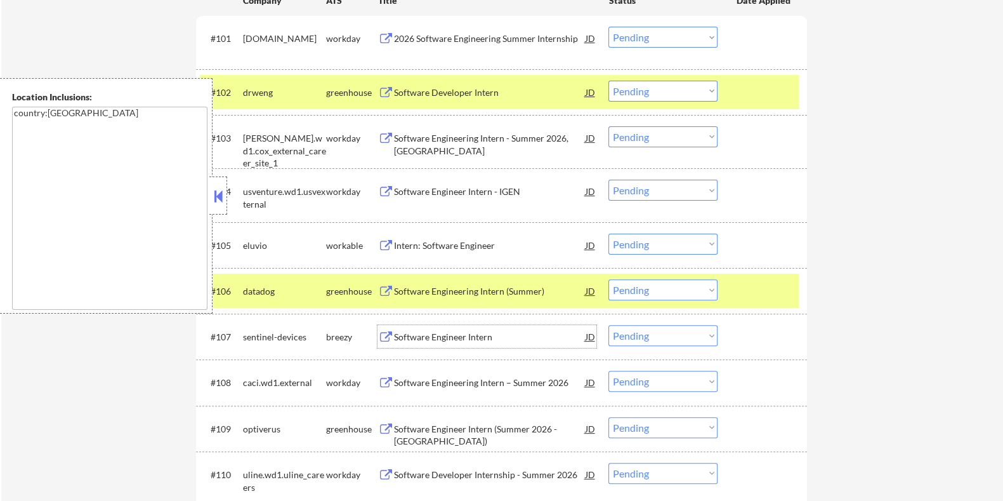
click at [651, 337] on select "Choose an option... Pending Applied Excluded (Questions) Excluded (Expired) Exc…" at bounding box center [663, 335] width 109 height 21
click at [609, 325] on select "Choose an option... Pending Applied Excluded (Questions) Excluded (Expired) Exc…" at bounding box center [663, 335] width 109 height 21
select select ""pending""
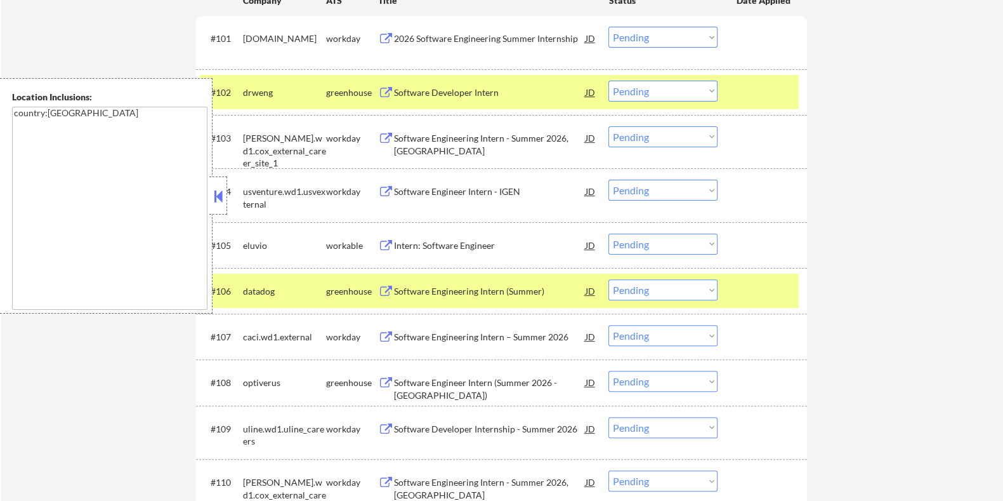
click at [449, 249] on div "Intern: Software Engineer" at bounding box center [489, 245] width 192 height 13
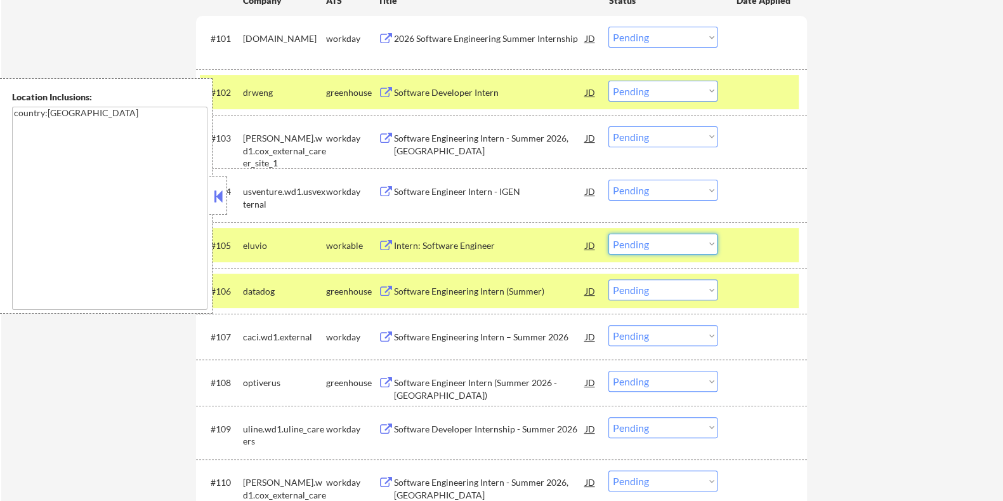
click at [652, 244] on select "Choose an option... Pending Applied Excluded (Questions) Excluded (Expired) Exc…" at bounding box center [663, 244] width 109 height 21
click at [609, 234] on select "Choose an option... Pending Applied Excluded (Questions) Excluded (Expired) Exc…" at bounding box center [663, 244] width 109 height 21
select select ""pending""
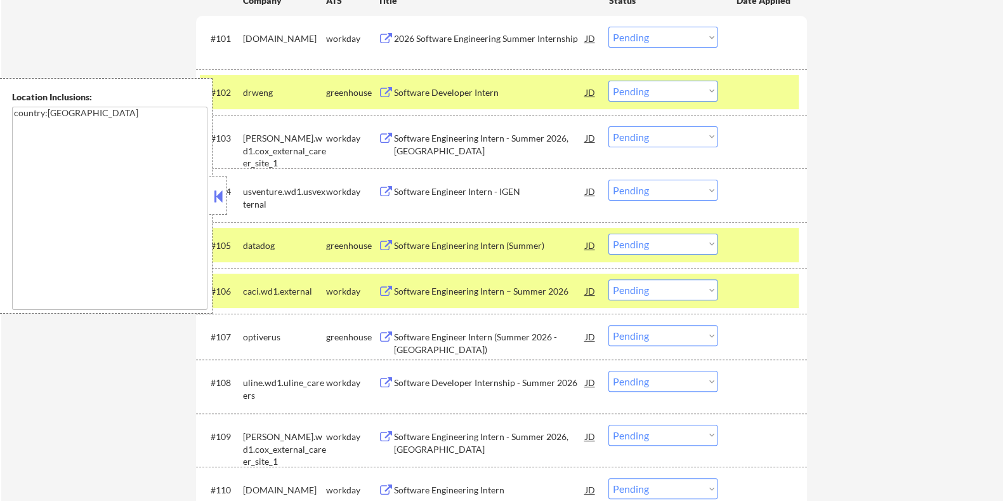
click at [452, 244] on div "Software Engineering Intern (Summer)" at bounding box center [489, 245] width 192 height 13
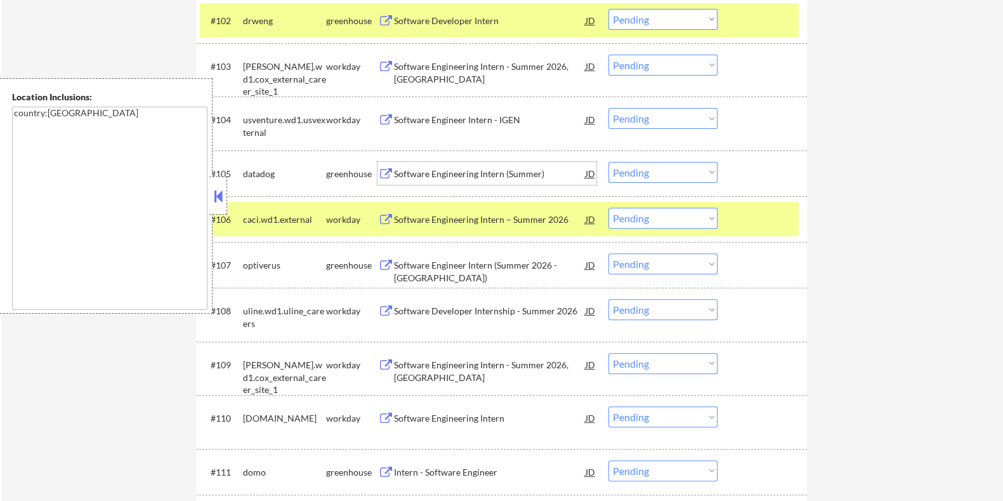
scroll to position [556, 0]
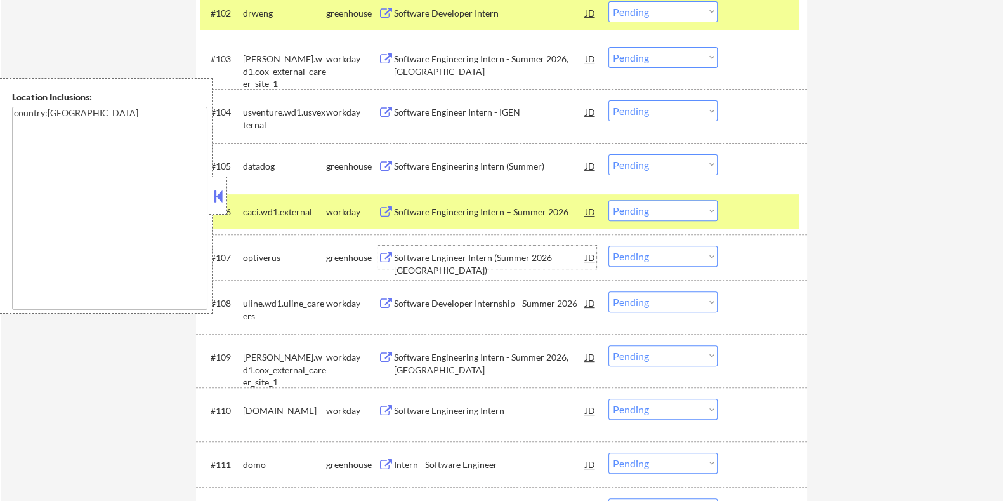
click at [458, 258] on div "Software Engineer Intern (Summer 2026 - [GEOGRAPHIC_DATA])" at bounding box center [489, 263] width 192 height 25
